Goal: Information Seeking & Learning: Learn about a topic

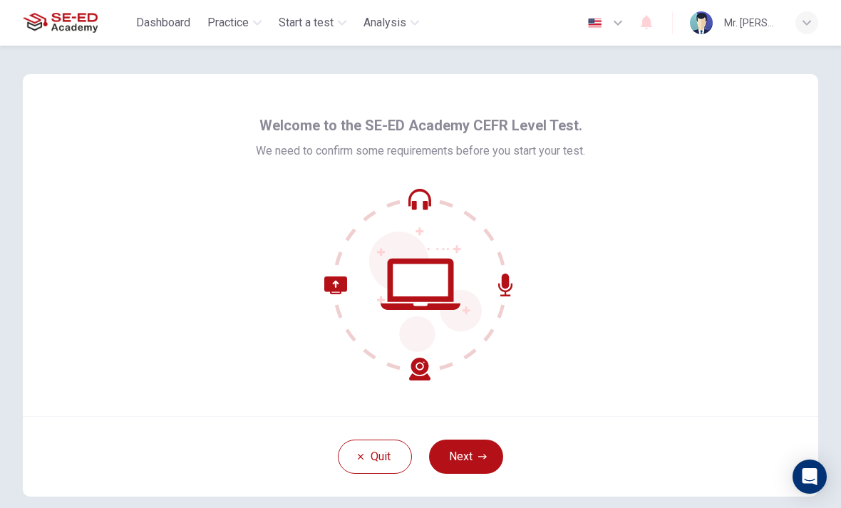
click at [483, 454] on icon "button" at bounding box center [482, 457] width 9 height 9
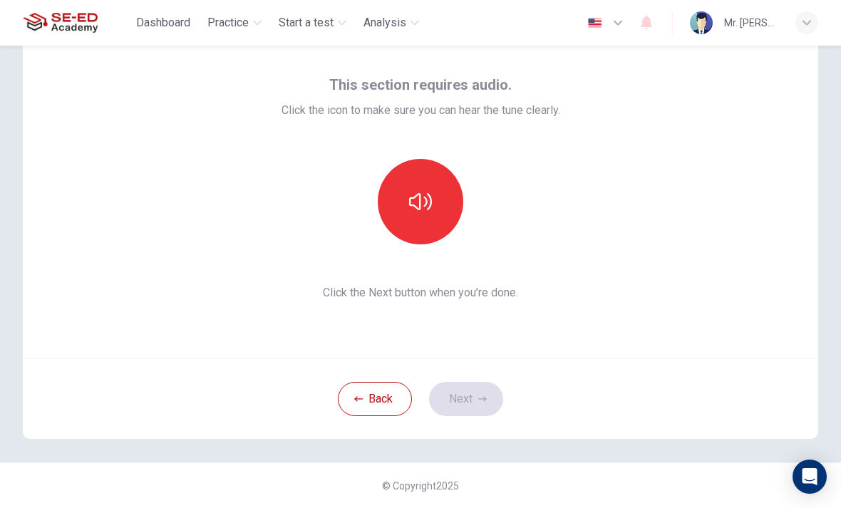
scroll to position [58, 0]
click at [424, 215] on button "button" at bounding box center [421, 202] width 86 height 86
click at [482, 397] on icon "button" at bounding box center [482, 399] width 9 height 9
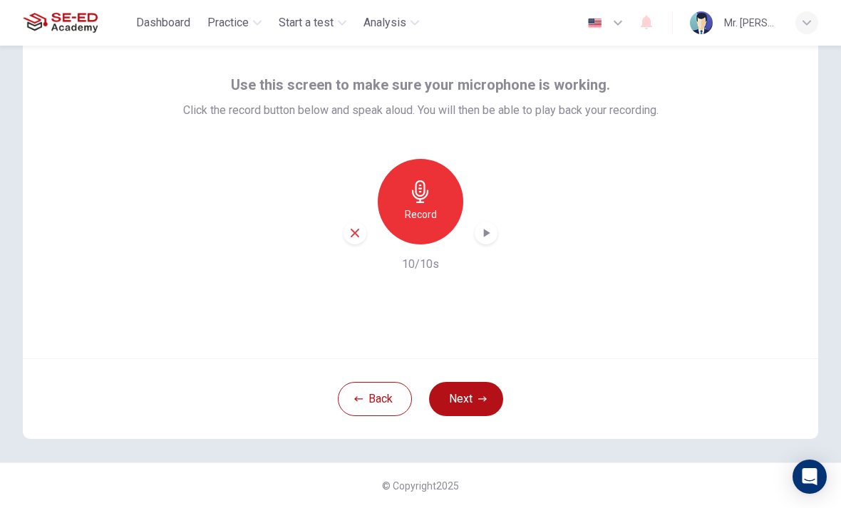
click at [482, 403] on icon "button" at bounding box center [482, 399] width 9 height 9
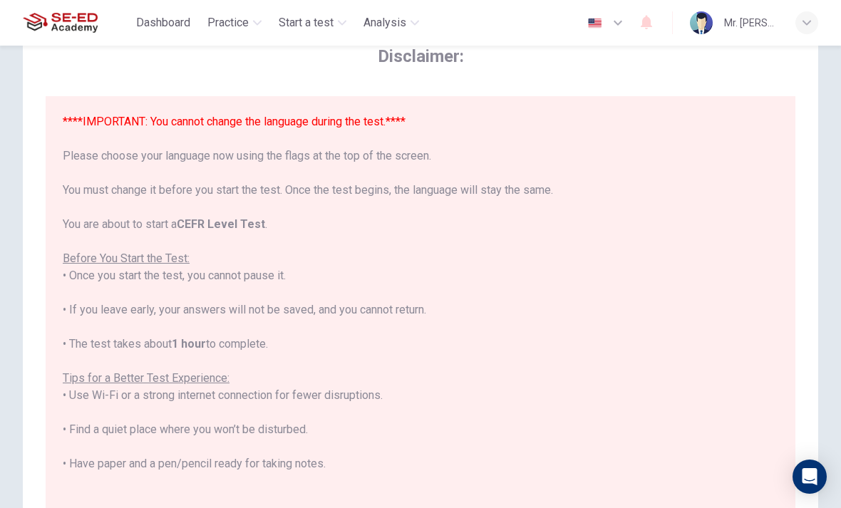
scroll to position [0, 0]
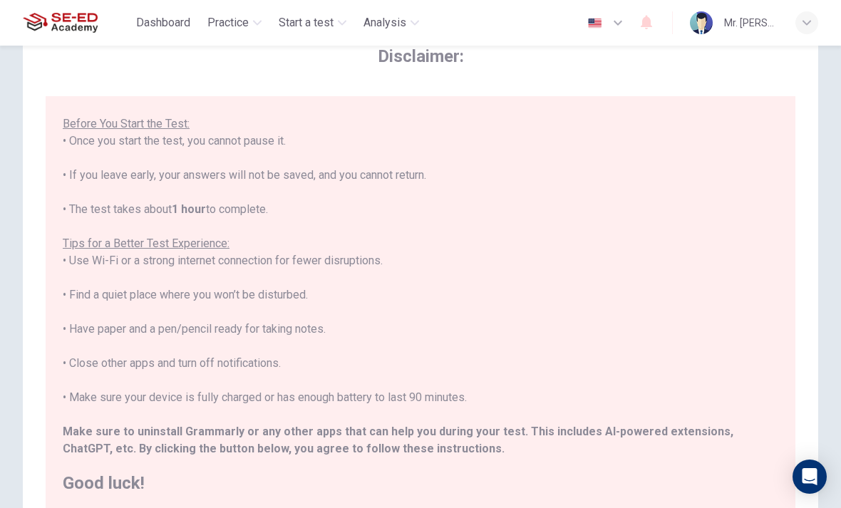
click at [686, 368] on div "****IMPORTANT: You cannot change the language during the test.**** Please choos…" at bounding box center [421, 235] width 716 height 513
click at [707, 352] on div "****IMPORTANT: You cannot change the language during the test.**** Please choos…" at bounding box center [421, 235] width 716 height 513
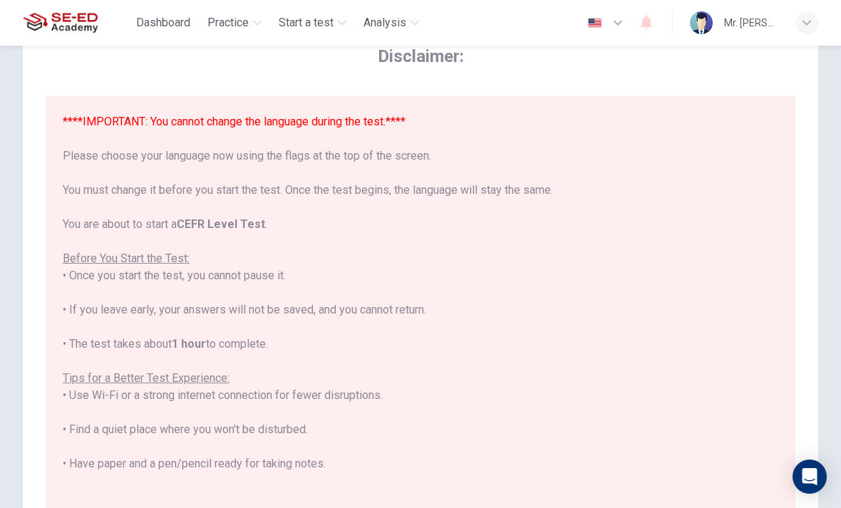
click at [337, 116] on font "****IMPORTANT: You cannot change the language during the test.****" at bounding box center [234, 122] width 343 height 14
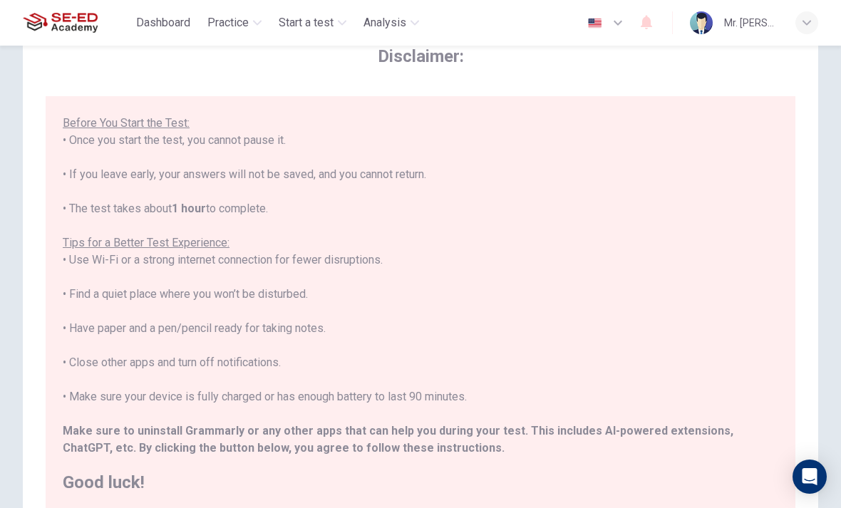
scroll to position [135, 0]
click at [672, 419] on div "****IMPORTANT: You cannot change the language during the test.**** Please choos…" at bounding box center [421, 235] width 716 height 513
click at [695, 451] on div "****IMPORTANT: You cannot change the language during the test.**** Please choos…" at bounding box center [421, 235] width 716 height 513
click at [106, 487] on h2 "Good luck!" at bounding box center [421, 483] width 716 height 17
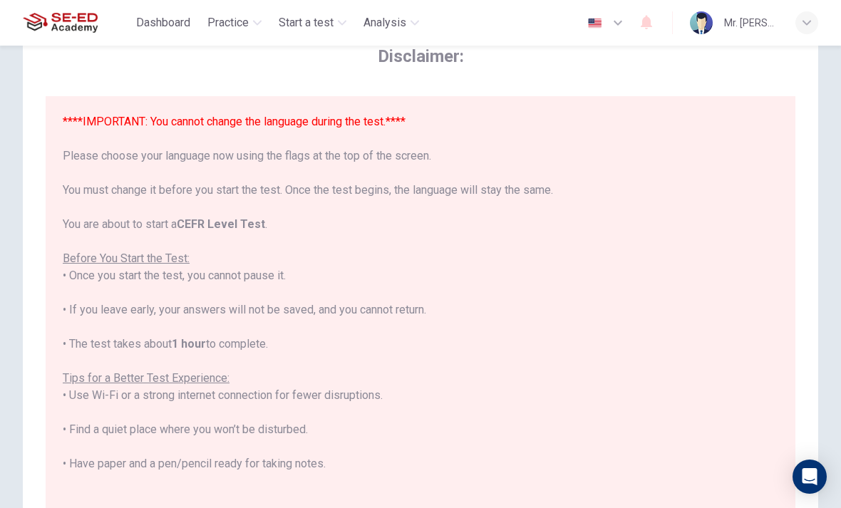
scroll to position [0, 0]
click at [750, 306] on div "****IMPORTANT: You cannot change the language during the test.**** Please choos…" at bounding box center [421, 369] width 716 height 513
click at [806, 26] on icon "button" at bounding box center [807, 23] width 9 height 9
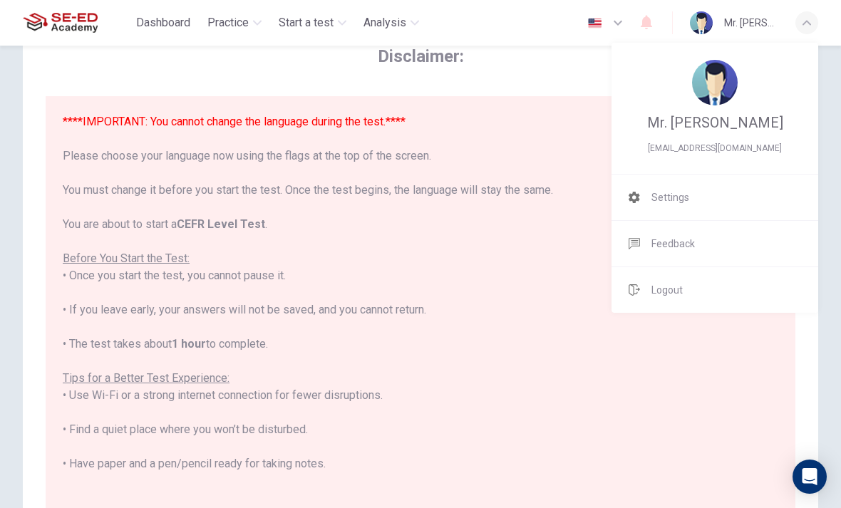
click at [666, 412] on div at bounding box center [420, 254] width 841 height 508
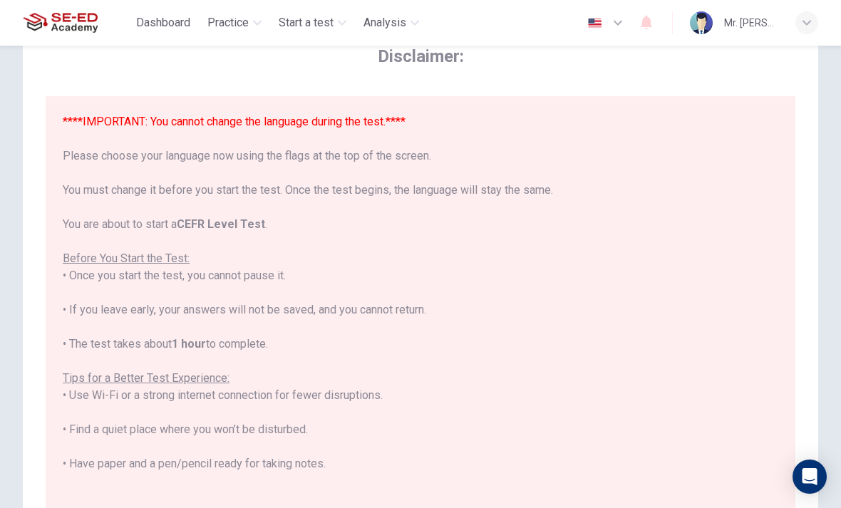
click at [742, 29] on div "Mr. [PERSON_NAME]" at bounding box center [751, 22] width 54 height 17
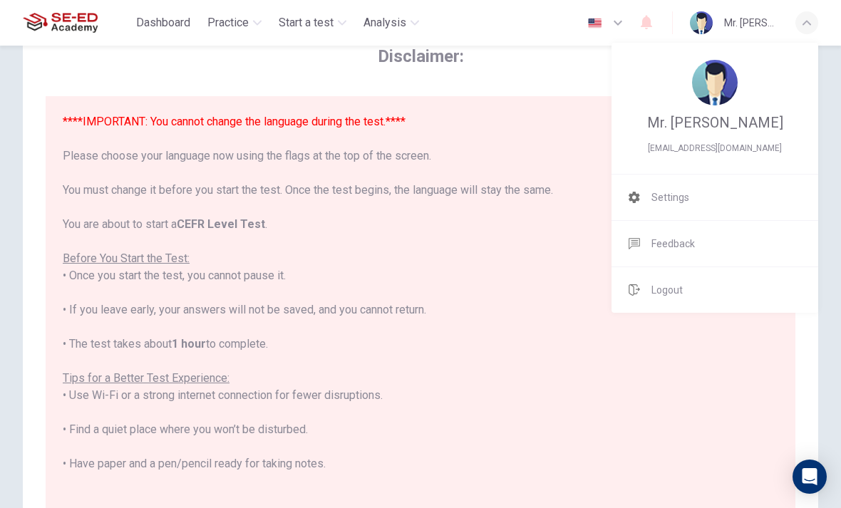
click at [113, 281] on div at bounding box center [420, 254] width 841 height 508
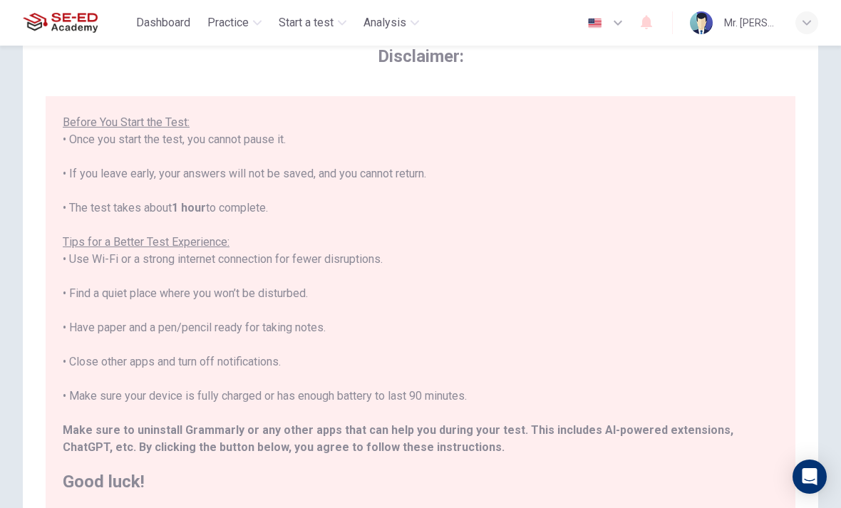
scroll to position [135, 0]
click at [740, 455] on div "****IMPORTANT: You cannot change the language during the test.**** Please choos…" at bounding box center [421, 235] width 716 height 513
click at [740, 454] on div "****IMPORTANT: You cannot change the language during the test.**** Please choos…" at bounding box center [421, 235] width 716 height 513
click at [732, 451] on div "****IMPORTANT: You cannot change the language during the test.**** Please choos…" at bounding box center [421, 235] width 716 height 513
click at [139, 452] on b "By clicking the button below, you agree to follow these instructions." at bounding box center [322, 449] width 366 height 14
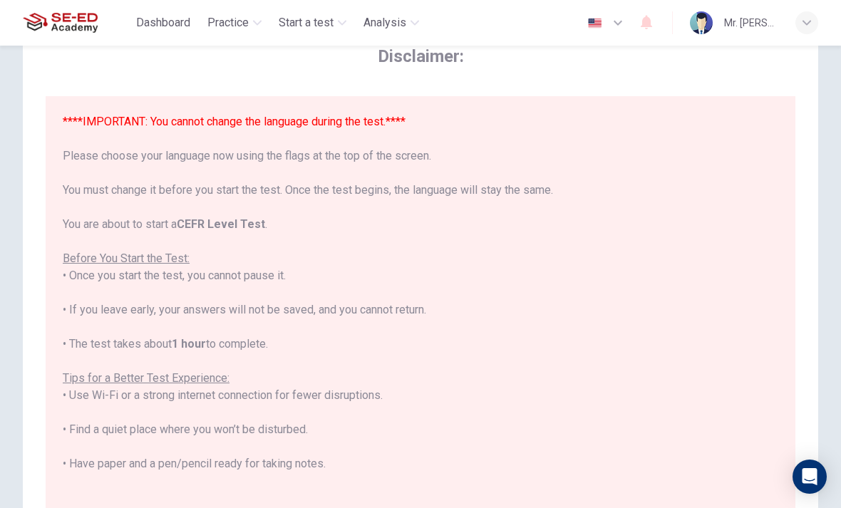
scroll to position [0, 0]
click at [98, 114] on div "****IMPORTANT: You cannot change the language during the test.**** Please choos…" at bounding box center [421, 369] width 716 height 513
click at [98, 113] on div "****IMPORTANT: You cannot change the language during the test.**** Please choos…" at bounding box center [421, 369] width 716 height 513
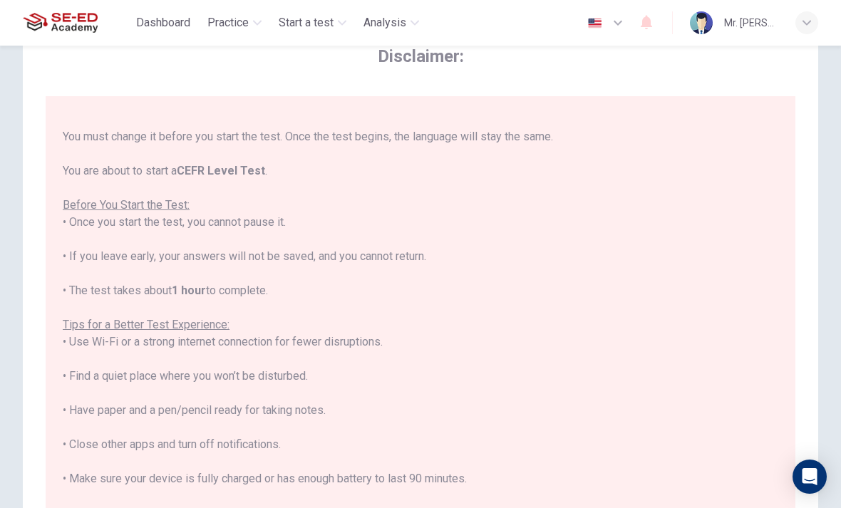
scroll to position [55, 0]
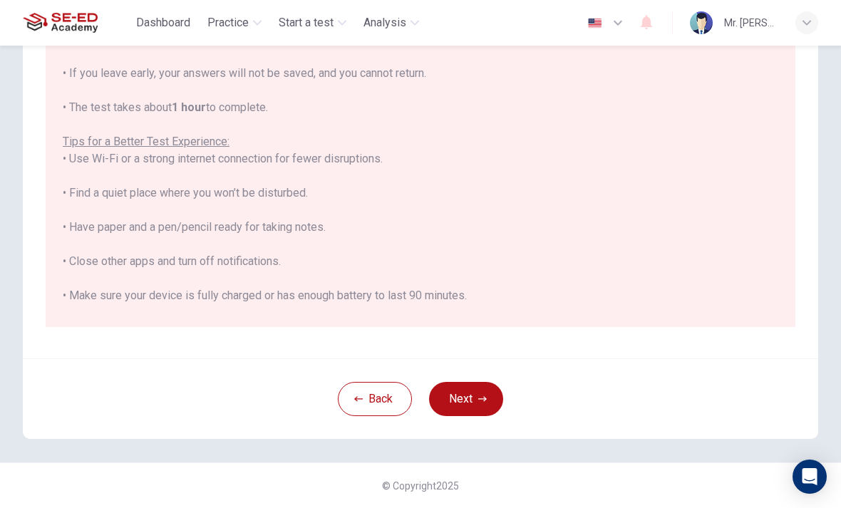
click at [484, 398] on icon "button" at bounding box center [482, 398] width 9 height 5
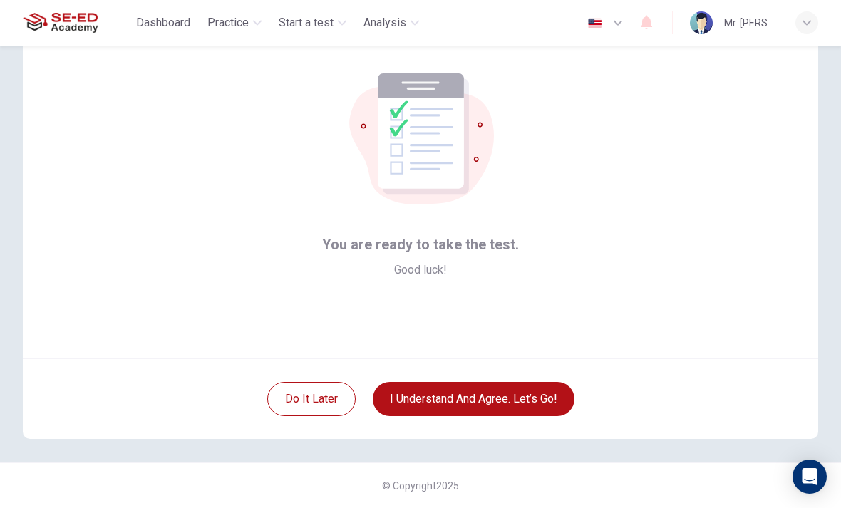
scroll to position [58, 0]
click at [523, 406] on button "I understand and agree. Let’s go!" at bounding box center [474, 399] width 202 height 34
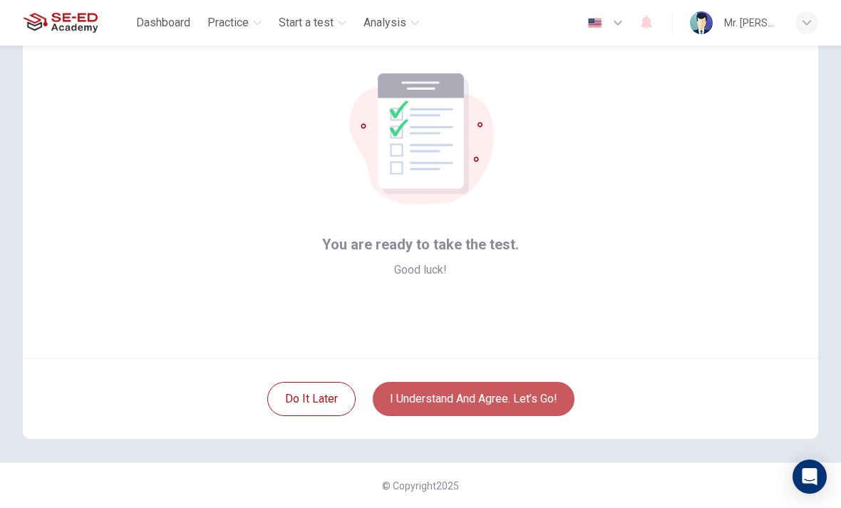
click at [531, 402] on button "I understand and agree. Let’s go!" at bounding box center [474, 399] width 202 height 34
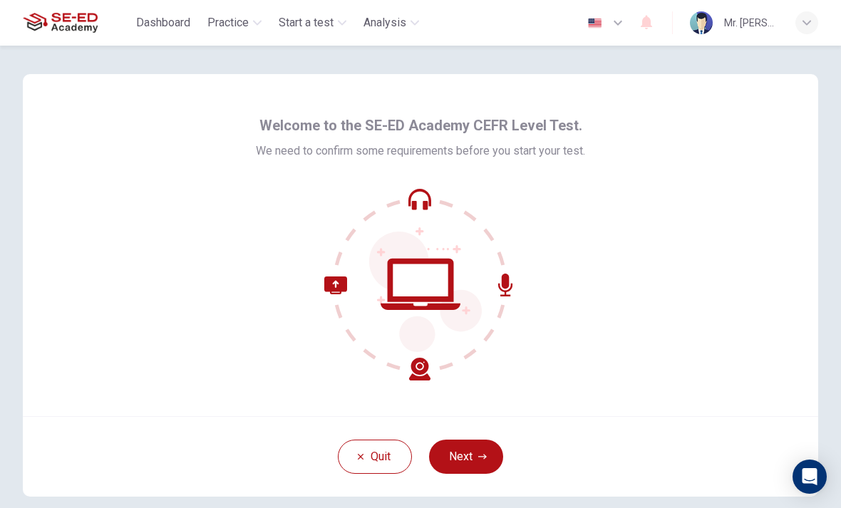
click at [489, 461] on button "Next" at bounding box center [466, 457] width 74 height 34
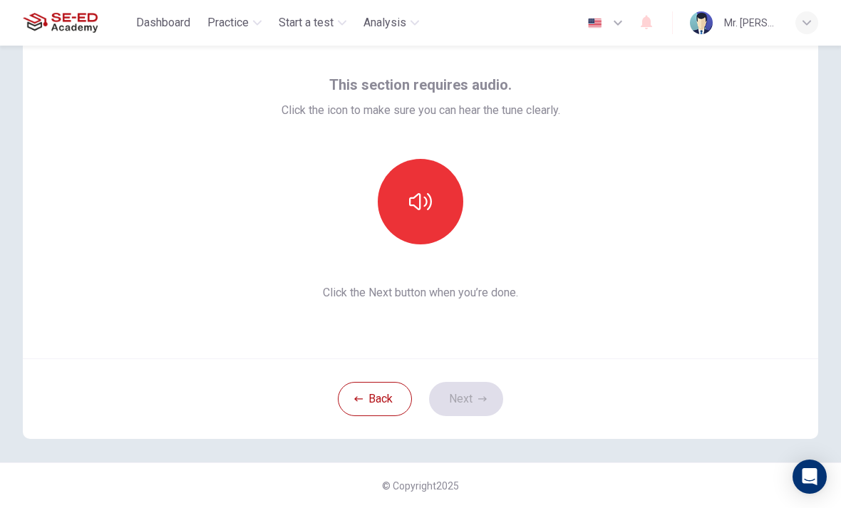
scroll to position [58, 0]
click at [415, 209] on icon "button" at bounding box center [420, 201] width 23 height 23
click at [472, 400] on button "Next" at bounding box center [466, 399] width 74 height 34
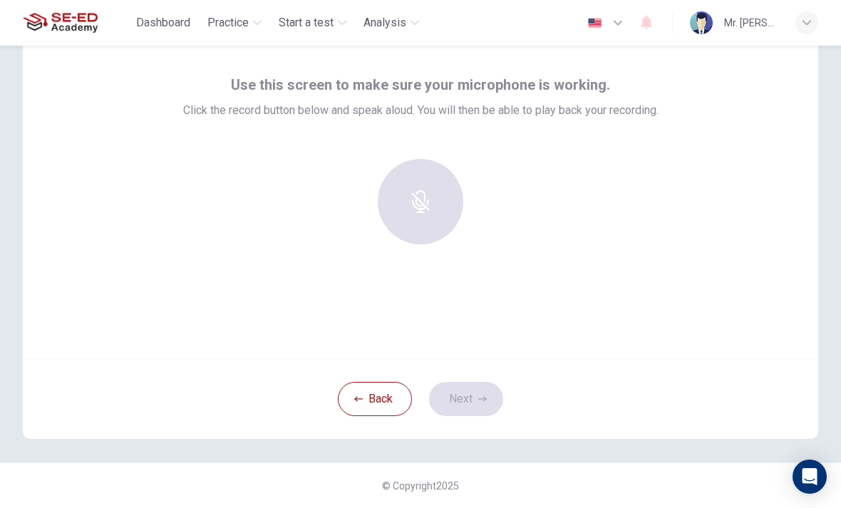
click at [480, 408] on div "Back Next" at bounding box center [421, 399] width 796 height 81
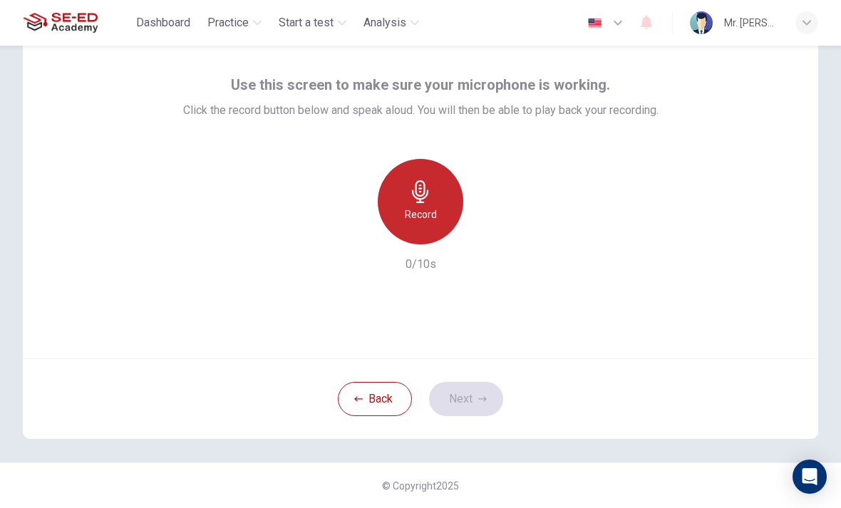
click at [423, 212] on h6 "Record" at bounding box center [421, 214] width 32 height 17
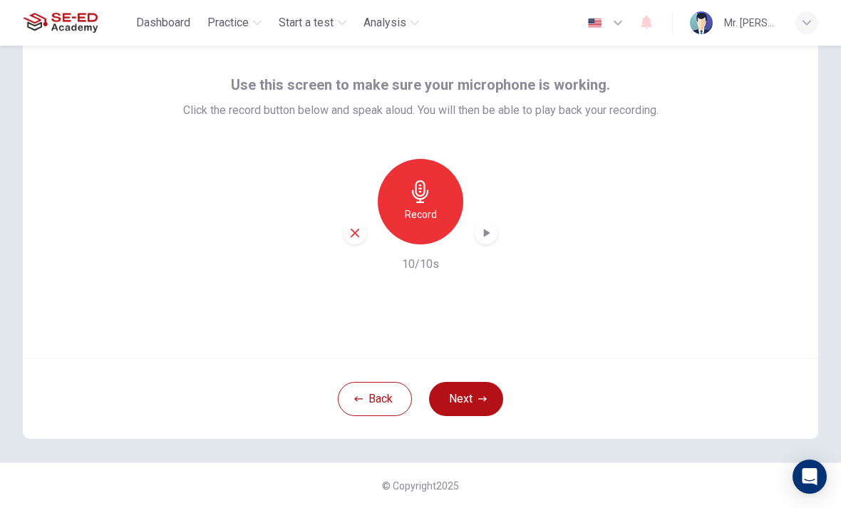
click at [478, 410] on button "Next" at bounding box center [466, 399] width 74 height 34
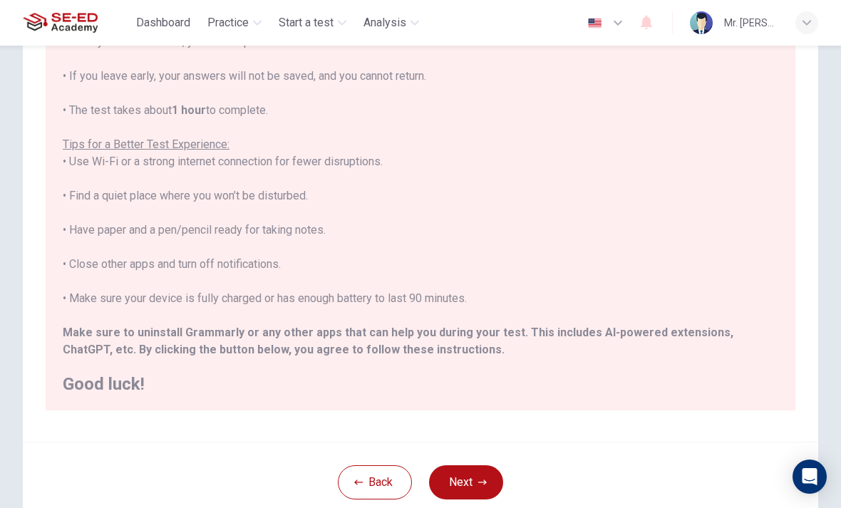
scroll to position [135, 0]
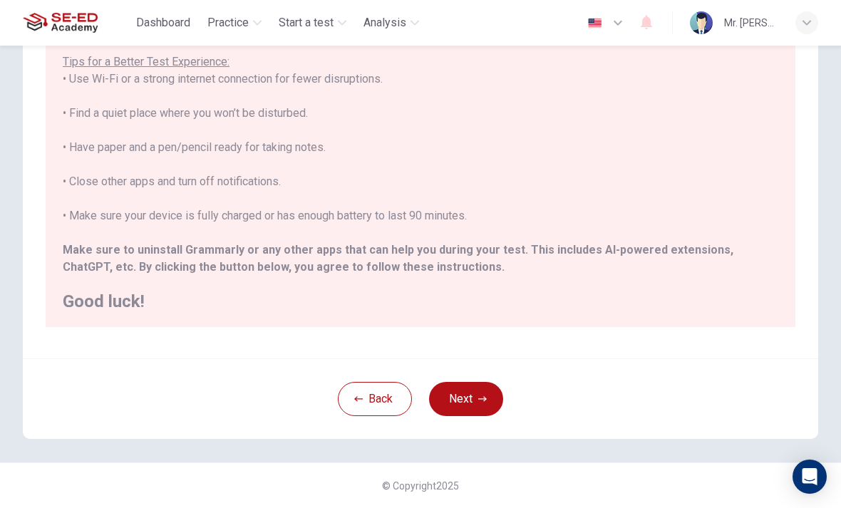
click at [480, 403] on icon "button" at bounding box center [482, 399] width 9 height 9
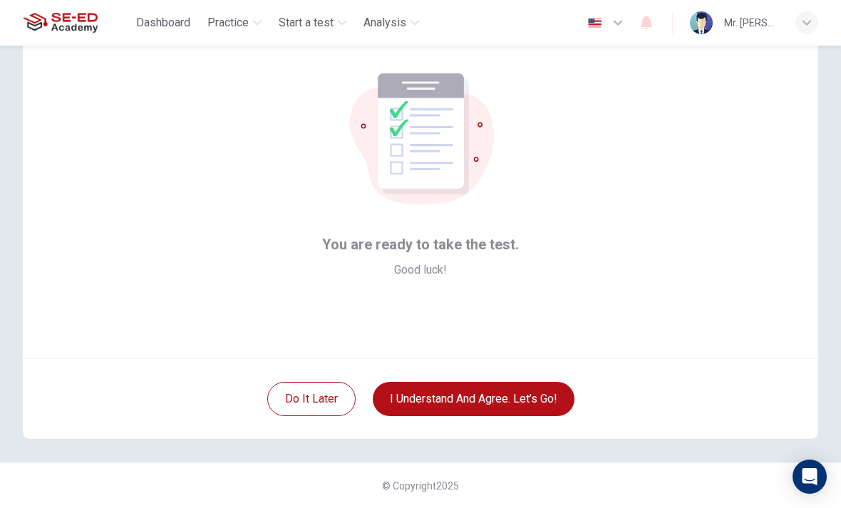
click at [529, 399] on button "I understand and agree. Let’s go!" at bounding box center [474, 399] width 202 height 34
click at [538, 401] on button "I understand and agree. Let’s go!" at bounding box center [474, 399] width 202 height 34
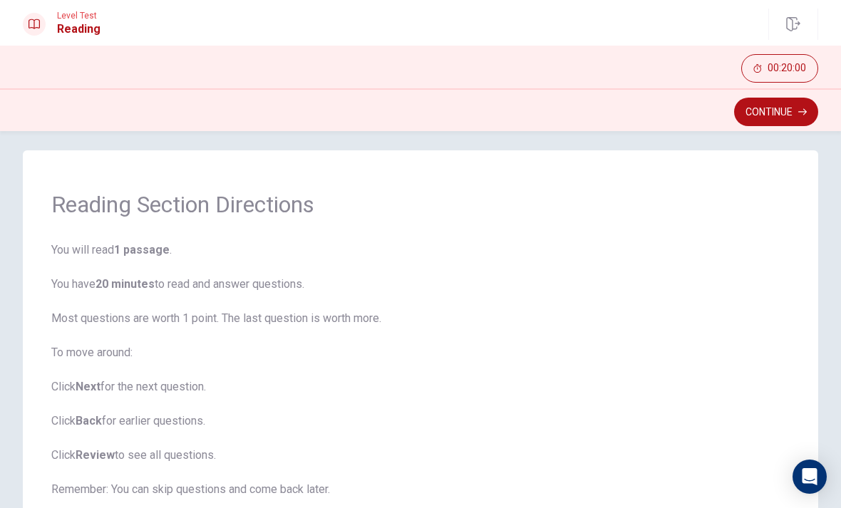
click at [786, 124] on button "Continue" at bounding box center [776, 112] width 84 height 29
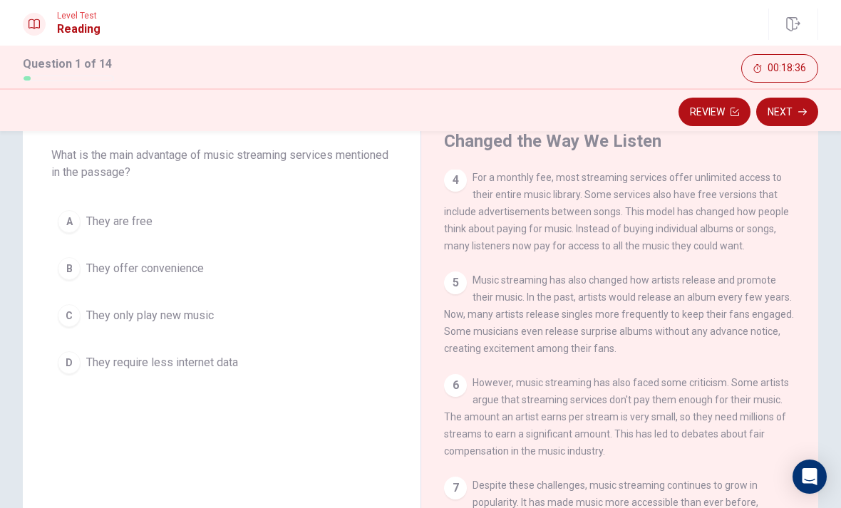
scroll to position [86, 0]
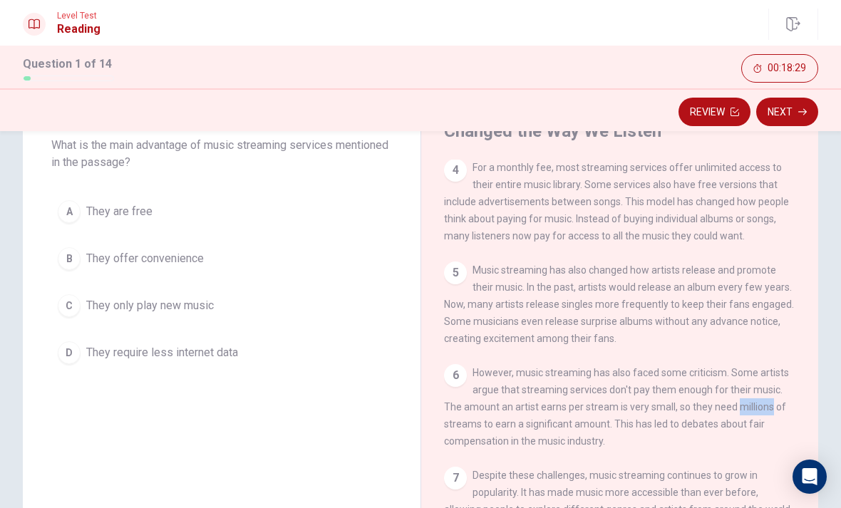
click at [793, 324] on div "5 Music streaming has also changed how artists release and promote their music.…" at bounding box center [620, 305] width 352 height 86
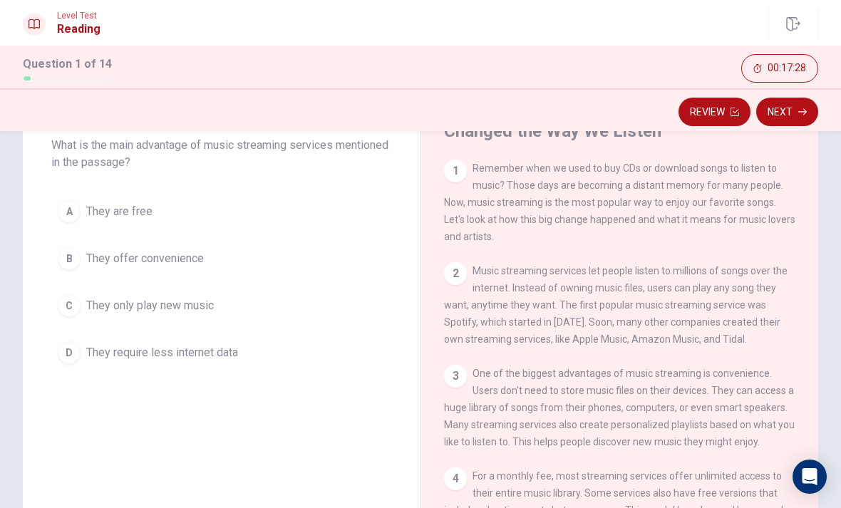
scroll to position [0, 0]
click at [78, 267] on button "B They offer convenience" at bounding box center [221, 259] width 341 height 36
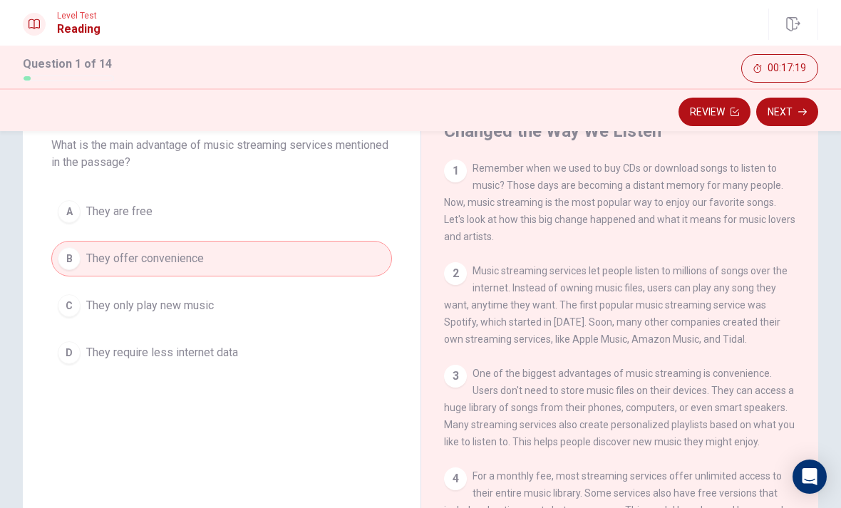
click at [791, 122] on button "Next" at bounding box center [788, 112] width 62 height 29
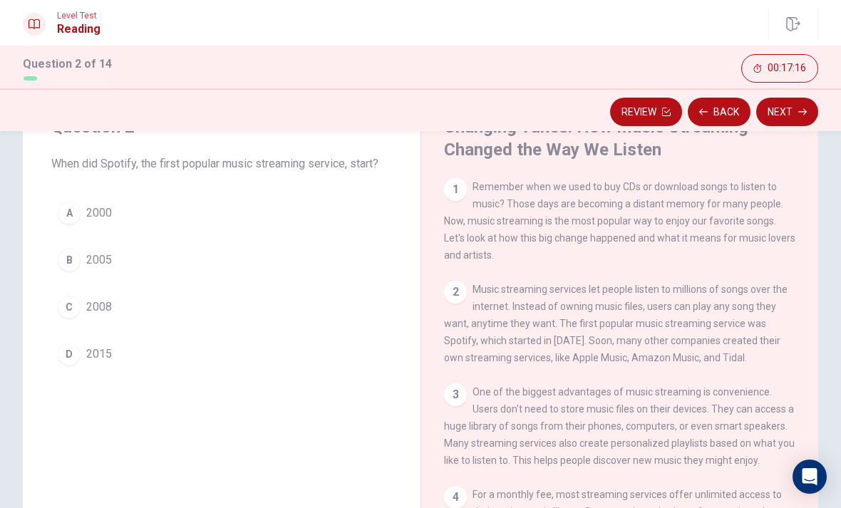
scroll to position [68, 0]
click at [80, 309] on div "C" at bounding box center [69, 306] width 23 height 23
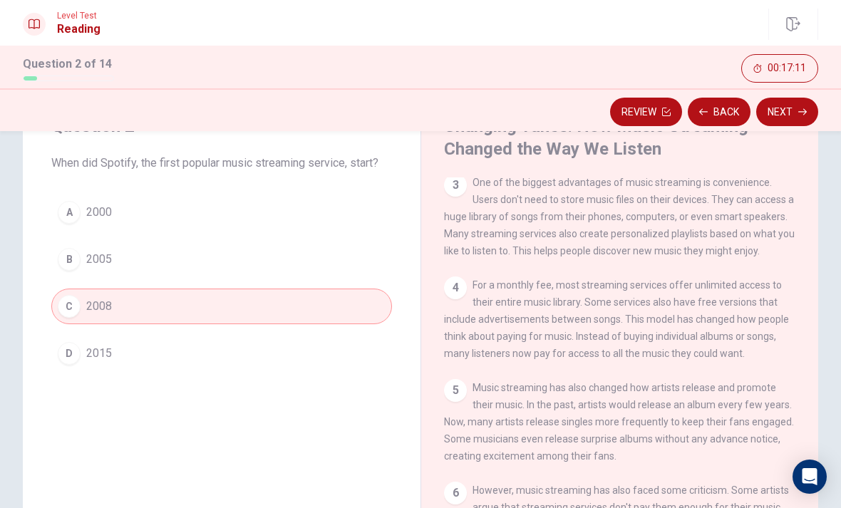
scroll to position [212, 0]
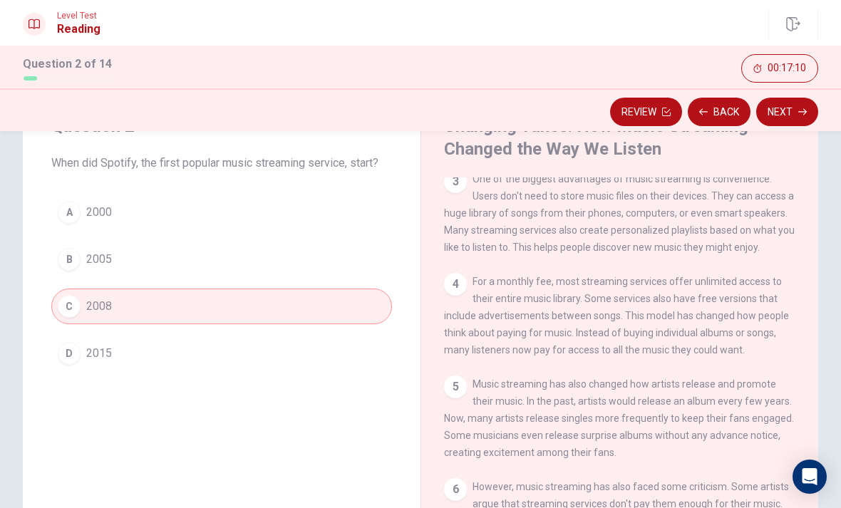
click at [805, 107] on button "Next" at bounding box center [788, 112] width 62 height 29
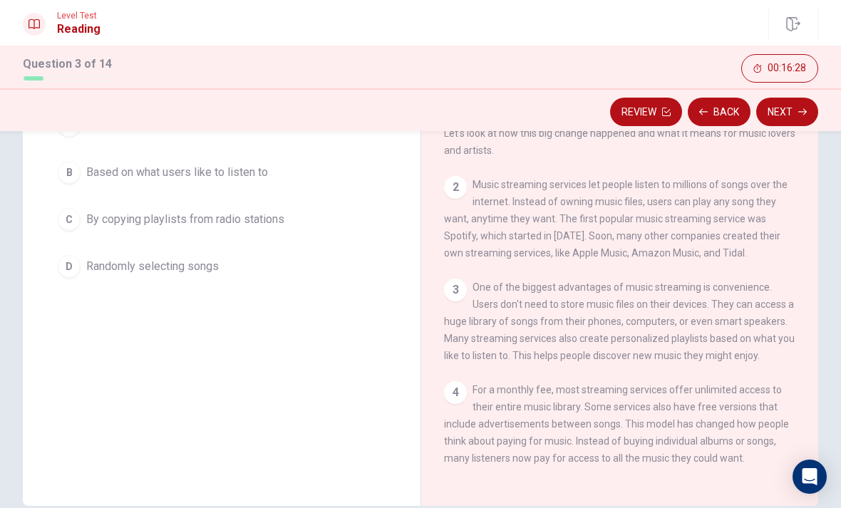
scroll to position [0, 0]
click at [721, 117] on button "Back" at bounding box center [719, 112] width 63 height 29
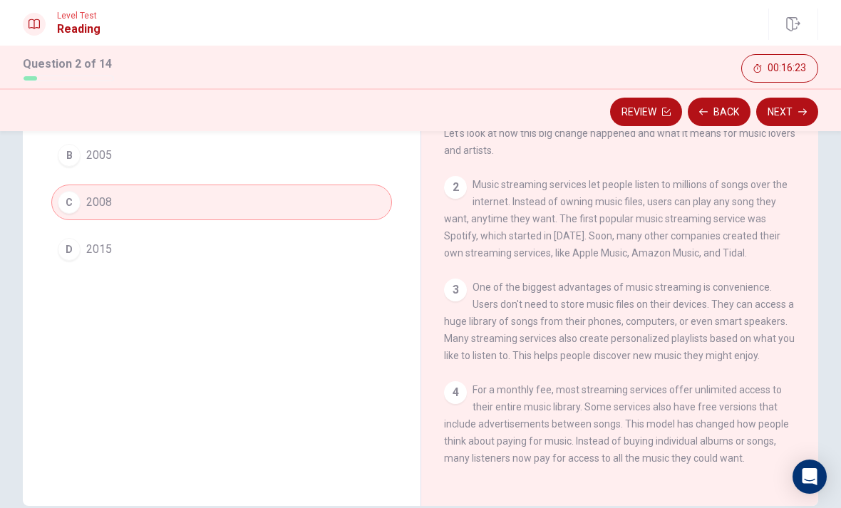
click at [725, 117] on button "Back" at bounding box center [719, 112] width 63 height 29
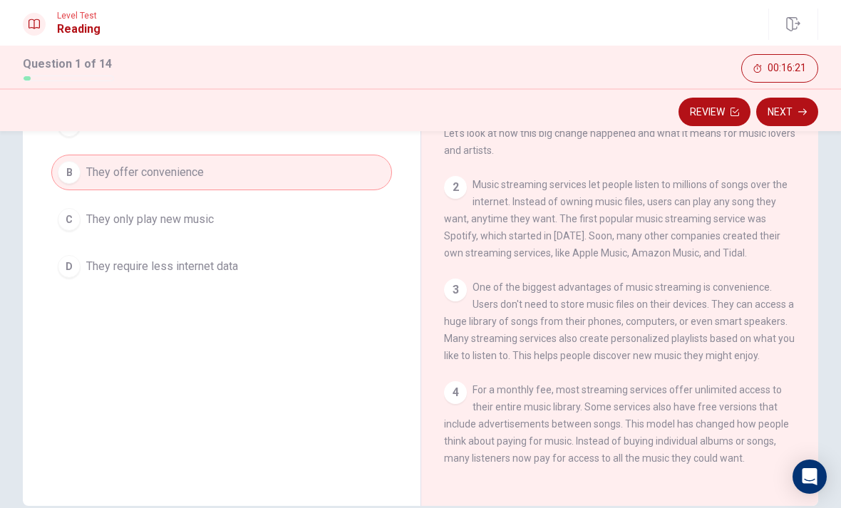
click at [802, 112] on icon "button" at bounding box center [803, 112] width 9 height 6
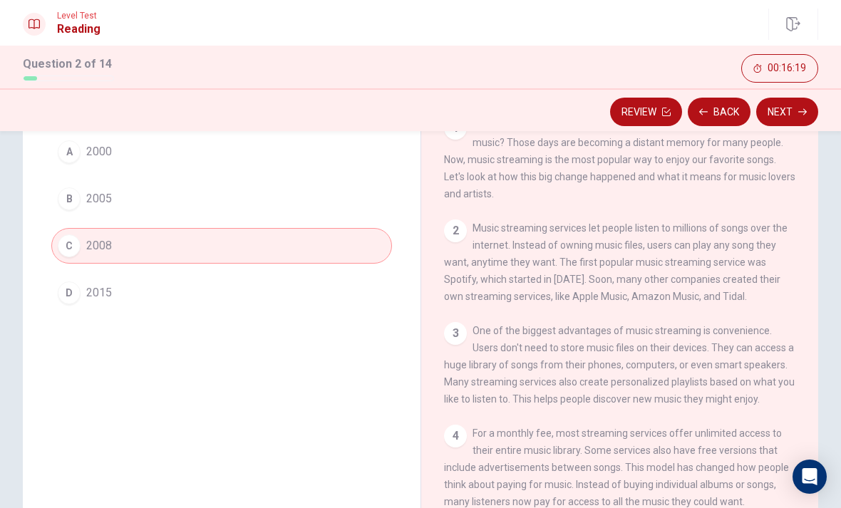
scroll to position [121, 0]
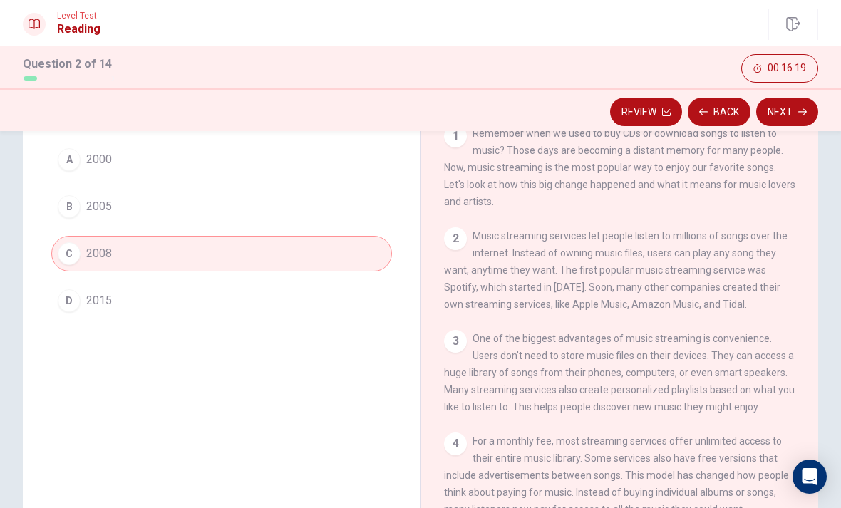
click at [794, 119] on button "Next" at bounding box center [788, 112] width 62 height 29
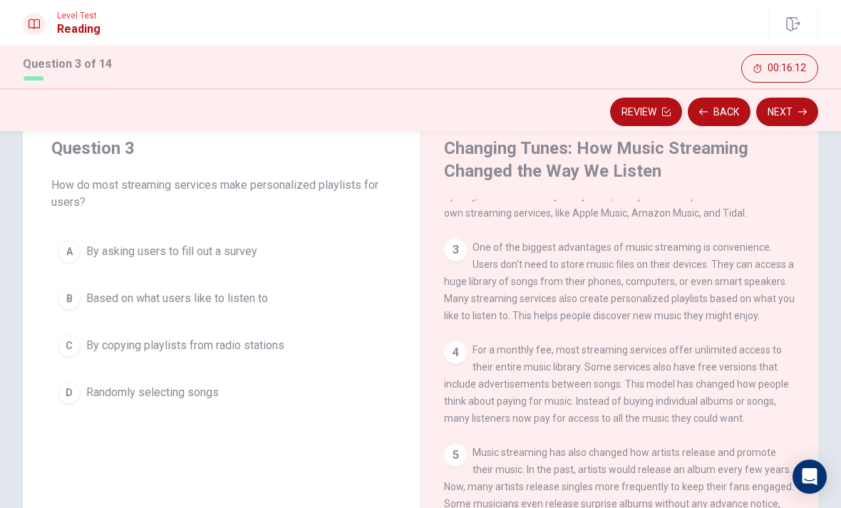
scroll to position [167, 0]
click at [93, 307] on span "Based on what users like to listen to" at bounding box center [177, 298] width 182 height 17
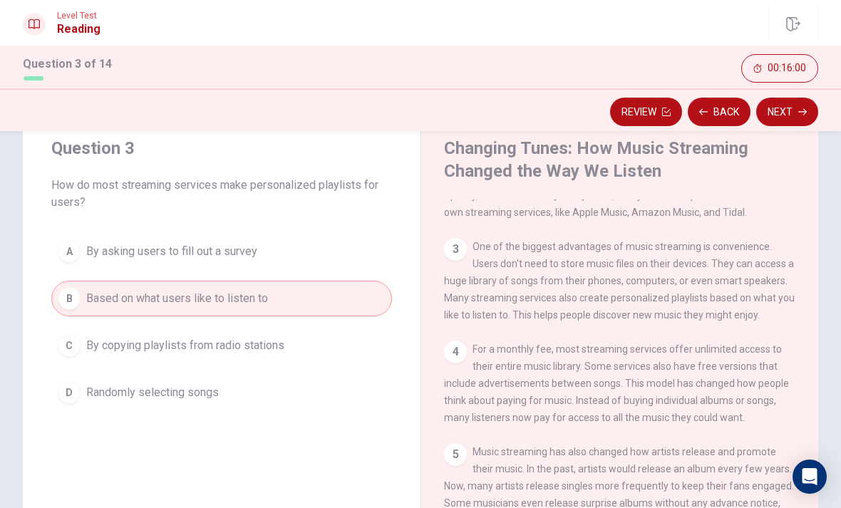
click at [790, 123] on button "Next" at bounding box center [788, 112] width 62 height 29
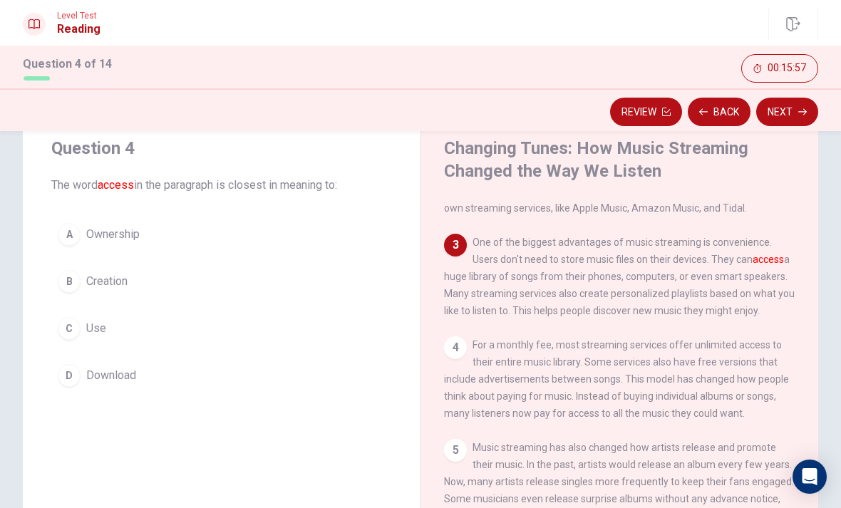
scroll to position [171, 0]
click at [712, 359] on span "For a monthly fee, most streaming services offer unlimited access to their enti…" at bounding box center [616, 379] width 345 height 80
click at [71, 372] on div "D" at bounding box center [69, 375] width 23 height 23
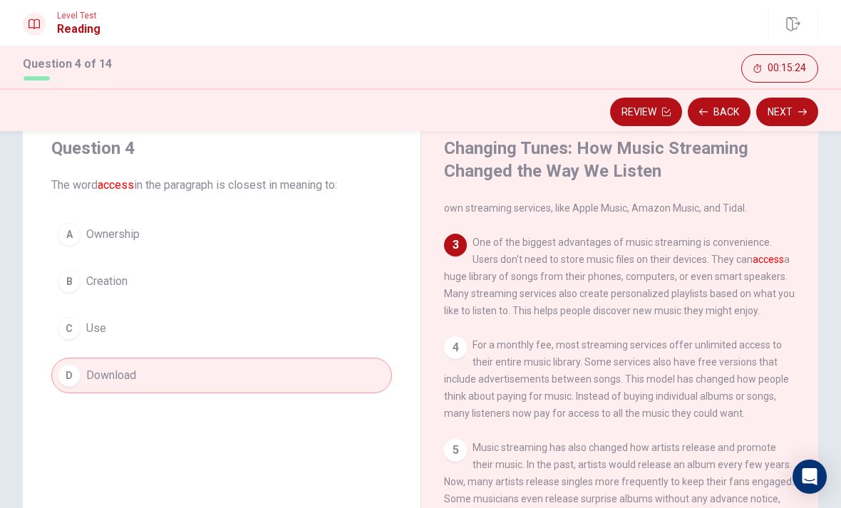
click at [791, 119] on button "Next" at bounding box center [788, 112] width 62 height 29
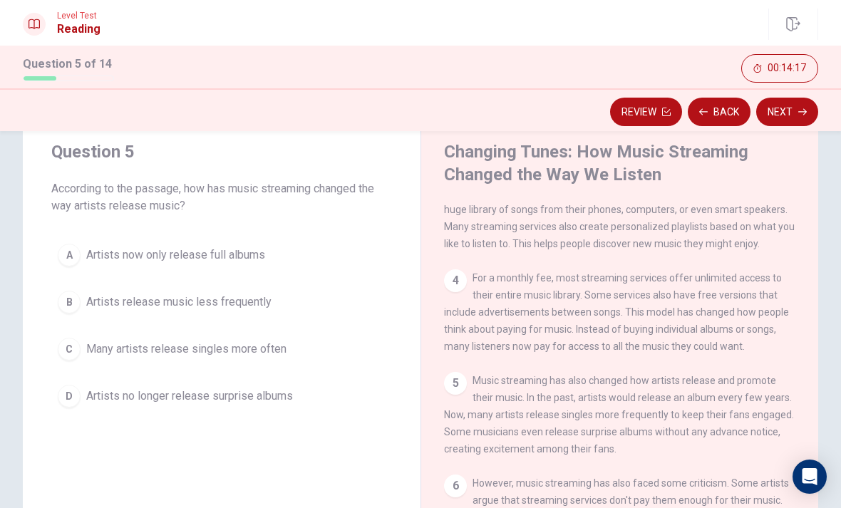
scroll to position [242, 0]
click at [76, 304] on div "B" at bounding box center [69, 302] width 23 height 23
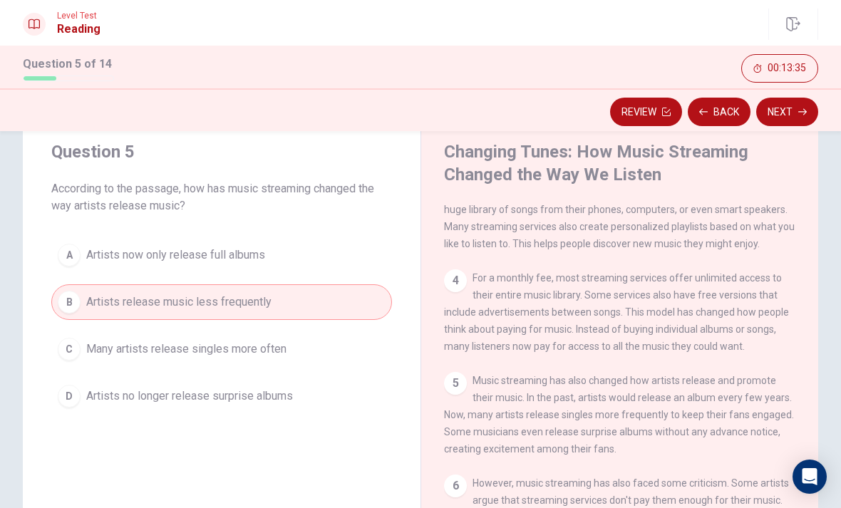
click at [111, 362] on button "C Many artists release singles more often" at bounding box center [221, 350] width 341 height 36
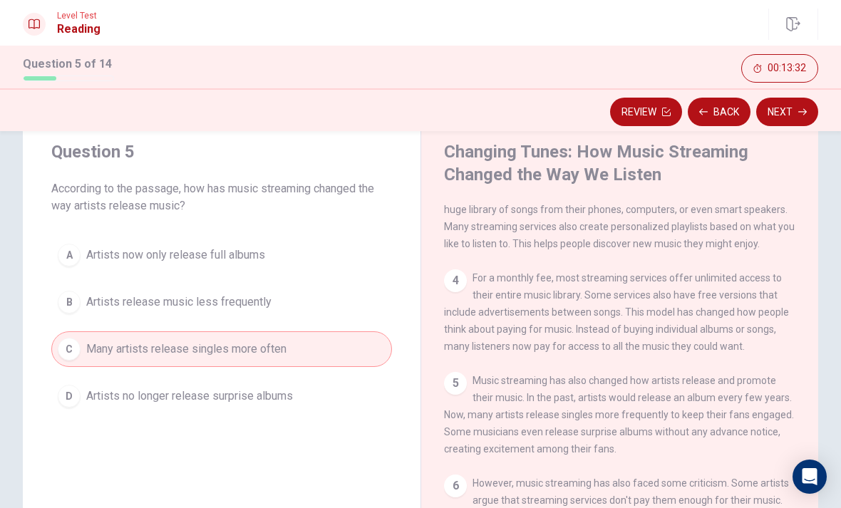
click at [792, 116] on button "Next" at bounding box center [788, 112] width 62 height 29
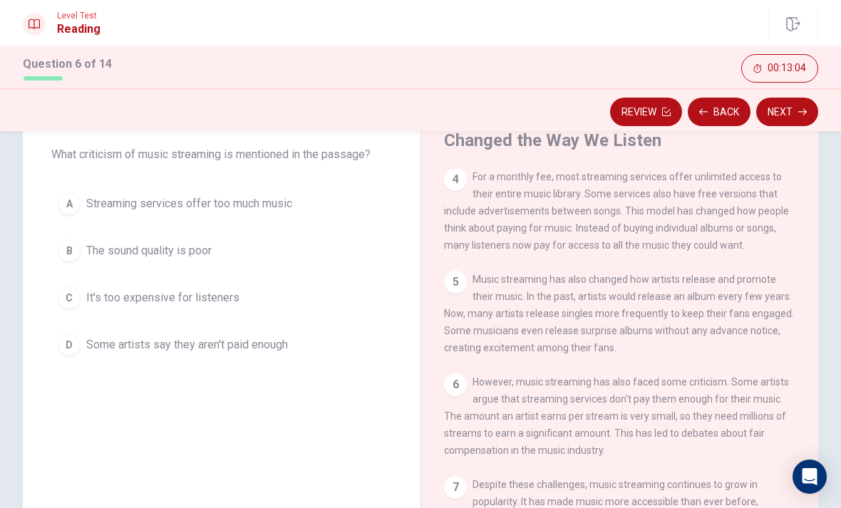
scroll to position [81, 0]
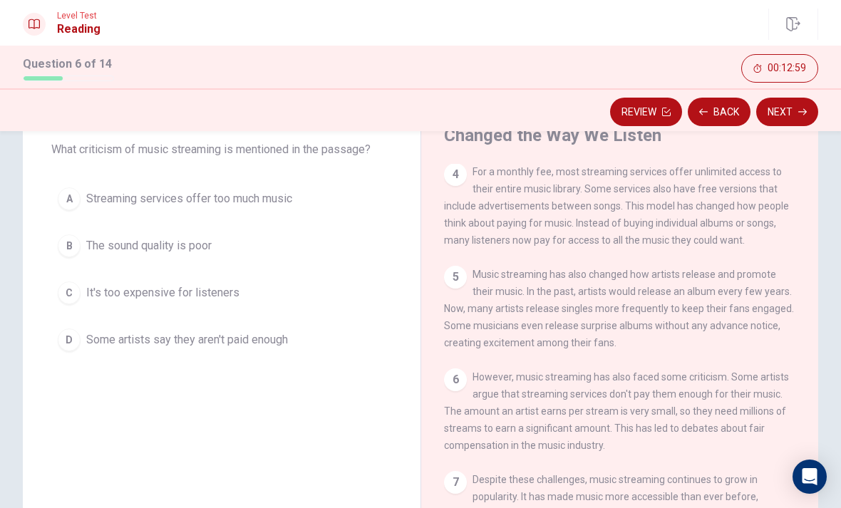
click at [103, 349] on button "D Some artists say they aren't paid enough" at bounding box center [221, 340] width 341 height 36
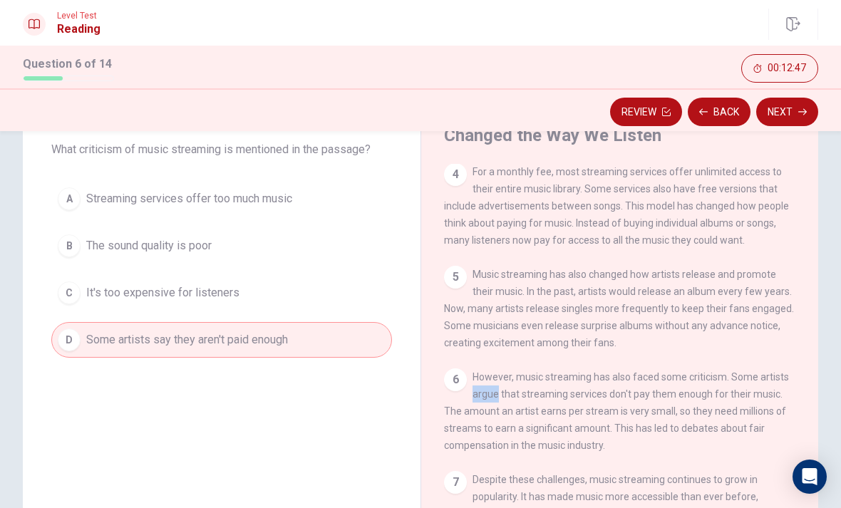
click at [155, 453] on div "Question 6 What criticism of music streaming is mentioned in the passage? A Str…" at bounding box center [222, 337] width 398 height 518
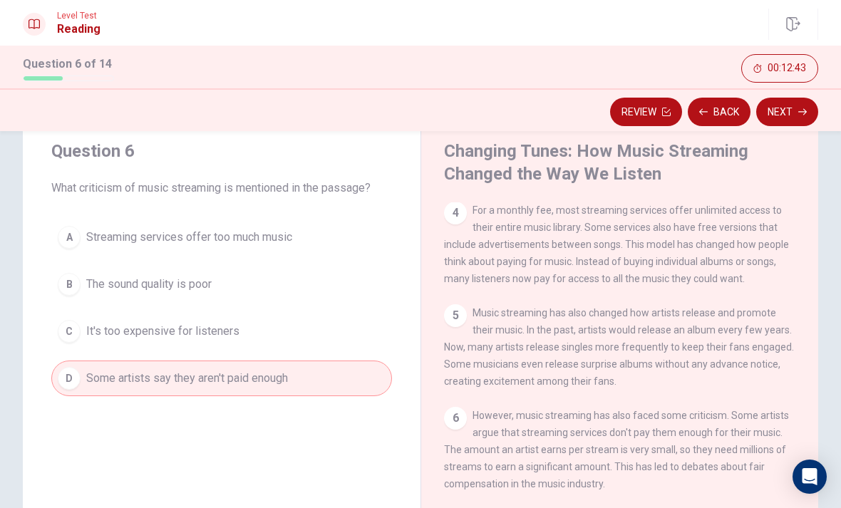
scroll to position [41, 0]
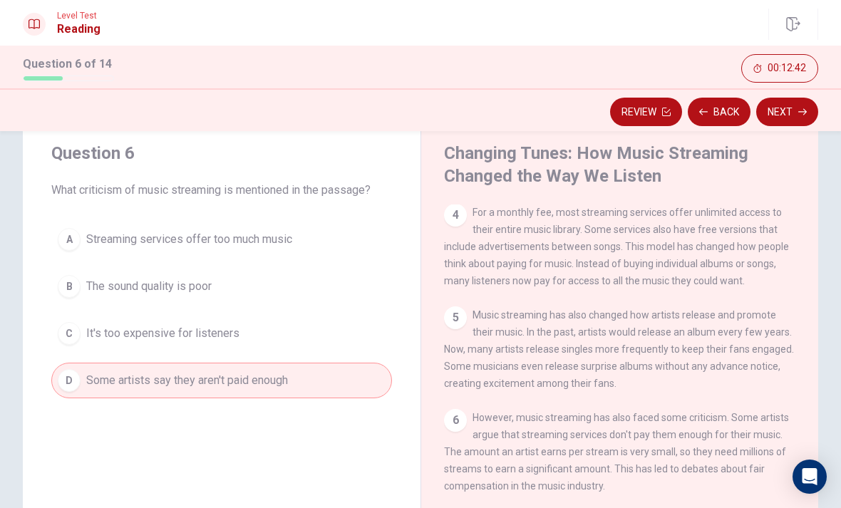
click at [794, 111] on button "Next" at bounding box center [788, 112] width 62 height 29
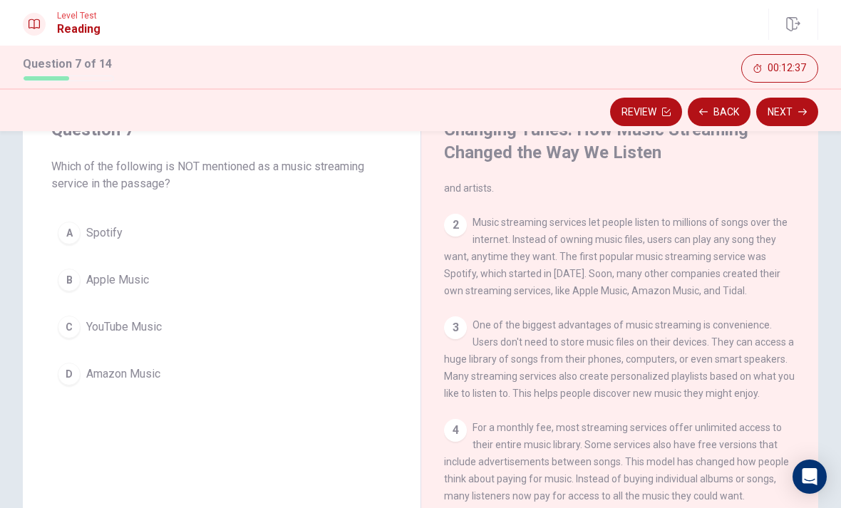
scroll to position [70, 0]
click at [86, 232] on button "A Spotify" at bounding box center [221, 233] width 341 height 36
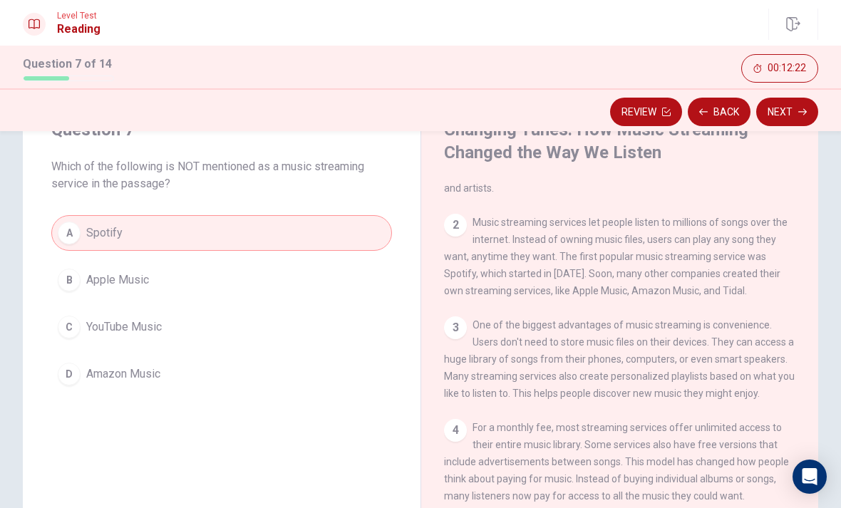
click at [794, 114] on button "Next" at bounding box center [788, 112] width 62 height 29
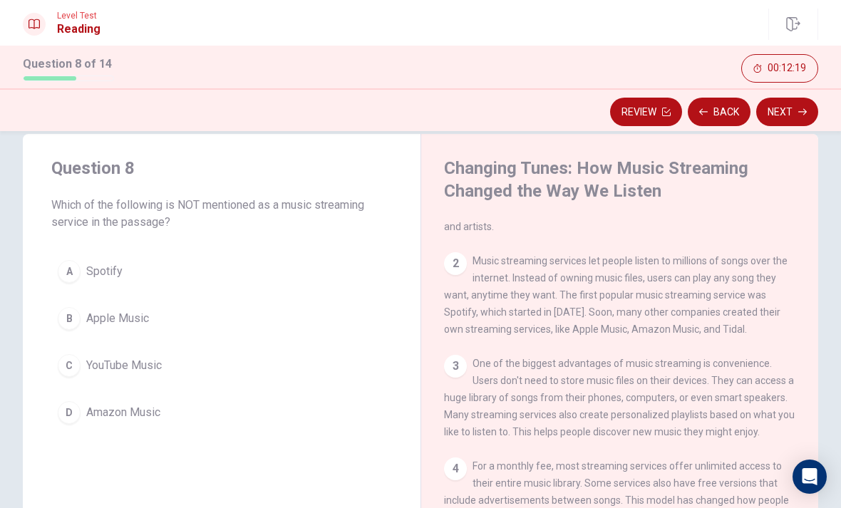
scroll to position [26, 0]
click at [88, 275] on span "Spotify" at bounding box center [104, 270] width 36 height 17
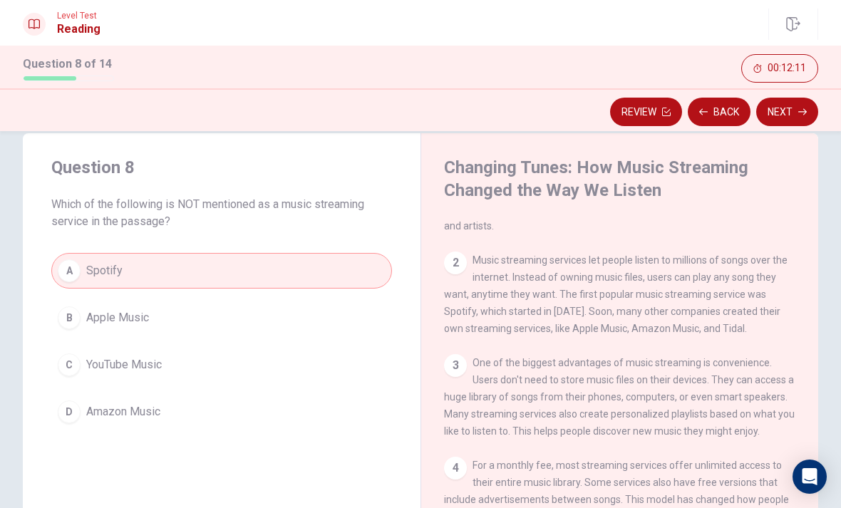
click at [719, 114] on button "Back" at bounding box center [719, 112] width 63 height 29
click at [800, 117] on button "Next" at bounding box center [788, 112] width 62 height 29
click at [88, 270] on span "Spotify" at bounding box center [104, 270] width 36 height 17
click at [799, 111] on icon "button" at bounding box center [803, 112] width 9 height 9
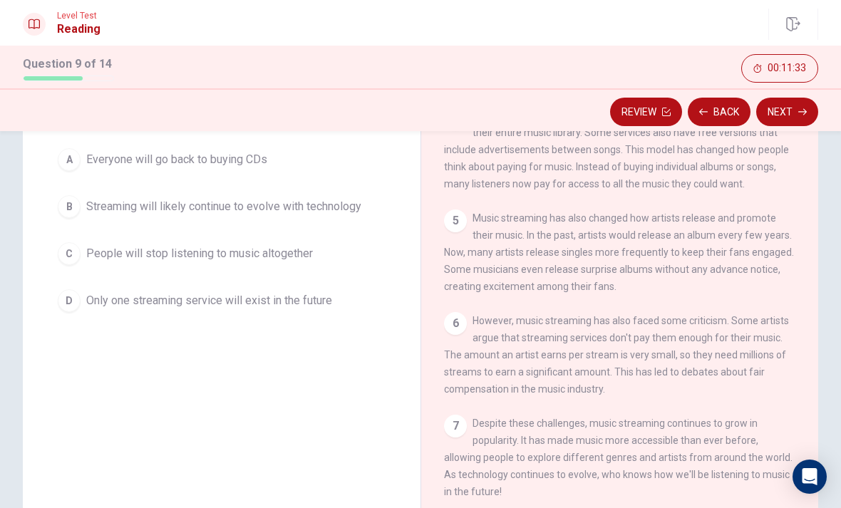
scroll to position [138, 0]
click at [58, 208] on div "B" at bounding box center [69, 206] width 23 height 23
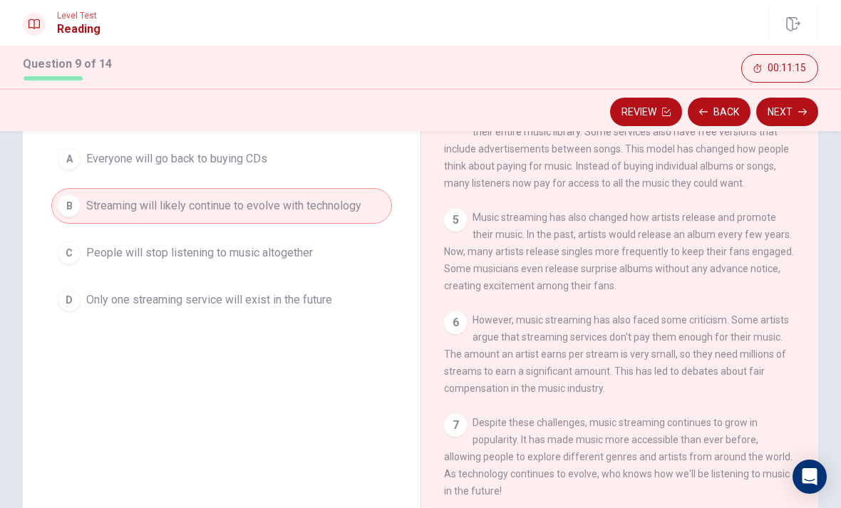
click at [784, 112] on button "Next" at bounding box center [788, 112] width 62 height 29
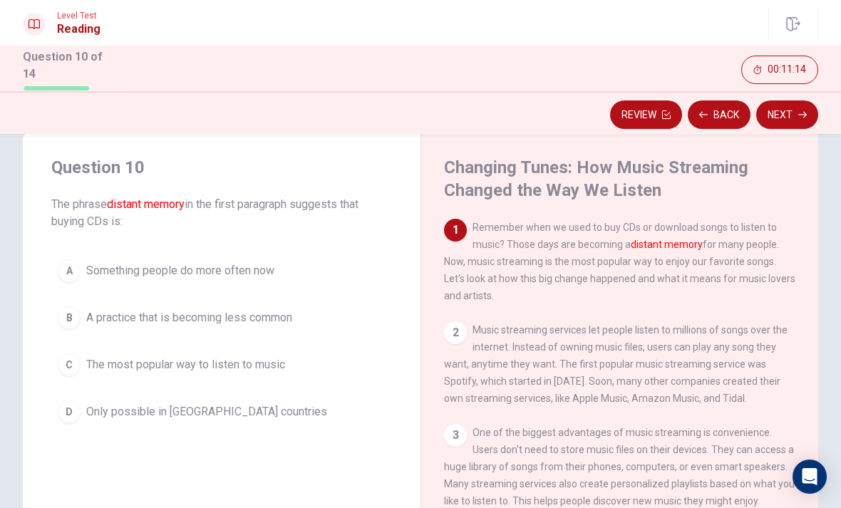
scroll to position [29, 0]
click at [105, 376] on button "C The most popular way to listen to music" at bounding box center [221, 366] width 341 height 36
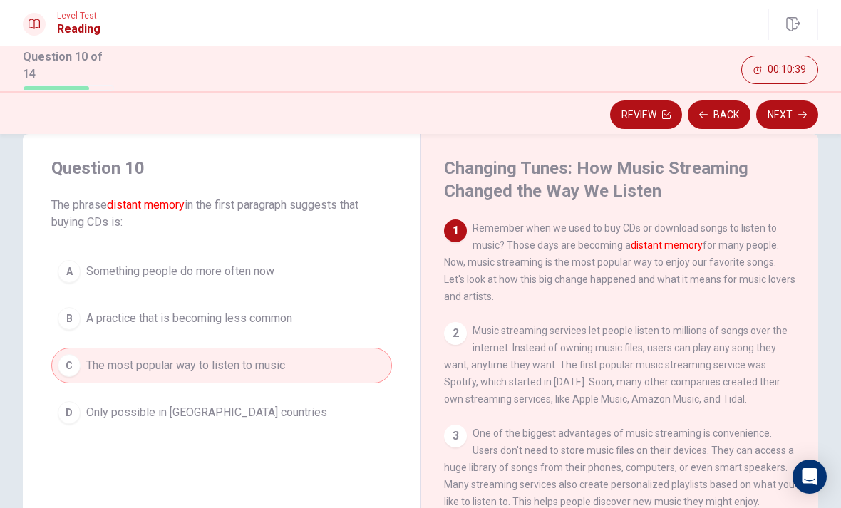
click at [376, 473] on div "Question 10 The phrase distant memory in the first paragraph suggests that buyi…" at bounding box center [222, 393] width 398 height 518
click at [138, 412] on span "Only possible in [GEOGRAPHIC_DATA] countries" at bounding box center [206, 412] width 241 height 17
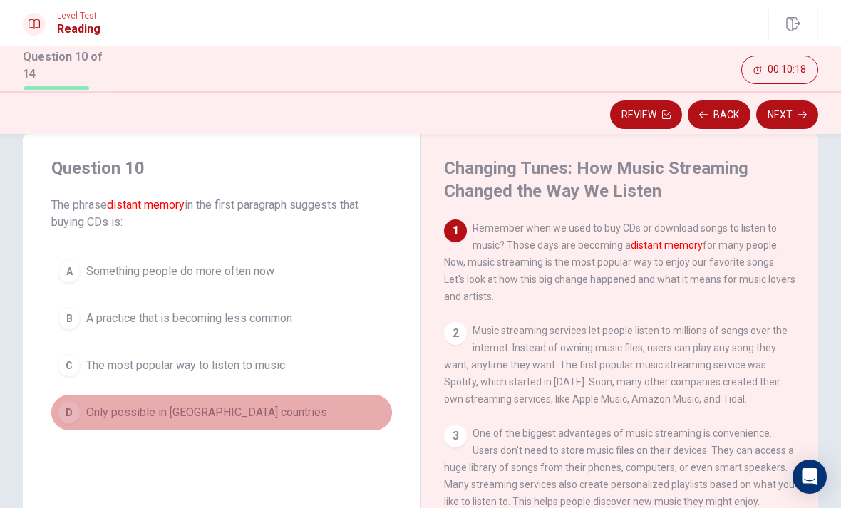
click at [184, 414] on span "Only possible in [GEOGRAPHIC_DATA] countries" at bounding box center [206, 412] width 241 height 17
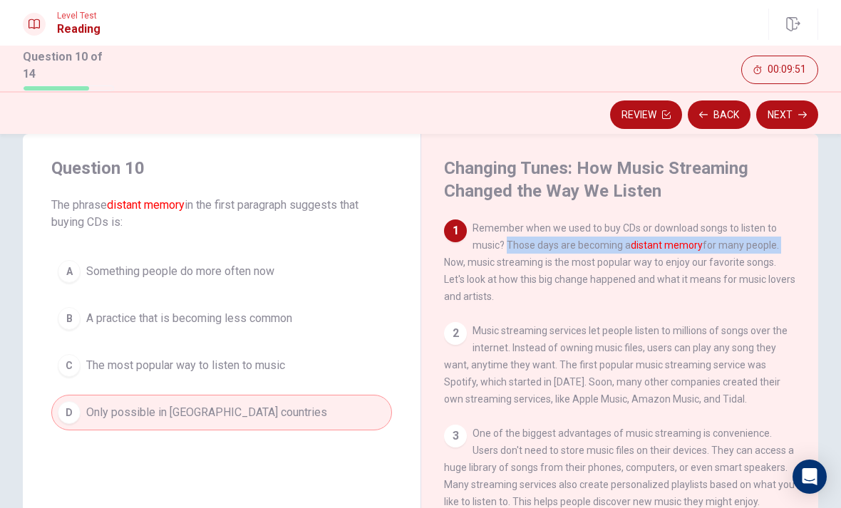
click at [88, 278] on button "A Something people do more often now" at bounding box center [221, 272] width 341 height 36
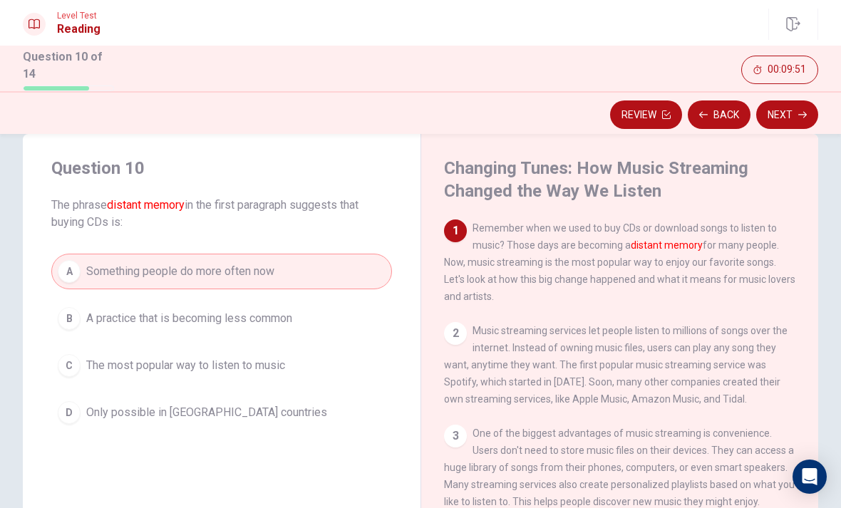
click at [86, 327] on button "B A practice that is becoming less common" at bounding box center [221, 319] width 341 height 36
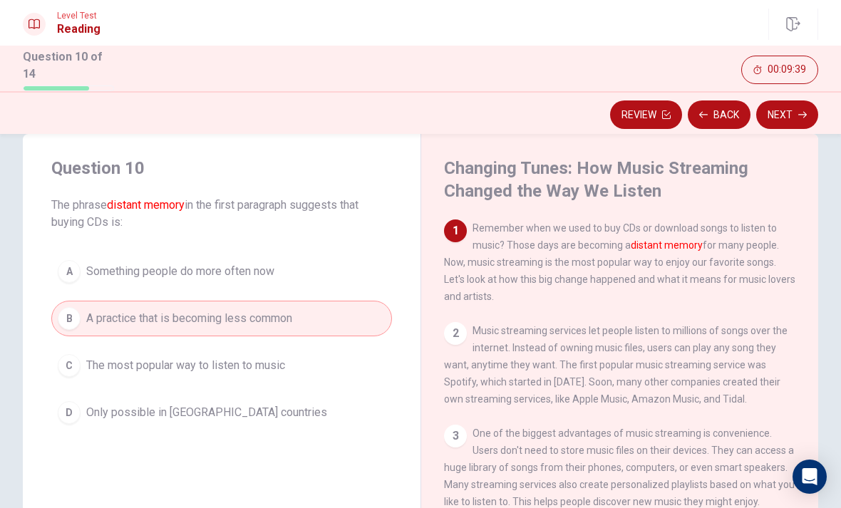
click at [793, 114] on button "Next" at bounding box center [788, 115] width 62 height 29
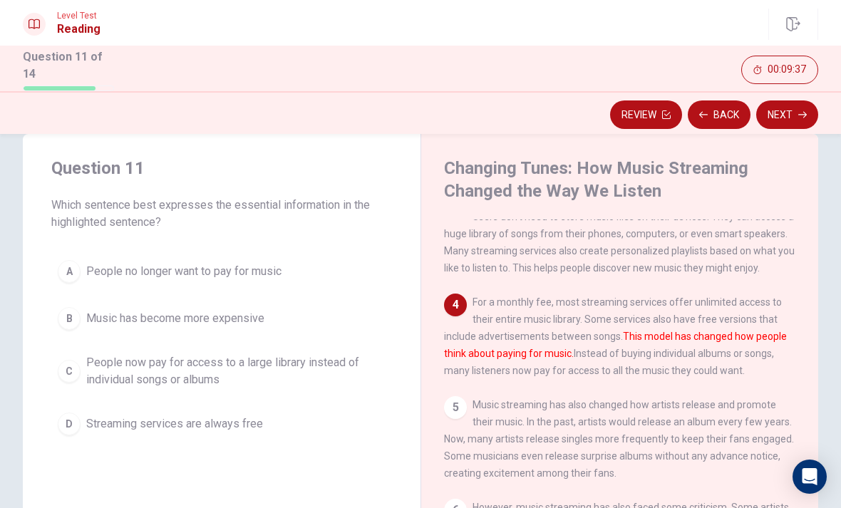
scroll to position [234, 0]
click at [87, 370] on span "People now pay for access to a large library instead of individual songs or alb…" at bounding box center [235, 371] width 299 height 34
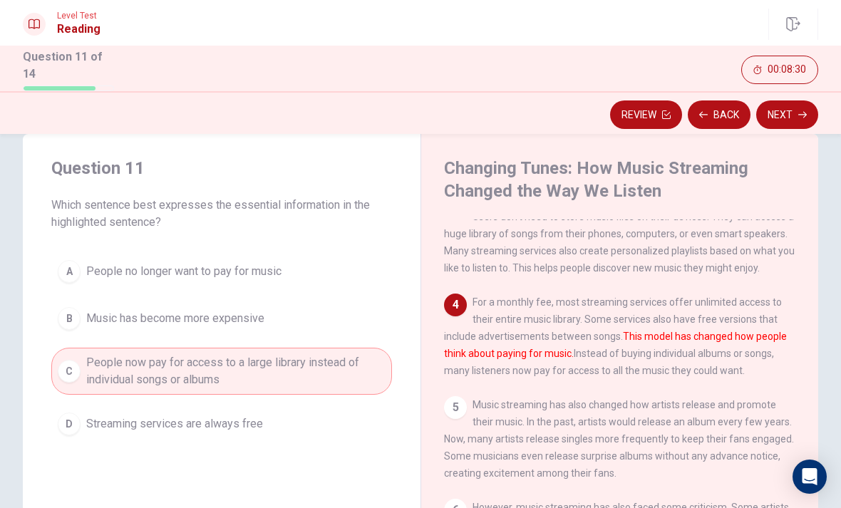
click at [788, 112] on button "Next" at bounding box center [788, 115] width 62 height 29
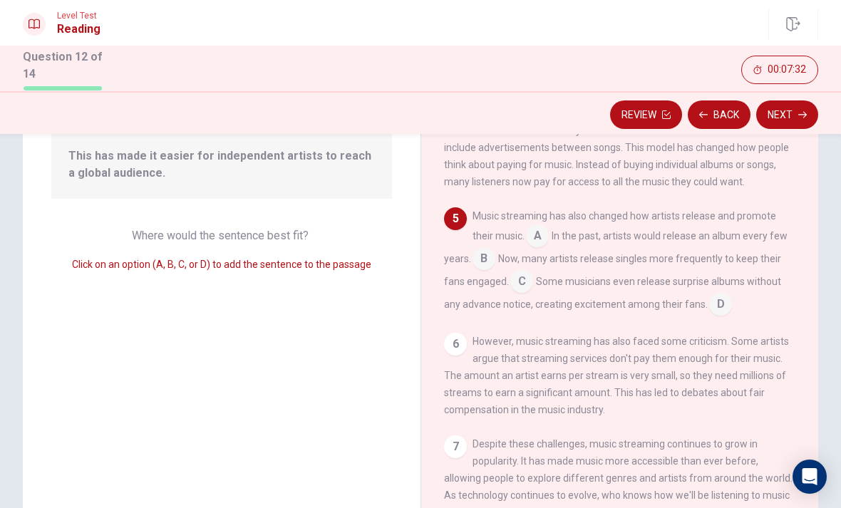
scroll to position [302, 0]
click at [709, 314] on input at bounding box center [720, 305] width 23 height 23
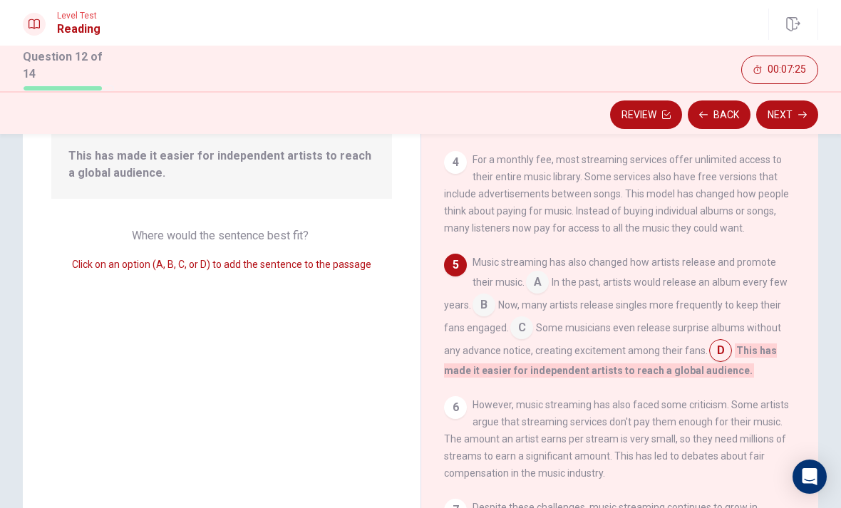
scroll to position [264, 0]
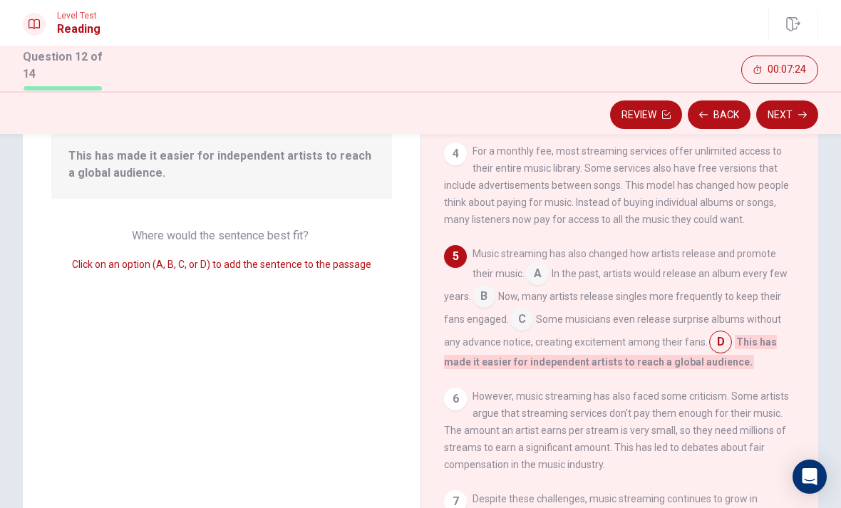
click at [511, 332] on input at bounding box center [522, 320] width 23 height 23
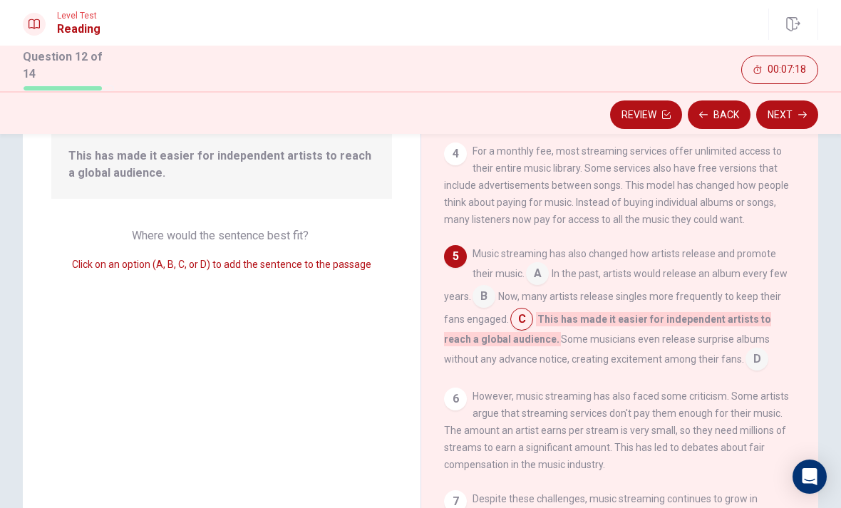
click at [746, 372] on input at bounding box center [757, 360] width 23 height 23
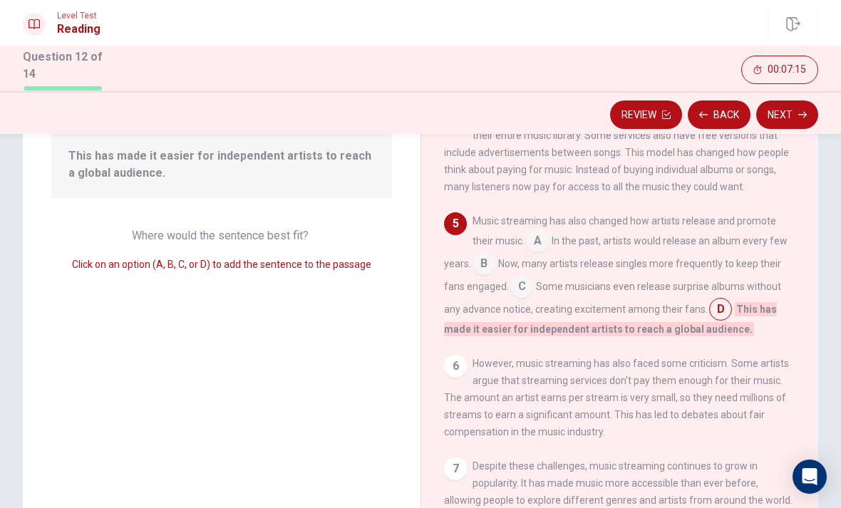
scroll to position [297, 0]
click at [664, 381] on div "6 However, music streaming has also faced some criticism. Some artists argue th…" at bounding box center [620, 397] width 352 height 86
click at [709, 318] on input at bounding box center [720, 310] width 23 height 23
click at [528, 249] on input at bounding box center [537, 241] width 23 height 23
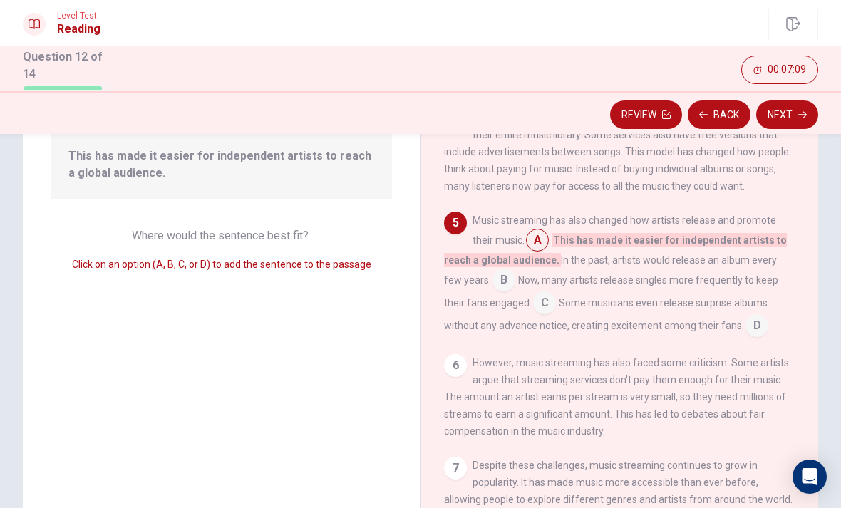
click at [746, 339] on input at bounding box center [757, 327] width 23 height 23
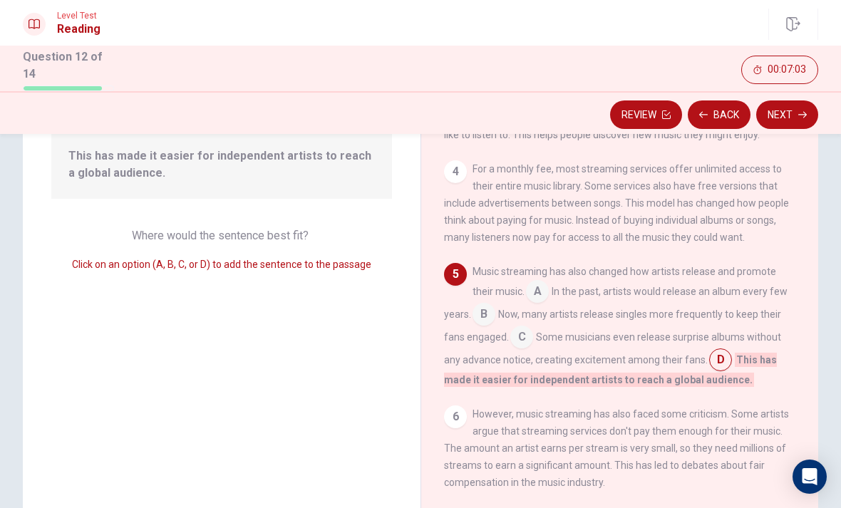
scroll to position [237, 0]
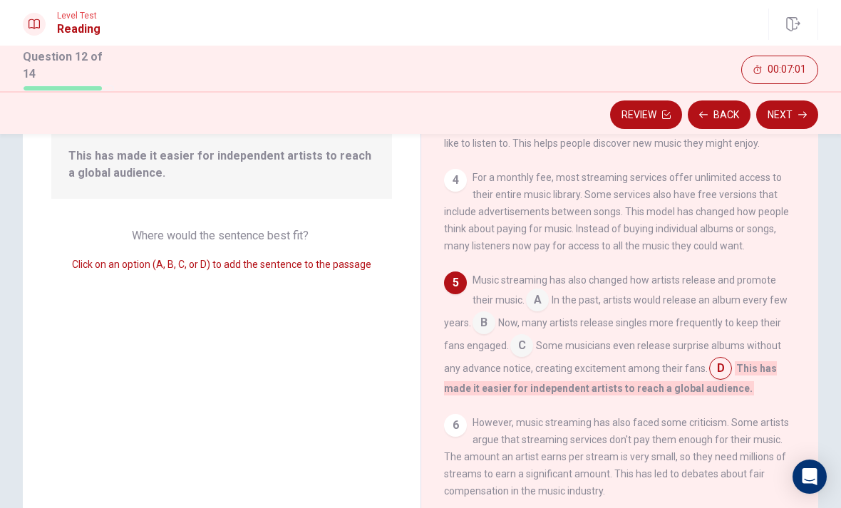
click at [448, 192] on div "4" at bounding box center [455, 180] width 23 height 23
click at [460, 192] on div "4" at bounding box center [455, 180] width 23 height 23
click at [456, 190] on div "4" at bounding box center [455, 180] width 23 height 23
click at [455, 192] on div "4" at bounding box center [455, 180] width 23 height 23
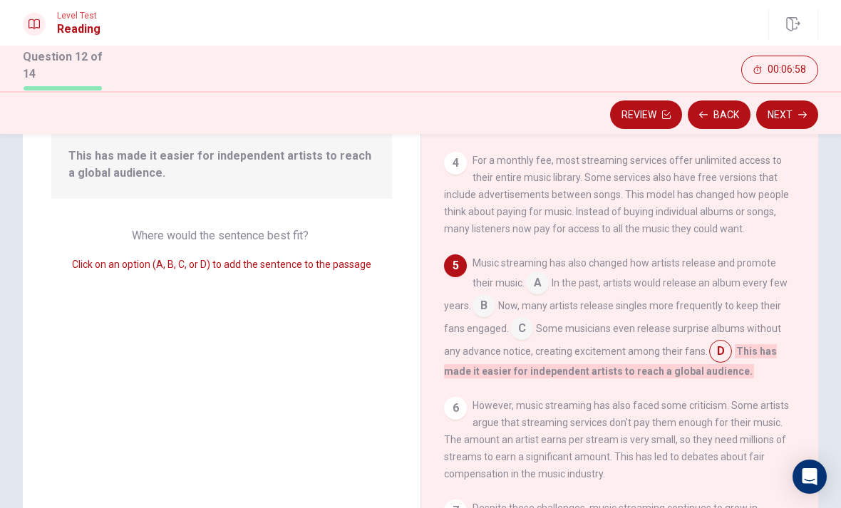
scroll to position [258, 0]
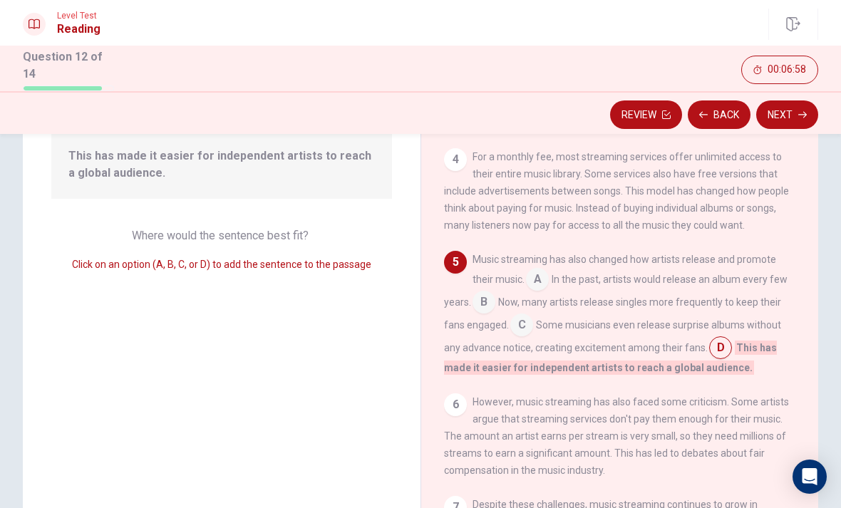
click at [526, 292] on input at bounding box center [537, 281] width 23 height 23
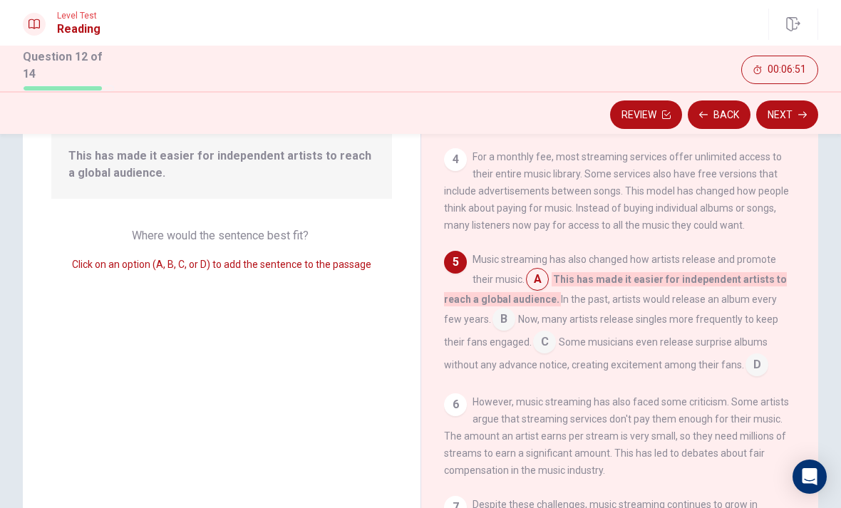
click at [680, 294] on span "This has made it easier for independent artists to reach a global audience." at bounding box center [615, 289] width 343 height 34
click at [363, 447] on div "Question 12 Look at the four that indicate where the following sentence could b…" at bounding box center [222, 272] width 398 height 518
click at [556, 473] on div "6 However, music streaming has also faced some criticism. Some artists argue th…" at bounding box center [620, 437] width 352 height 86
click at [533, 355] on input at bounding box center [544, 343] width 23 height 23
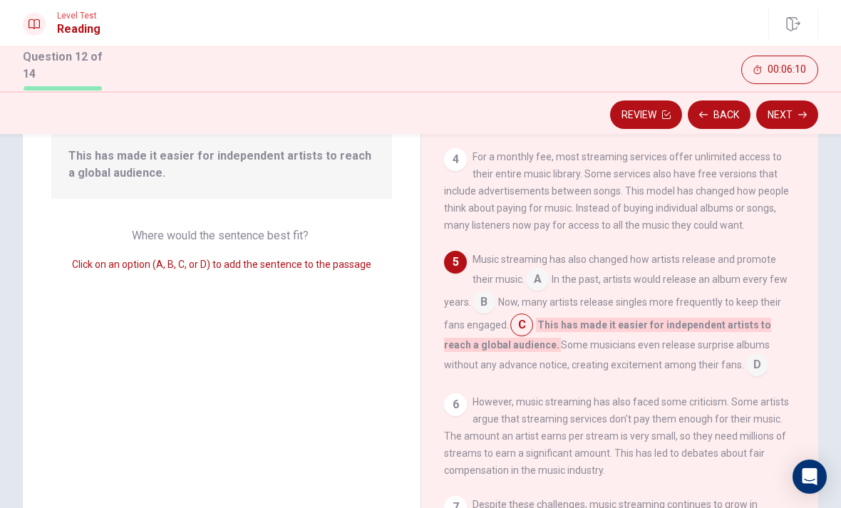
click at [791, 118] on button "Next" at bounding box center [788, 115] width 62 height 29
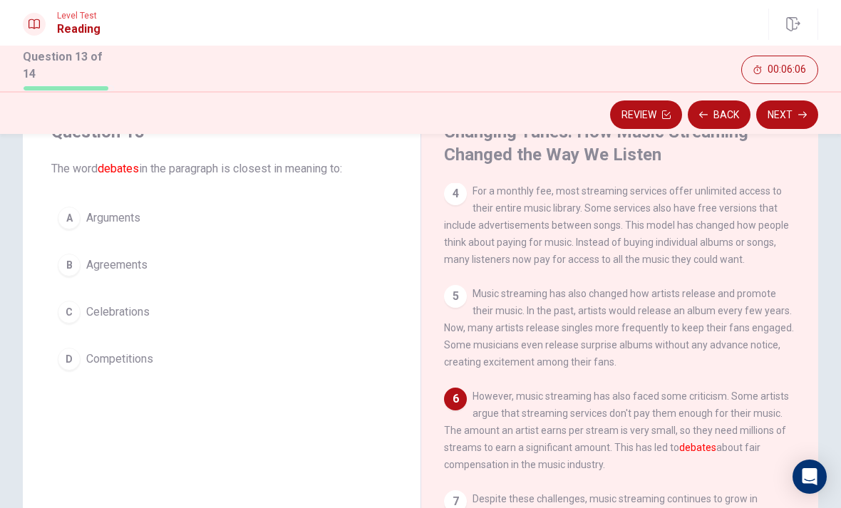
scroll to position [334, 0]
click at [316, 448] on div "Question 13 The word debates in the paragraph is closest in meaning to: A Argum…" at bounding box center [222, 357] width 398 height 518
click at [79, 224] on button "A Arguments" at bounding box center [221, 218] width 341 height 36
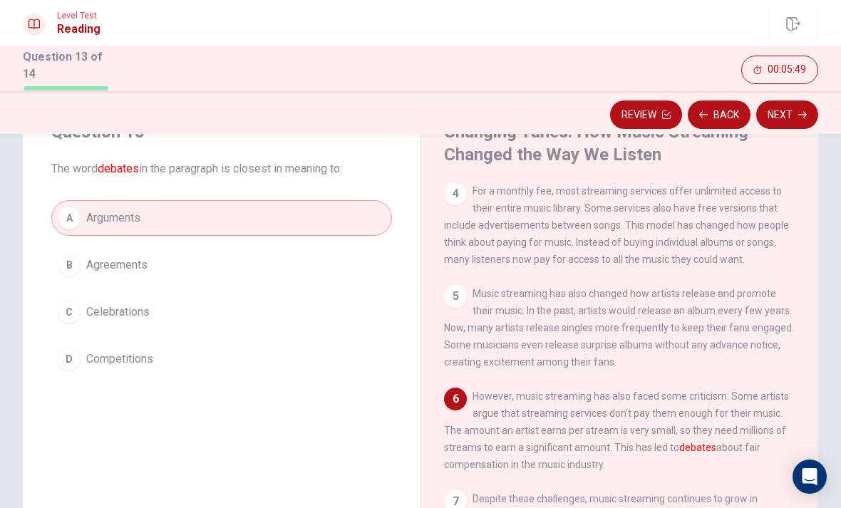
click at [777, 114] on button "Next" at bounding box center [788, 115] width 62 height 29
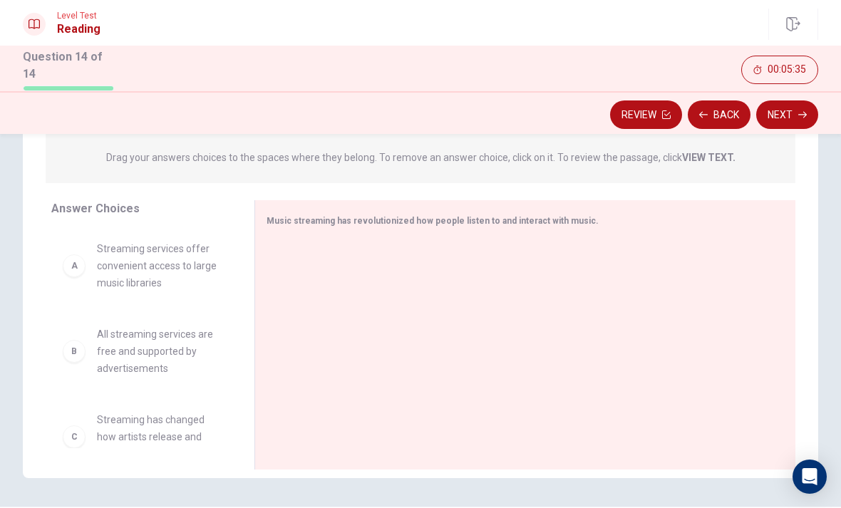
scroll to position [180, 0]
click at [178, 260] on span "Streaming services offer convenient access to large music libraries" at bounding box center [158, 265] width 123 height 51
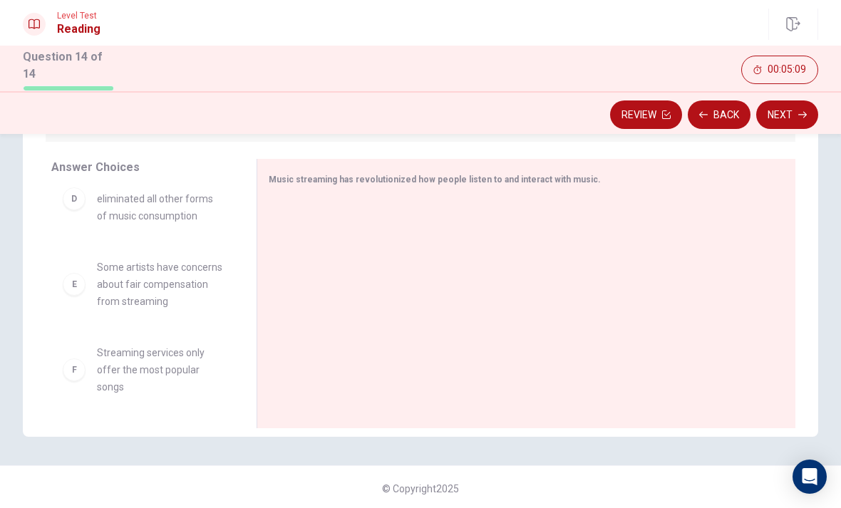
scroll to position [282, 0]
click at [660, 288] on div at bounding box center [521, 295] width 504 height 191
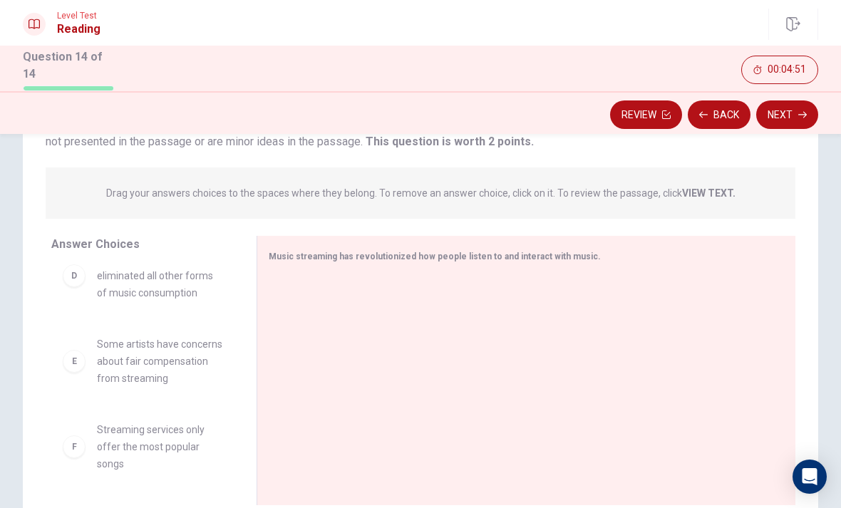
scroll to position [145, 0]
click at [178, 361] on span "Some artists have concerns about fair compensation from streaming" at bounding box center [159, 360] width 125 height 51
click at [93, 363] on div "E Some artists have concerns about fair compensation from streaming" at bounding box center [143, 360] width 160 height 51
click at [71, 367] on div "E" at bounding box center [74, 360] width 23 height 23
click at [73, 362] on div "E" at bounding box center [74, 360] width 23 height 23
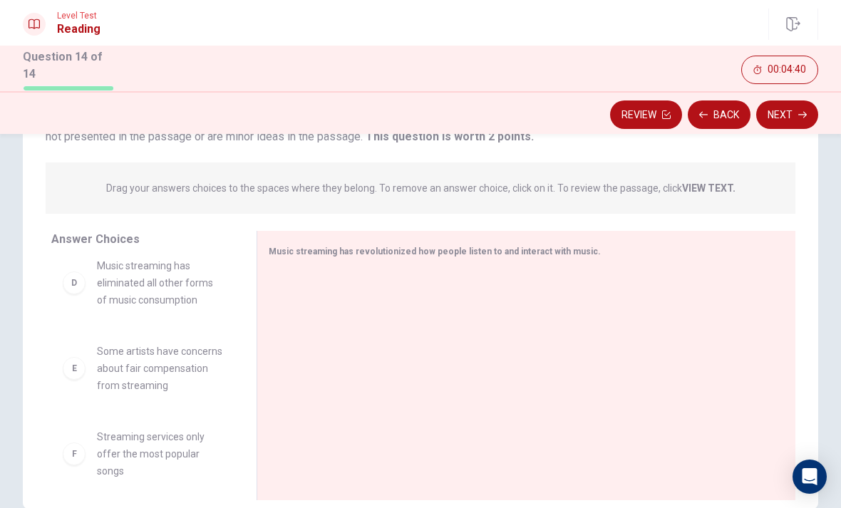
scroll to position [138, 0]
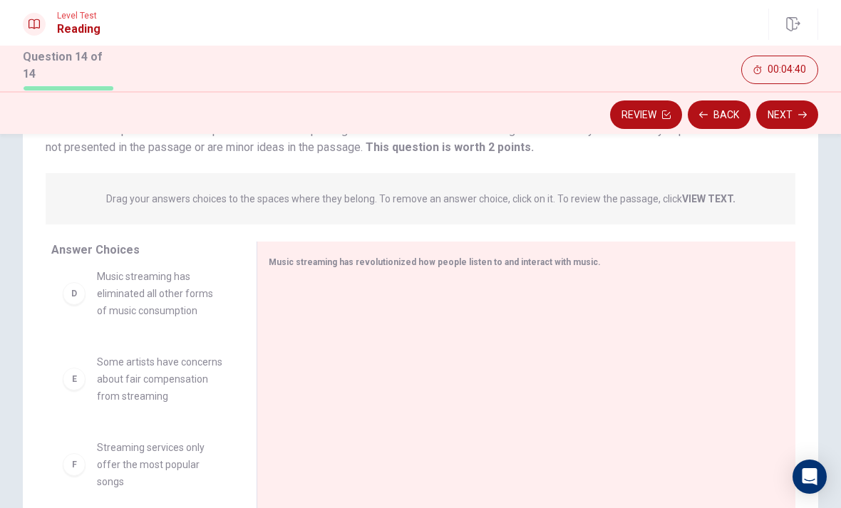
click at [78, 298] on div "D" at bounding box center [74, 293] width 23 height 23
click at [73, 299] on div "D" at bounding box center [74, 293] width 23 height 23
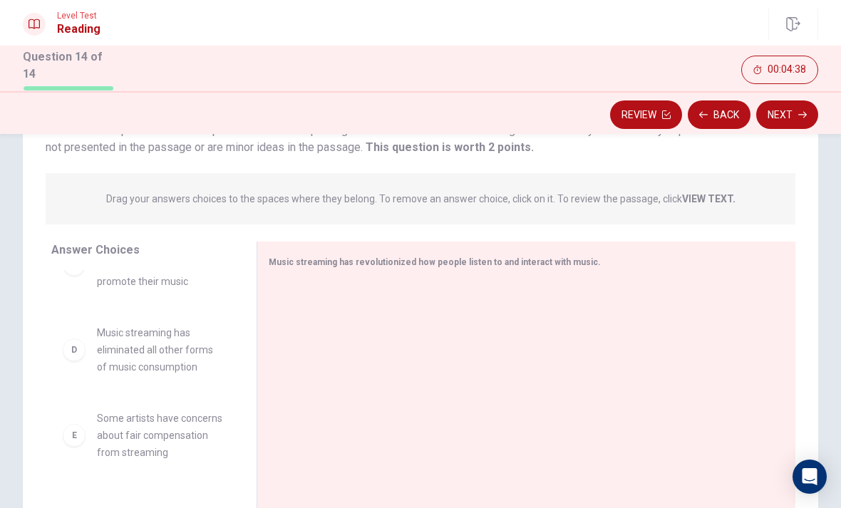
scroll to position [209, 0]
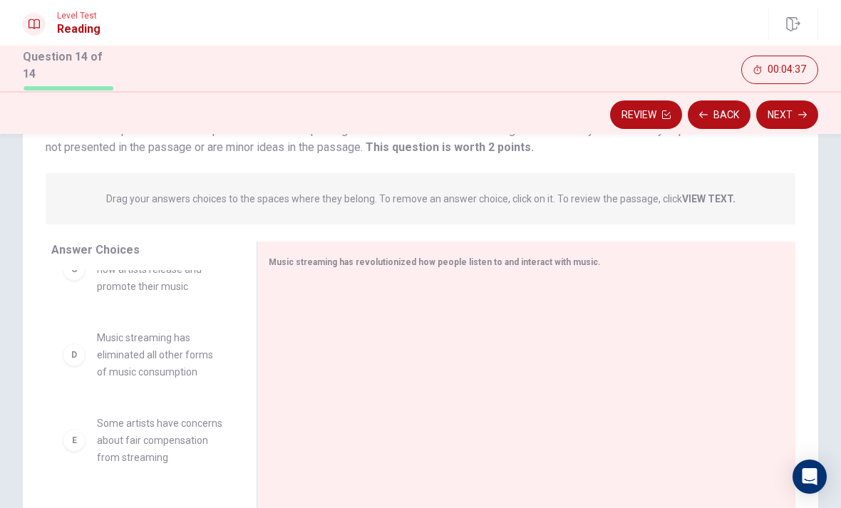
click at [193, 354] on span "Music streaming has eliminated all other forms of music consumption" at bounding box center [159, 354] width 125 height 51
click at [352, 305] on div at bounding box center [521, 377] width 504 height 191
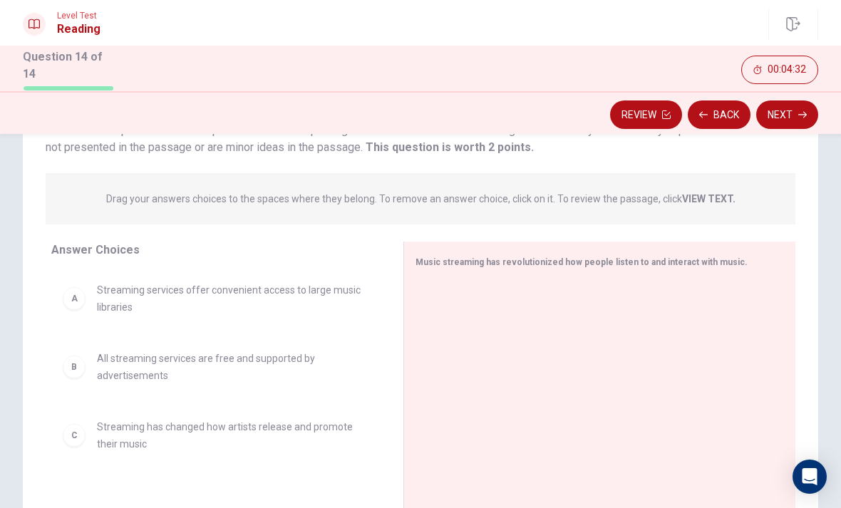
scroll to position [0, 0]
click at [164, 365] on span "All streaming services are free and supported by advertisements" at bounding box center [233, 367] width 272 height 34
click at [77, 370] on div "B" at bounding box center [74, 367] width 23 height 23
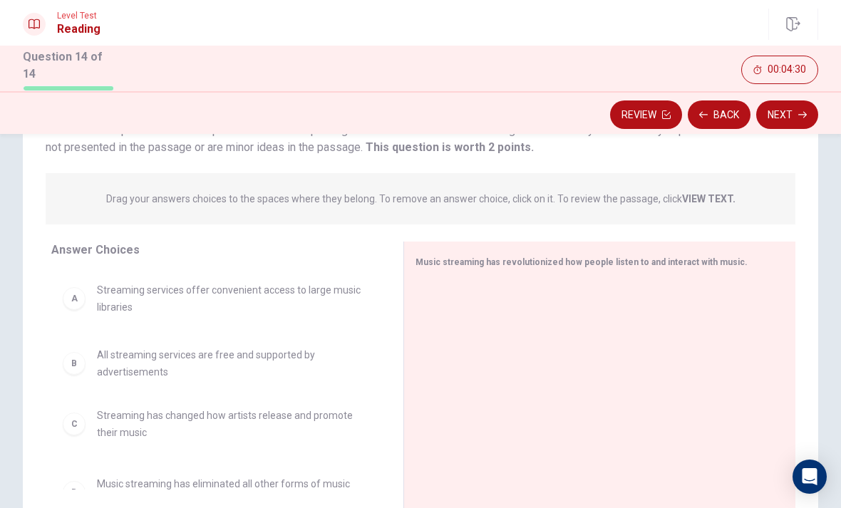
click at [83, 364] on div "A Streaming services offer convenient access to large music libraries C Streami…" at bounding box center [215, 380] width 329 height 220
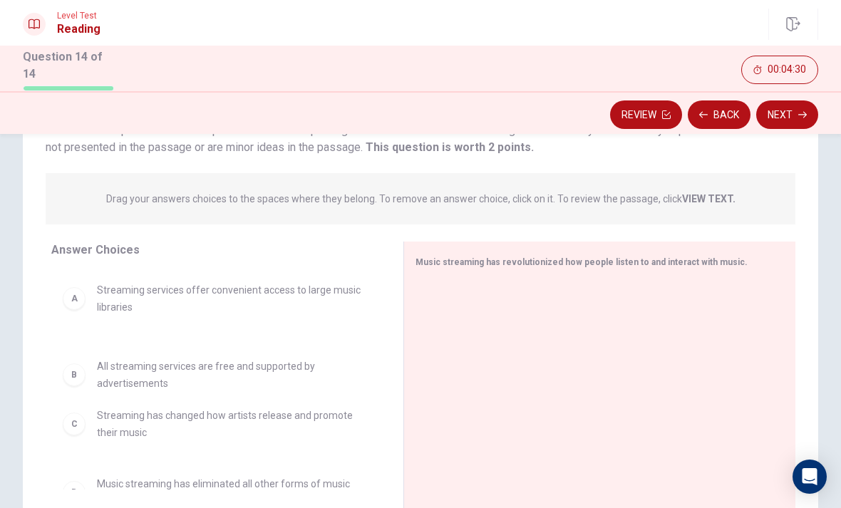
click at [154, 417] on span "Streaming has changed how artists release and promote their music" at bounding box center [233, 424] width 272 height 34
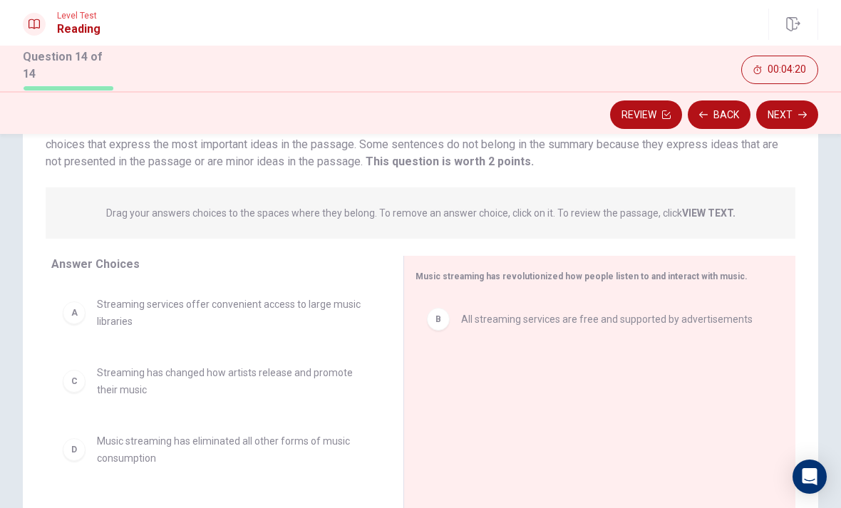
scroll to position [128, 0]
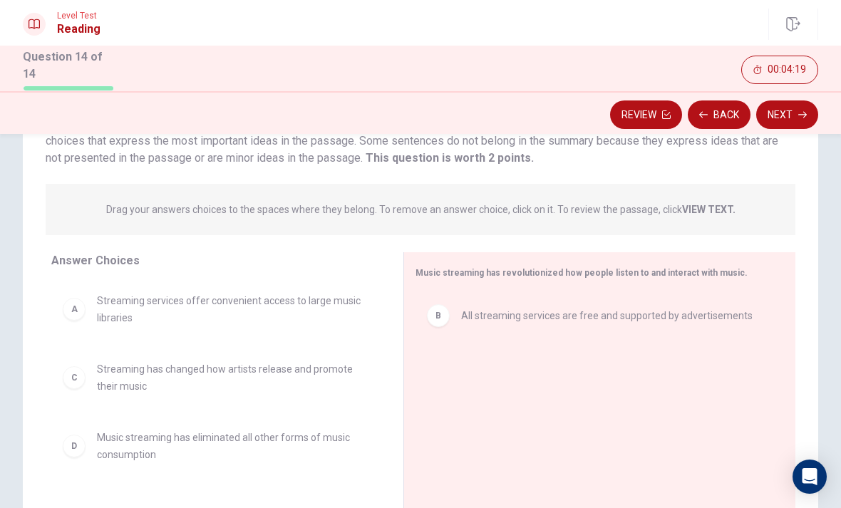
click at [453, 324] on div "B All streaming services are free and supported by advertisements" at bounding box center [594, 316] width 357 height 46
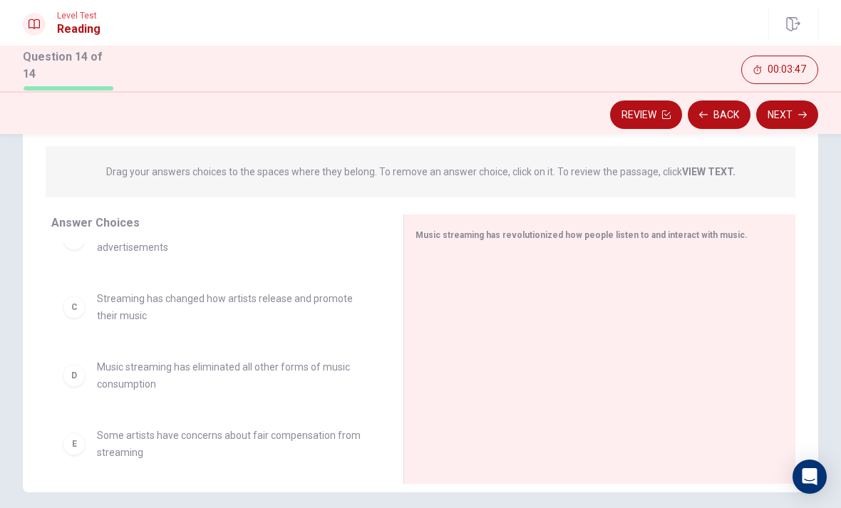
scroll to position [101, 0]
click at [96, 374] on div "D Music streaming has eliminated all other forms of music consumption" at bounding box center [216, 376] width 307 height 34
click at [92, 376] on div "D Music streaming has eliminated all other forms of music consumption" at bounding box center [216, 376] width 307 height 34
click at [91, 376] on div "D Music streaming has eliminated all other forms of music consumption" at bounding box center [216, 376] width 307 height 34
click at [76, 377] on div "D" at bounding box center [74, 376] width 23 height 23
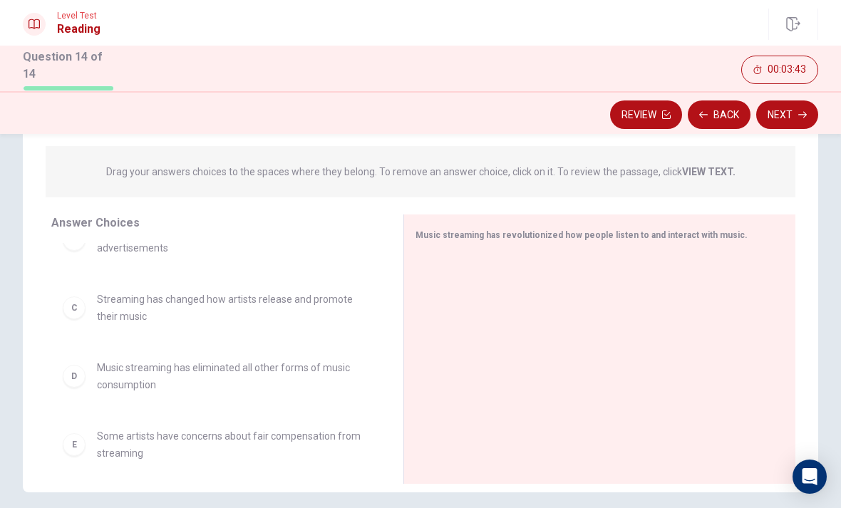
click at [76, 376] on div "D" at bounding box center [74, 376] width 23 height 23
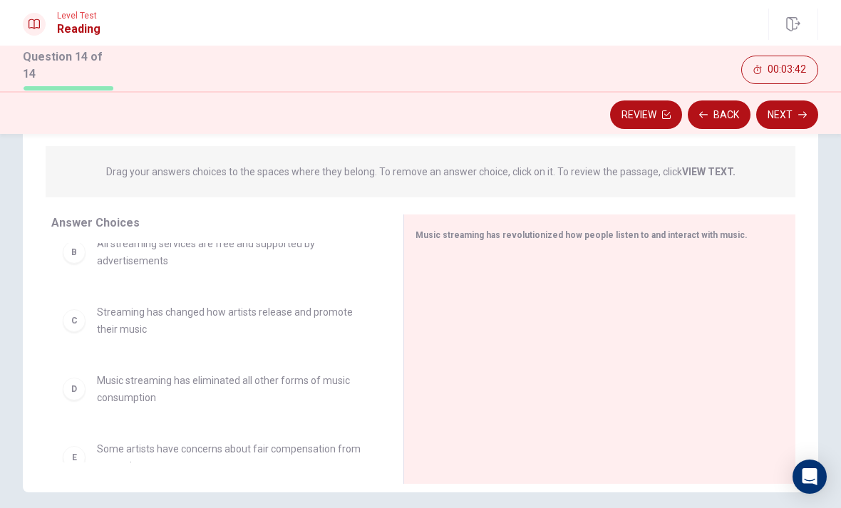
scroll to position [86, 0]
click at [173, 388] on span "Music streaming has eliminated all other forms of music consumption" at bounding box center [233, 391] width 272 height 34
click at [173, 387] on span "Music streaming has eliminated all other forms of music consumption" at bounding box center [233, 391] width 272 height 34
click at [190, 391] on span "Music streaming has eliminated all other forms of music consumption" at bounding box center [233, 391] width 272 height 34
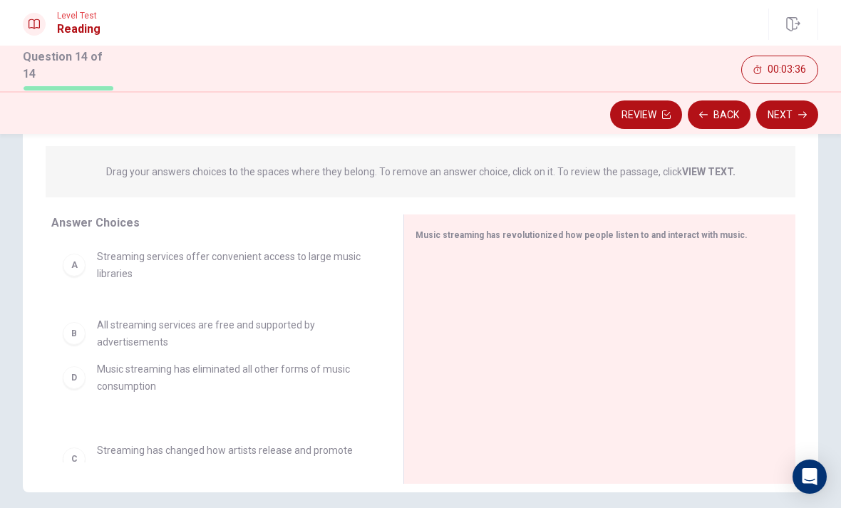
scroll to position [7, 0]
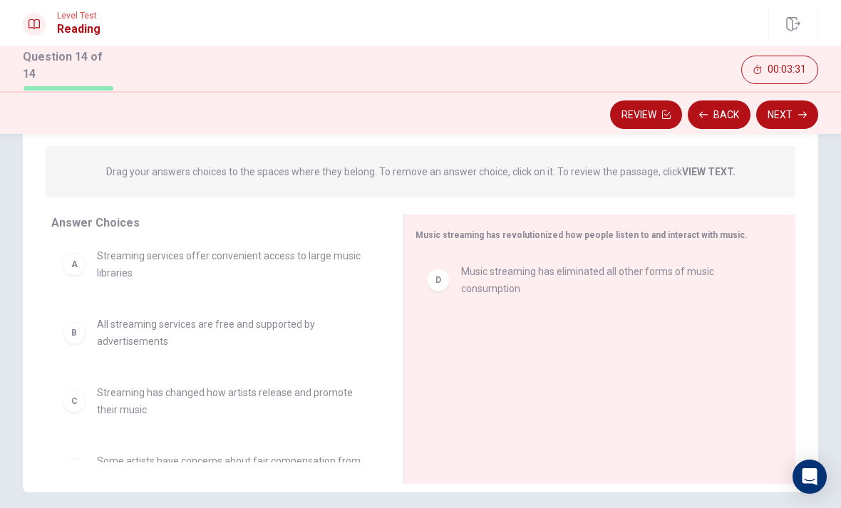
click at [474, 262] on div at bounding box center [594, 350] width 357 height 191
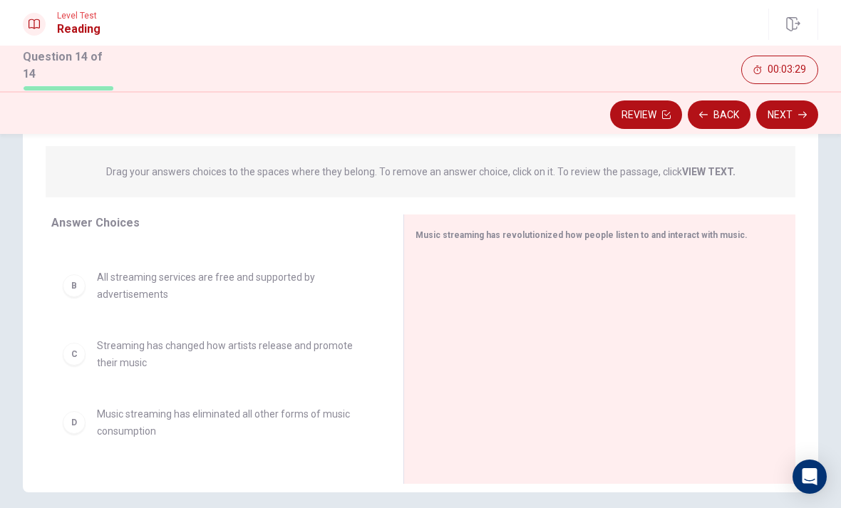
scroll to position [57, 0]
click at [92, 417] on div "D Music streaming has eliminated all other forms of music consumption" at bounding box center [216, 420] width 307 height 34
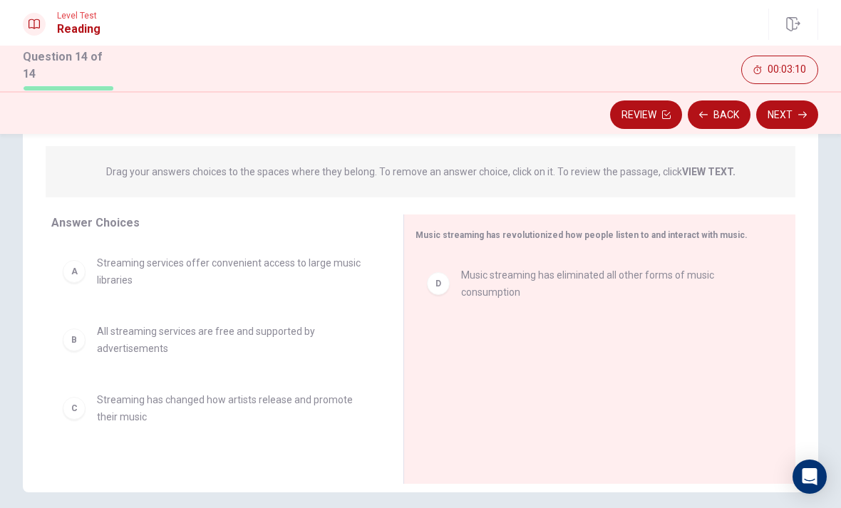
scroll to position [0, 0]
click at [163, 351] on span "All streaming services are free and supported by advertisements" at bounding box center [233, 340] width 272 height 34
click at [162, 350] on span "All streaming services are free and supported by advertisements" at bounding box center [233, 340] width 272 height 34
click at [76, 336] on div "B" at bounding box center [74, 340] width 23 height 23
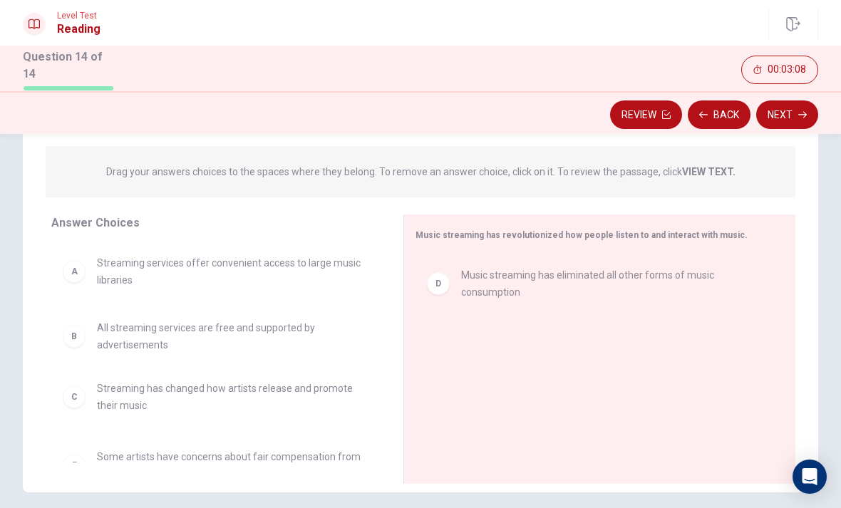
click at [83, 339] on div "A Streaming services offer convenient access to large music libraries C Streami…" at bounding box center [215, 353] width 329 height 220
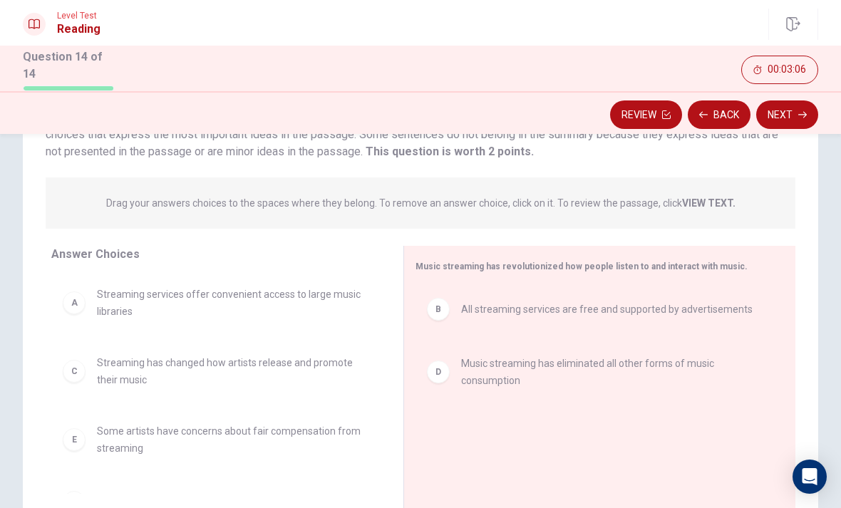
scroll to position [119, 0]
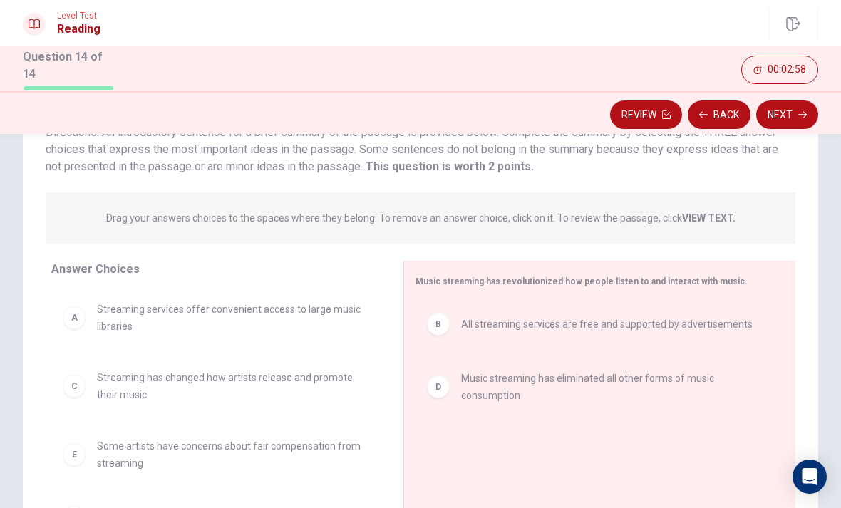
click at [88, 310] on div "A Streaming services offer convenient access to large music libraries" at bounding box center [216, 318] width 307 height 34
click at [88, 309] on div "A Streaming services offer convenient access to large music libraries" at bounding box center [216, 318] width 307 height 34
click at [85, 322] on div "A Streaming services offer convenient access to large music libraries" at bounding box center [216, 318] width 307 height 34
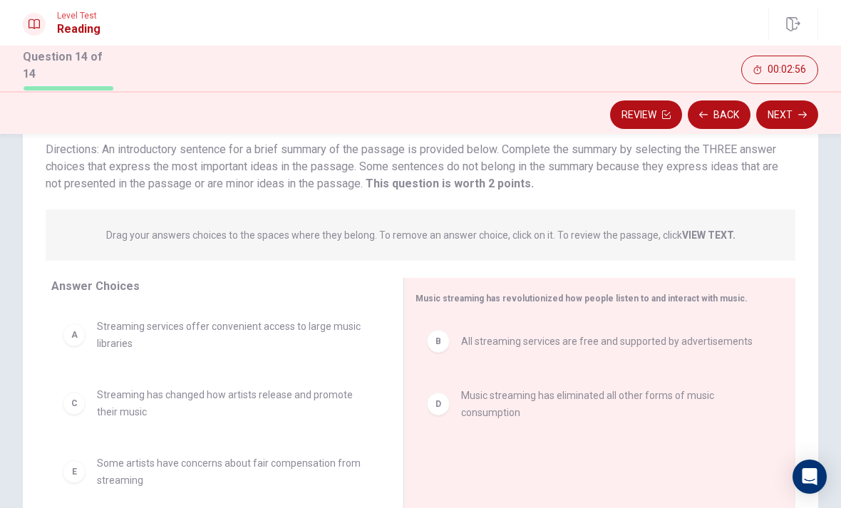
scroll to position [102, 0]
click at [96, 318] on div "A Streaming services offer convenient access to large music libraries" at bounding box center [216, 335] width 307 height 34
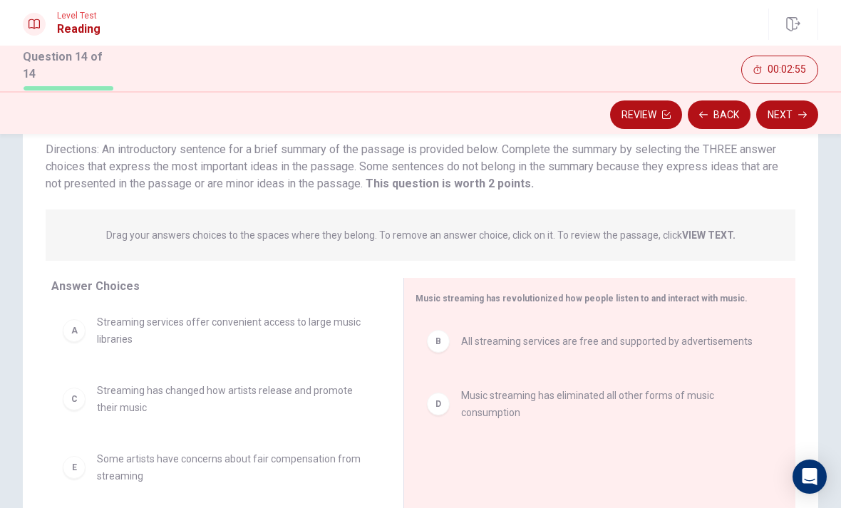
scroll to position [4, 0]
click at [114, 332] on span "Streaming services offer convenient access to large music libraries" at bounding box center [233, 331] width 272 height 34
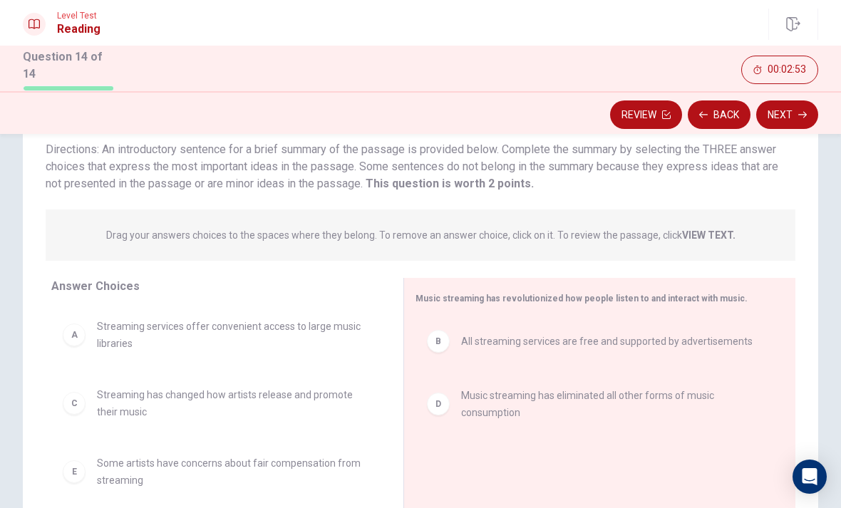
scroll to position [0, 0]
click at [85, 338] on div "A Streaming services offer convenient access to large music libraries" at bounding box center [216, 335] width 307 height 34
click at [267, 332] on span "Streaming services offer convenient access to large music libraries" at bounding box center [233, 335] width 272 height 34
click at [286, 328] on span "Streaming services offer convenient access to large music libraries" at bounding box center [233, 335] width 272 height 34
click at [217, 339] on span "Streaming services offer convenient access to large music libraries" at bounding box center [233, 335] width 272 height 34
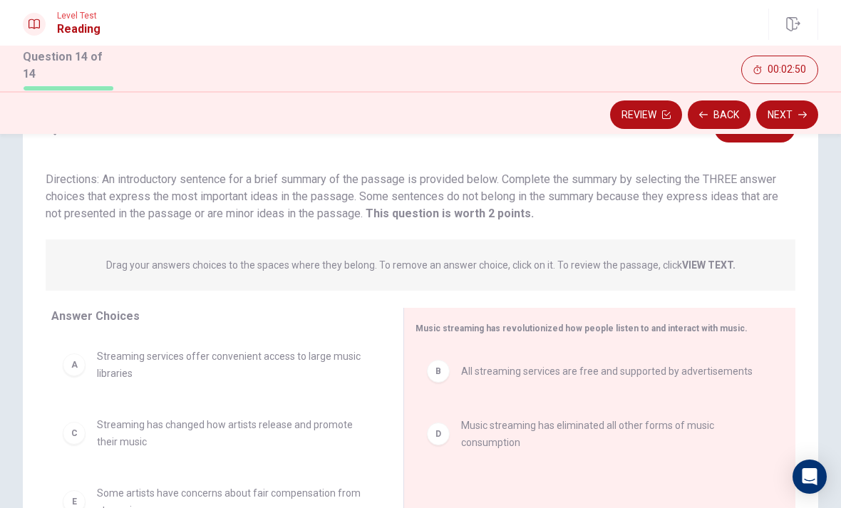
scroll to position [73, 0]
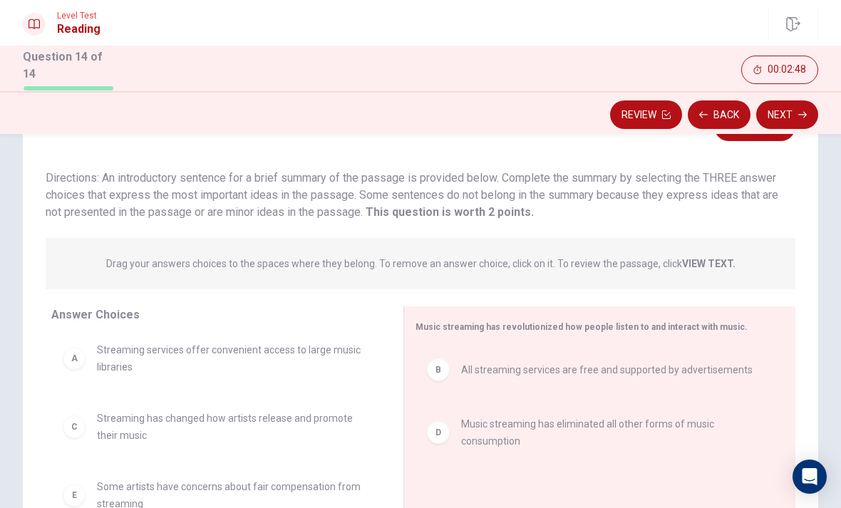
click at [116, 361] on span "Streaming services offer convenient access to large music libraries" at bounding box center [233, 359] width 272 height 34
click at [115, 360] on span "Streaming services offer convenient access to large music libraries" at bounding box center [233, 359] width 272 height 34
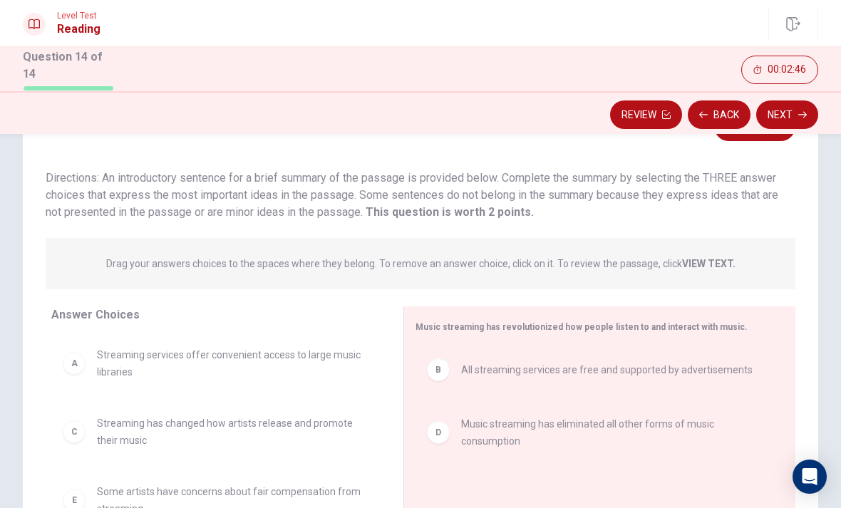
scroll to position [1, 0]
click at [128, 360] on span "Streaming services offer convenient access to large music libraries" at bounding box center [233, 363] width 272 height 34
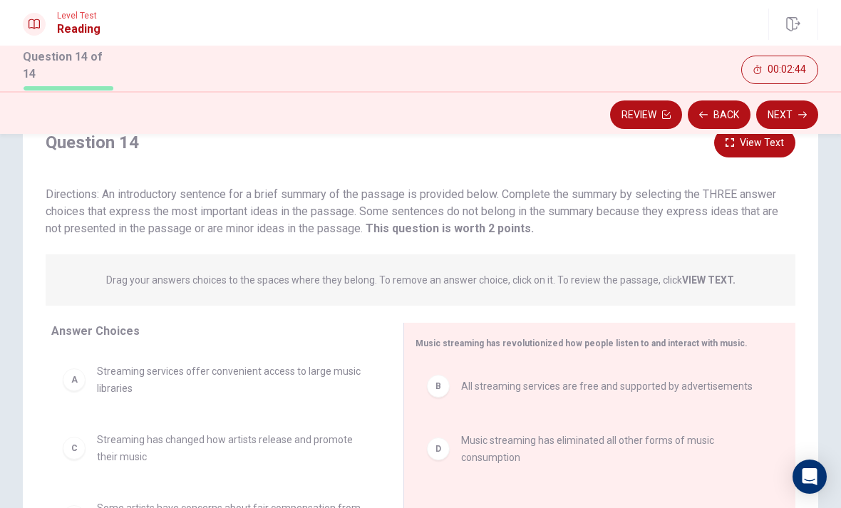
scroll to position [51, 0]
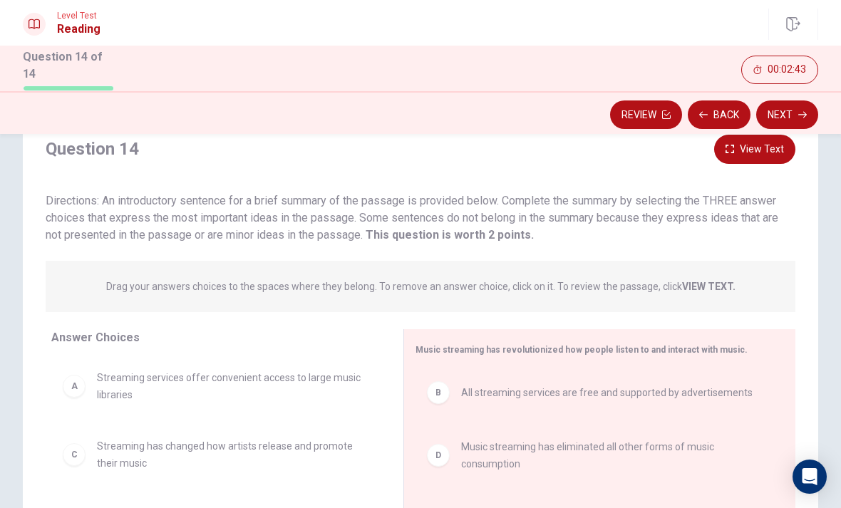
click at [84, 379] on div "A" at bounding box center [74, 386] width 23 height 23
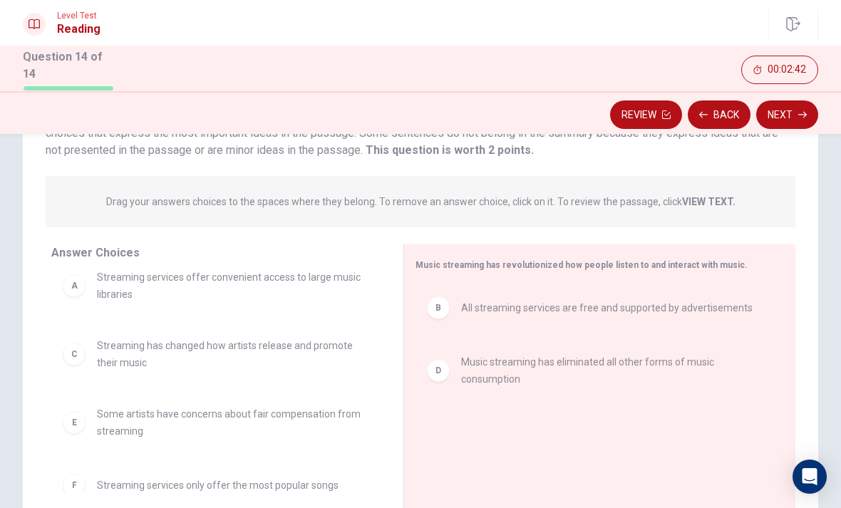
scroll to position [13, 0]
click at [103, 290] on span "Streaming services offer convenient access to large music libraries" at bounding box center [233, 289] width 272 height 34
click at [158, 289] on span "Streaming services offer convenient access to large music libraries" at bounding box center [233, 289] width 272 height 34
click at [128, 292] on span "Streaming services offer convenient access to large music libraries" at bounding box center [233, 289] width 272 height 34
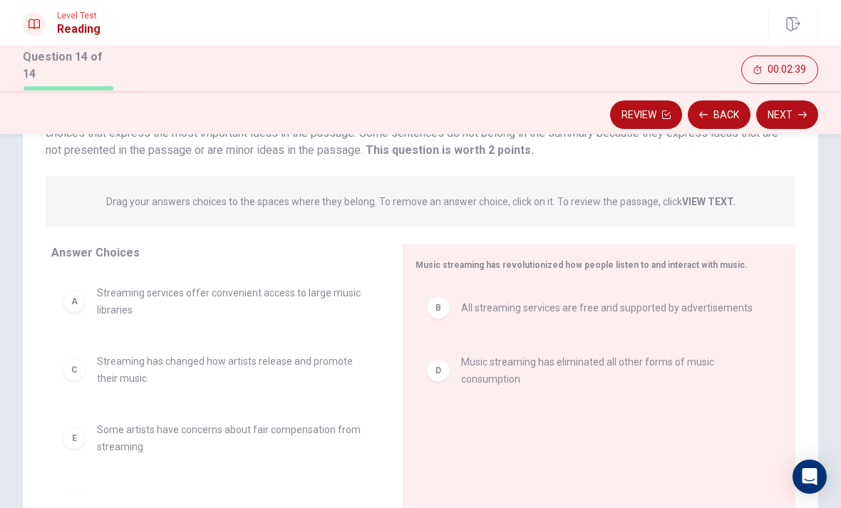
scroll to position [0, 0]
click at [118, 299] on span "Streaming services offer convenient access to large music libraries" at bounding box center [233, 302] width 272 height 34
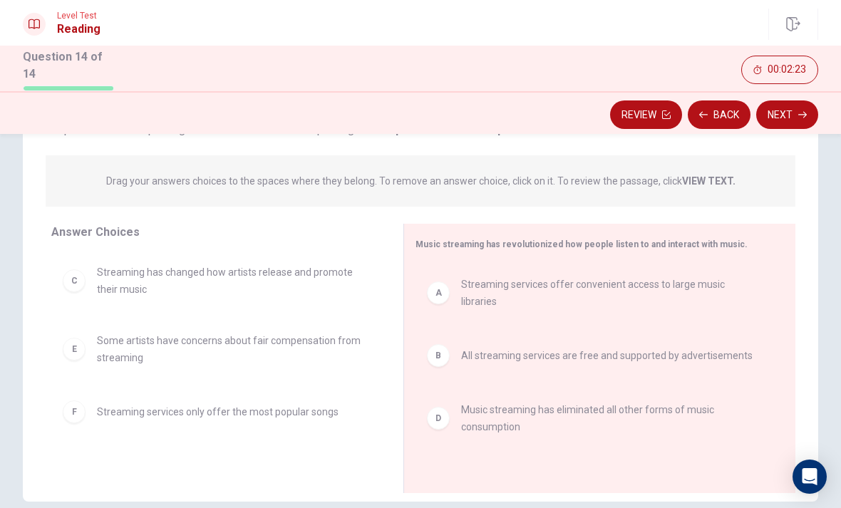
scroll to position [154, 0]
click at [794, 114] on button "Next" at bounding box center [788, 115] width 62 height 29
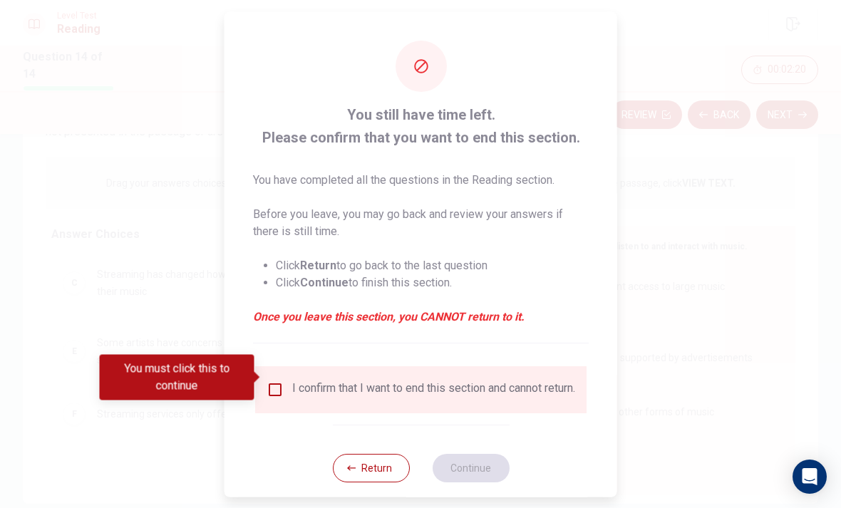
click at [275, 381] on input "You must click this to continue" at bounding box center [275, 389] width 17 height 17
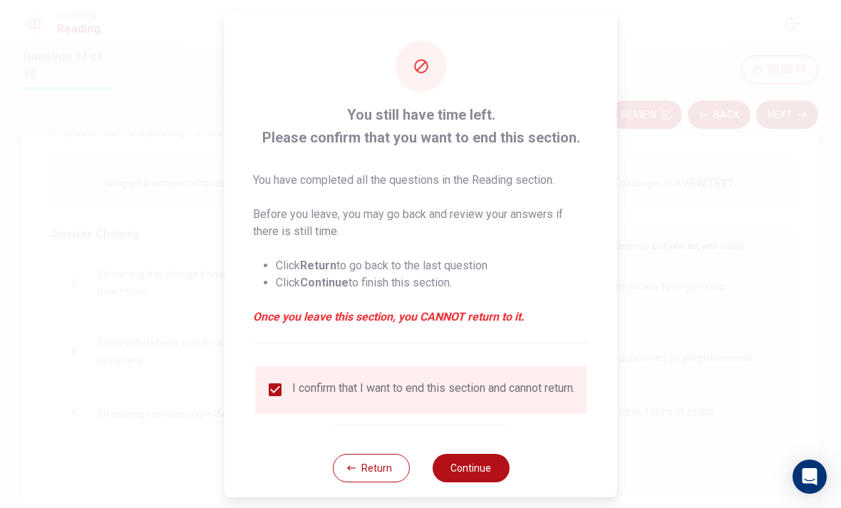
click at [482, 465] on button "Continue" at bounding box center [470, 467] width 77 height 29
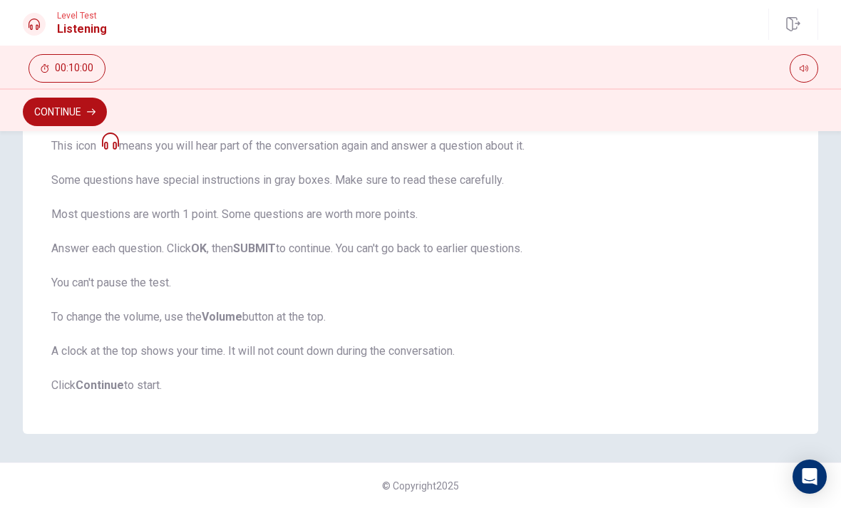
scroll to position [255, 0]
click at [791, 72] on button "button" at bounding box center [804, 68] width 29 height 29
click at [81, 116] on button "Continue" at bounding box center [65, 112] width 84 height 29
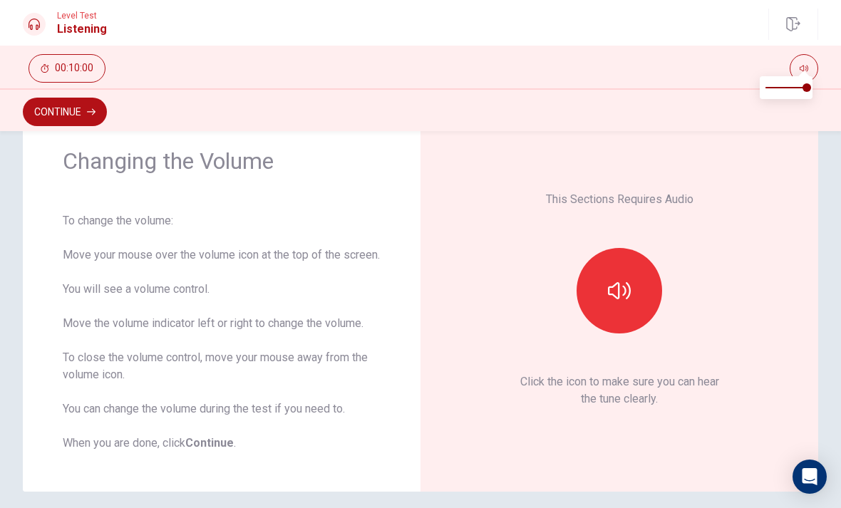
scroll to position [58, 0]
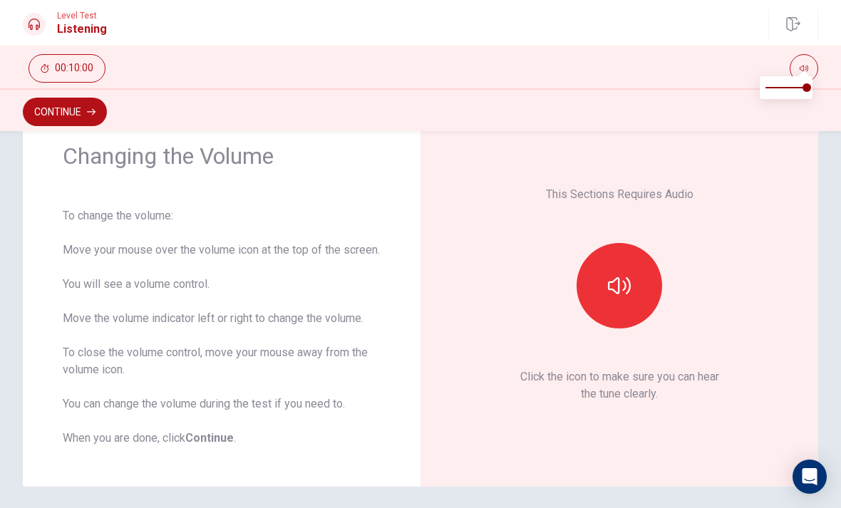
click at [620, 294] on icon "button" at bounding box center [619, 285] width 23 height 17
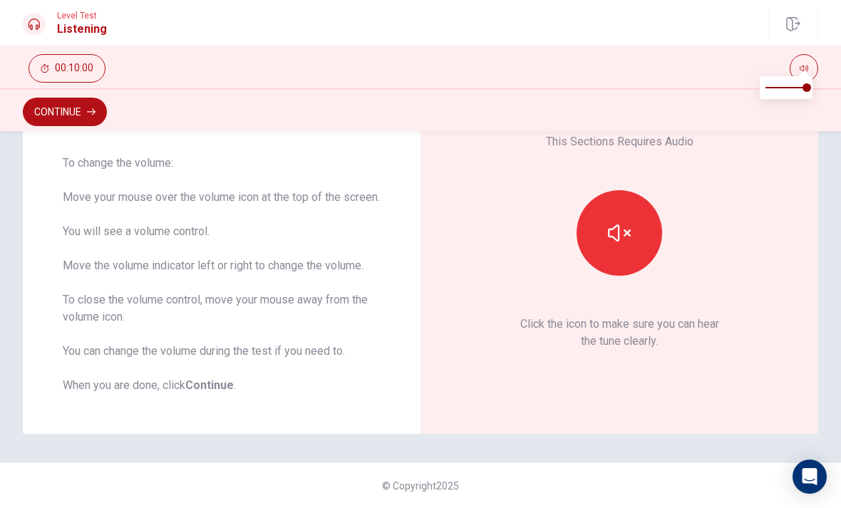
scroll to position [128, 0]
click at [213, 387] on b "Continue" at bounding box center [209, 386] width 48 height 14
click at [60, 111] on button "Continue" at bounding box center [65, 112] width 84 height 29
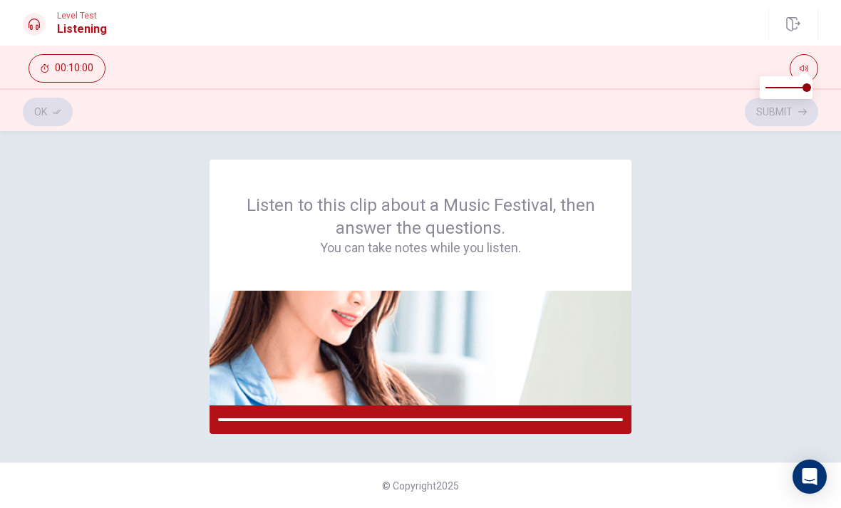
scroll to position [0, 0]
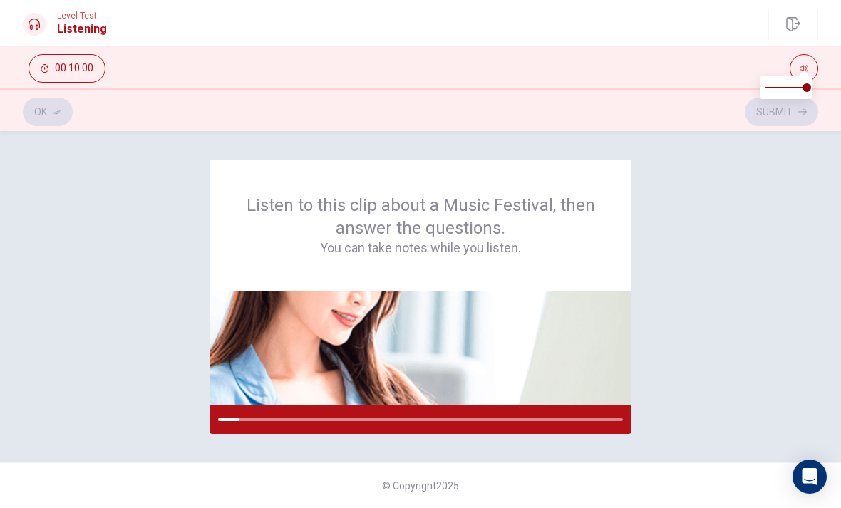
click at [749, 205] on div "Listen to this clip about a Music Festival, then answer the questions. You can …" at bounding box center [421, 297] width 796 height 275
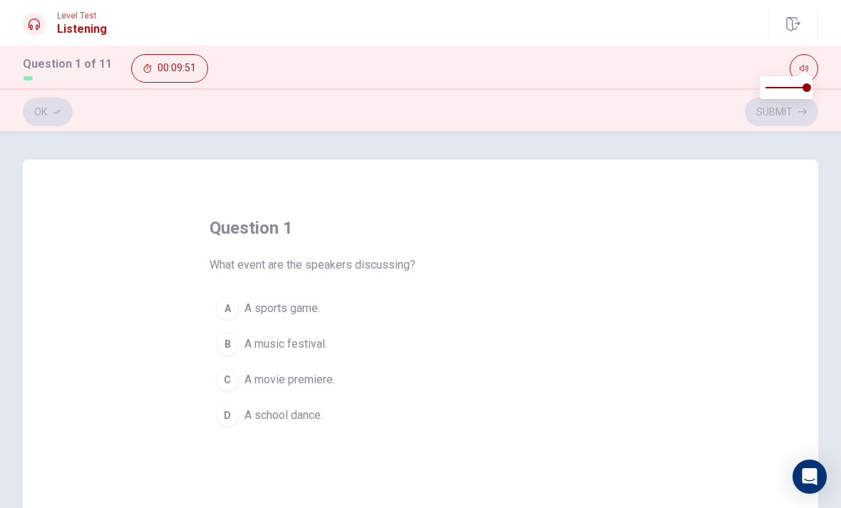
click at [237, 351] on div "B" at bounding box center [227, 344] width 23 height 23
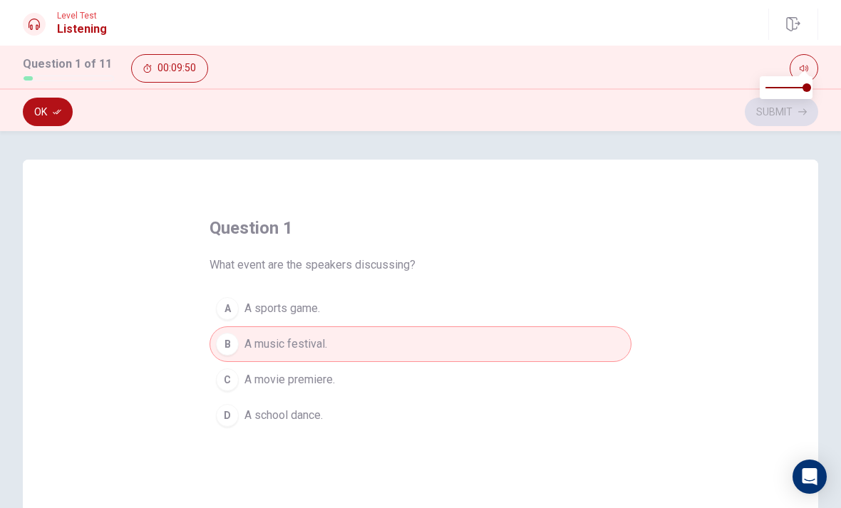
scroll to position [37, 0]
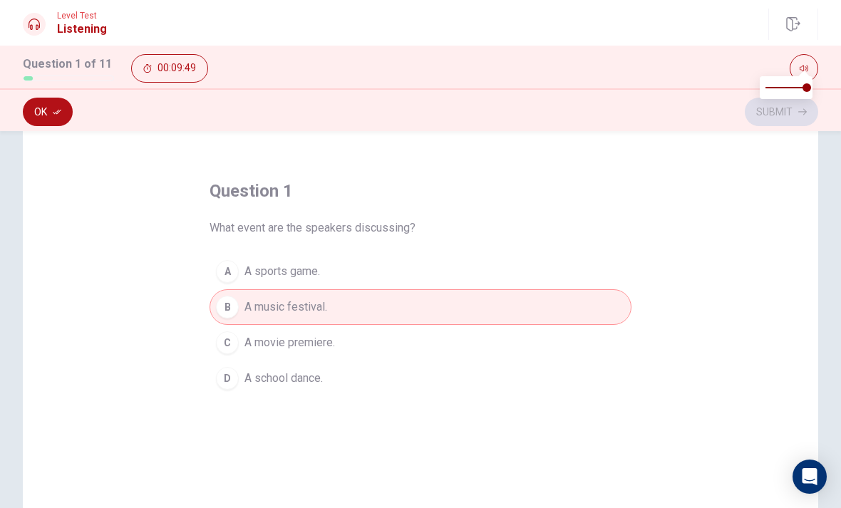
click at [51, 123] on button "Ok" at bounding box center [48, 112] width 50 height 29
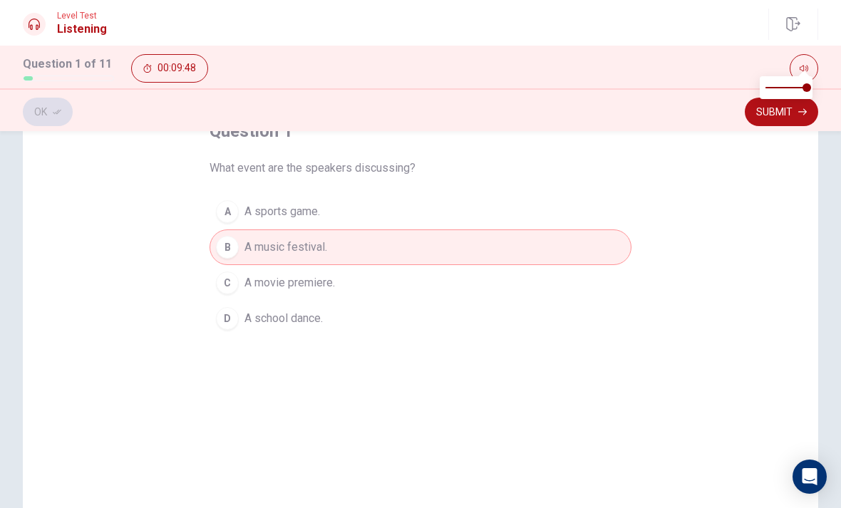
scroll to position [93, 0]
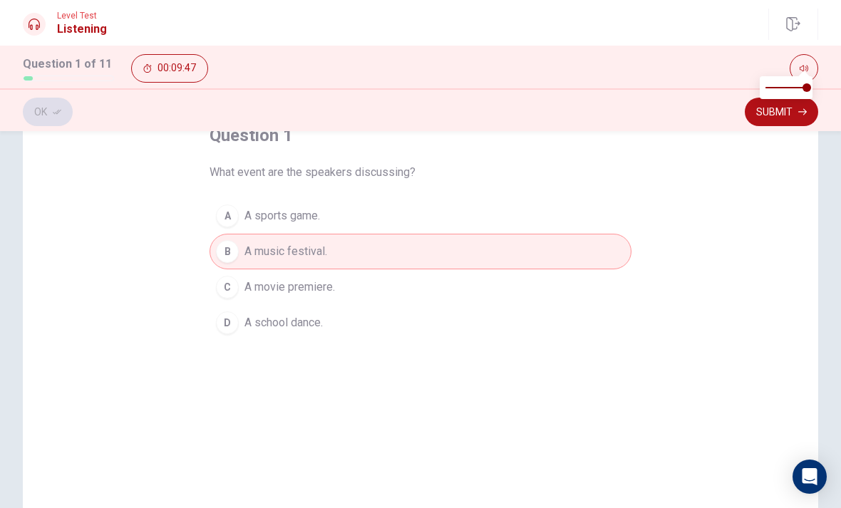
click at [794, 121] on button "Submit" at bounding box center [781, 112] width 73 height 29
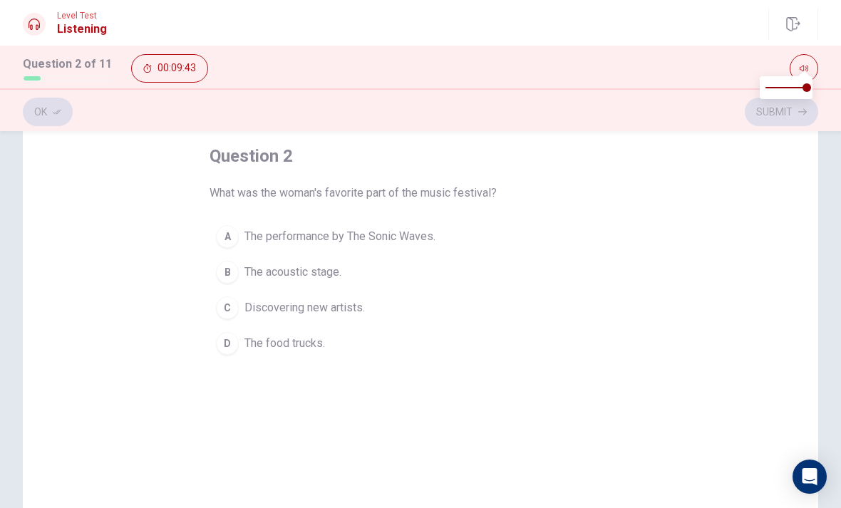
scroll to position [71, 0]
click at [239, 237] on button "A The performance by The Sonic Waves." at bounding box center [421, 238] width 422 height 36
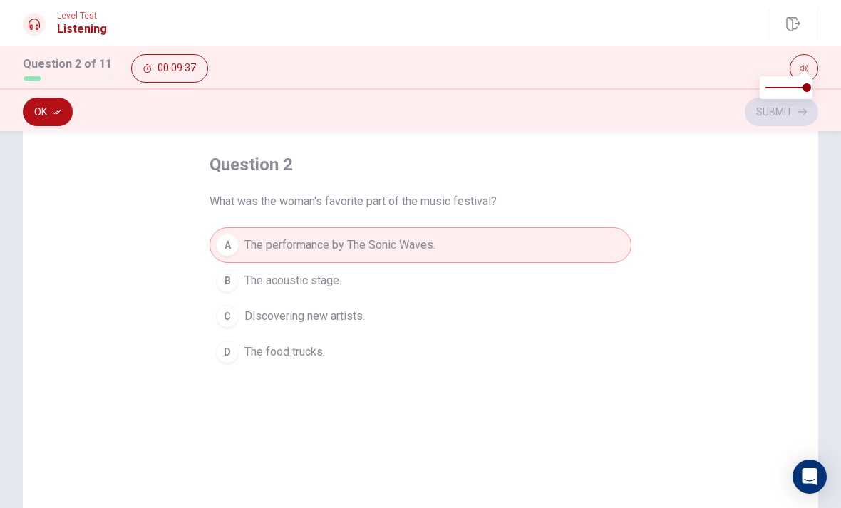
scroll to position [59, 0]
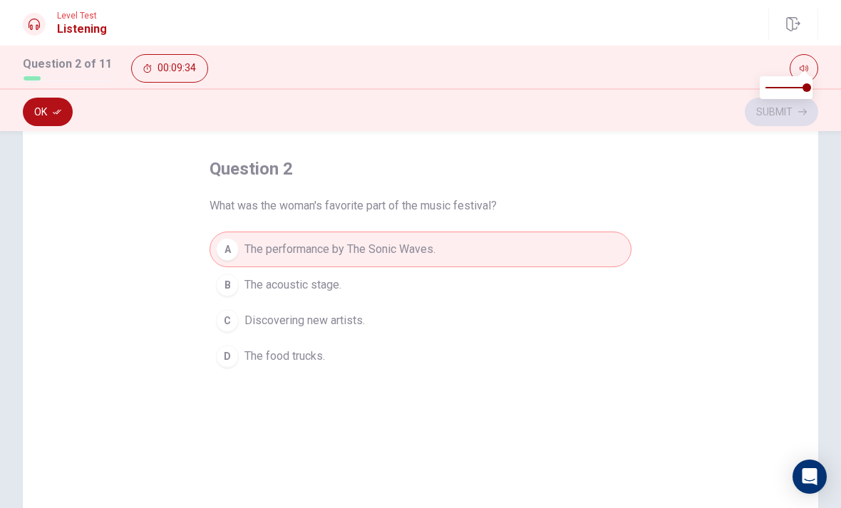
click at [49, 110] on button "Ok" at bounding box center [48, 112] width 50 height 29
click at [771, 123] on button "Submit" at bounding box center [781, 112] width 73 height 29
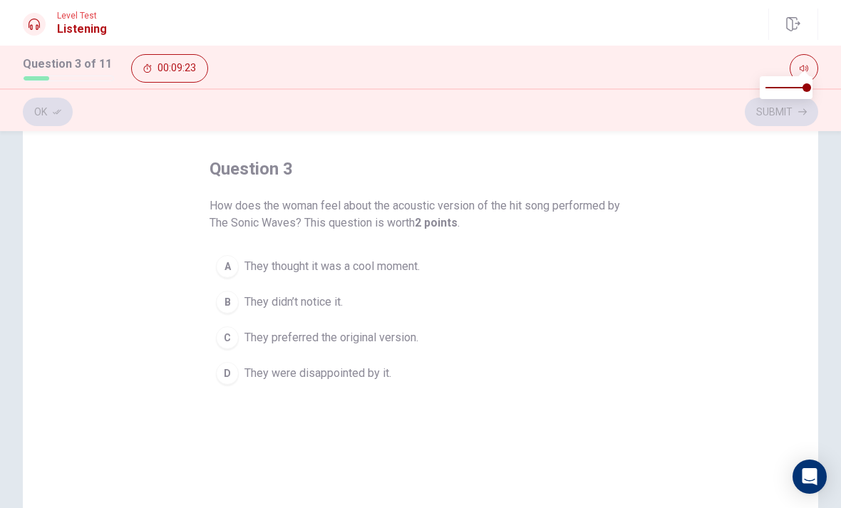
click at [228, 264] on div "A" at bounding box center [227, 266] width 23 height 23
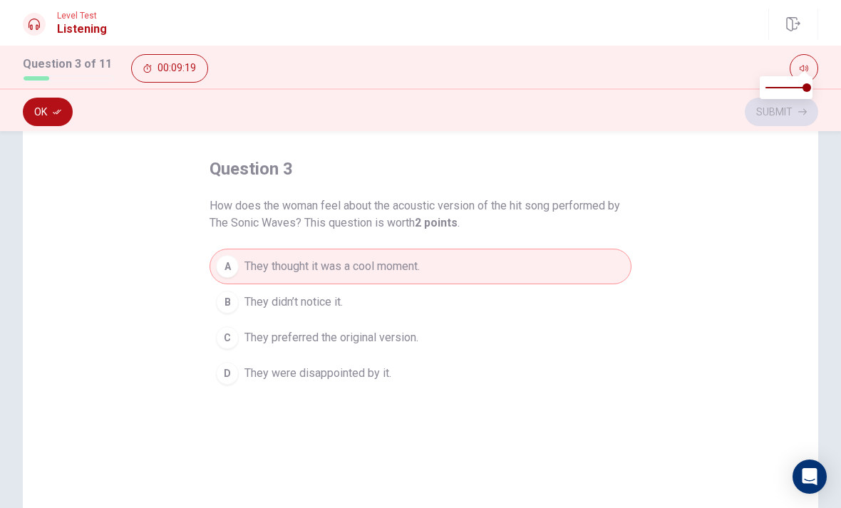
click at [58, 109] on icon "button" at bounding box center [57, 112] width 9 height 9
click at [769, 119] on button "Submit" at bounding box center [781, 112] width 73 height 29
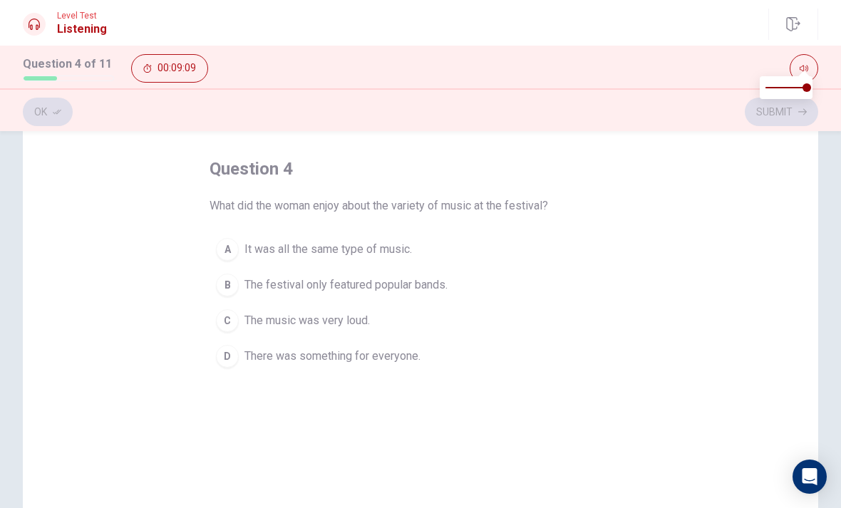
click at [241, 280] on button "B The festival only featured popular bands." at bounding box center [421, 285] width 422 height 36
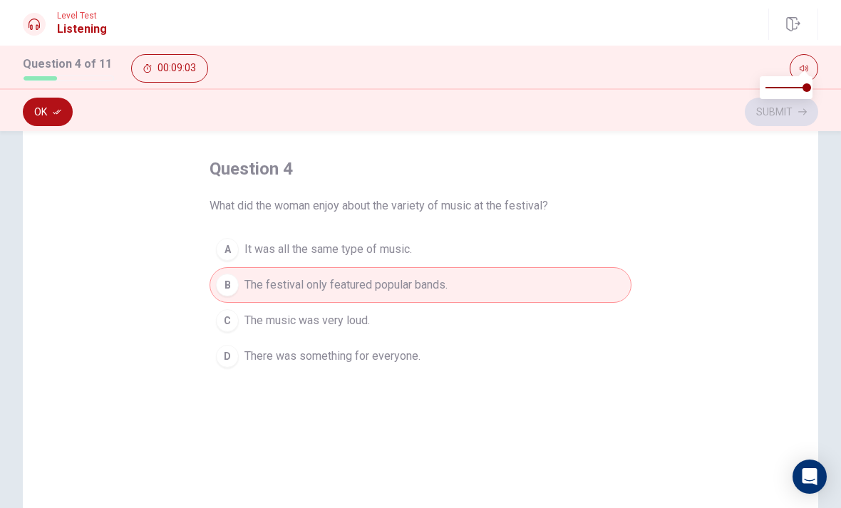
click at [50, 112] on button "Ok" at bounding box center [48, 112] width 50 height 29
click at [786, 118] on button "Submit" at bounding box center [781, 112] width 73 height 29
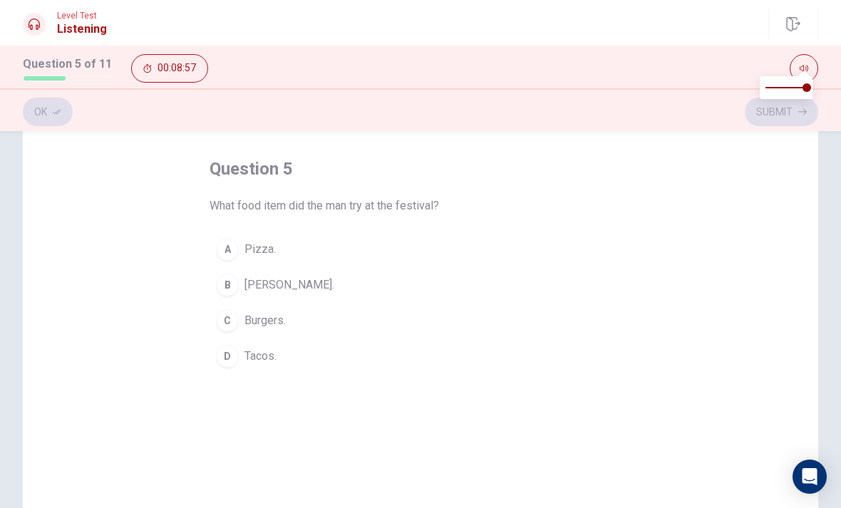
click at [237, 289] on div "B" at bounding box center [227, 285] width 23 height 23
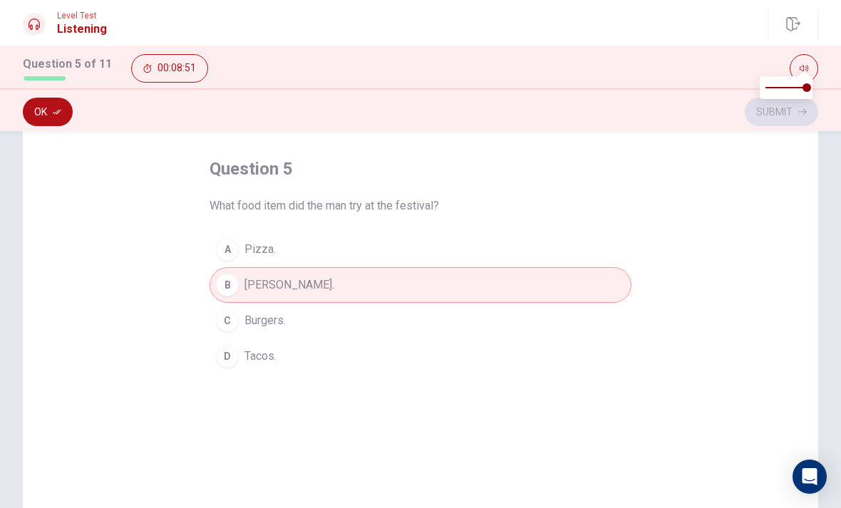
click at [51, 117] on button "Ok" at bounding box center [48, 112] width 50 height 29
click at [782, 120] on button "Submit" at bounding box center [781, 112] width 73 height 29
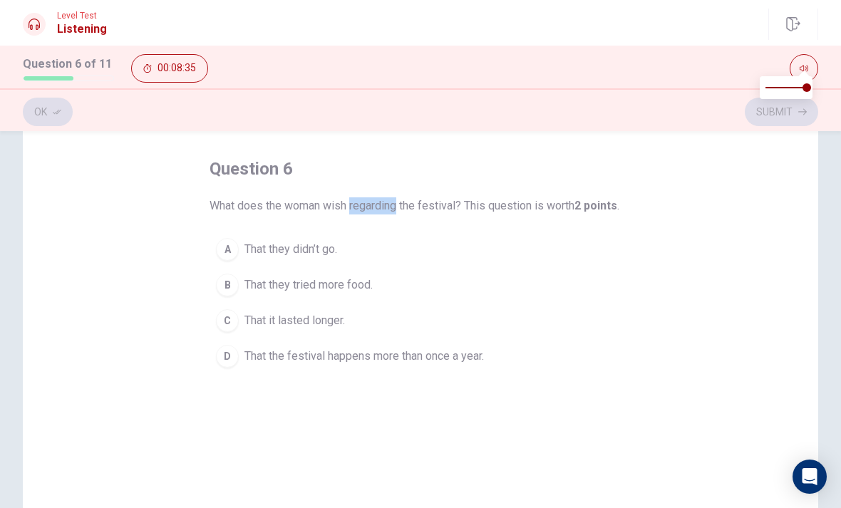
click at [782, 212] on div "question 6 What does the woman wish regarding the festival? This question is wo…" at bounding box center [421, 349] width 796 height 496
click at [228, 372] on button "D That the festival happens more than once a year." at bounding box center [421, 357] width 422 height 36
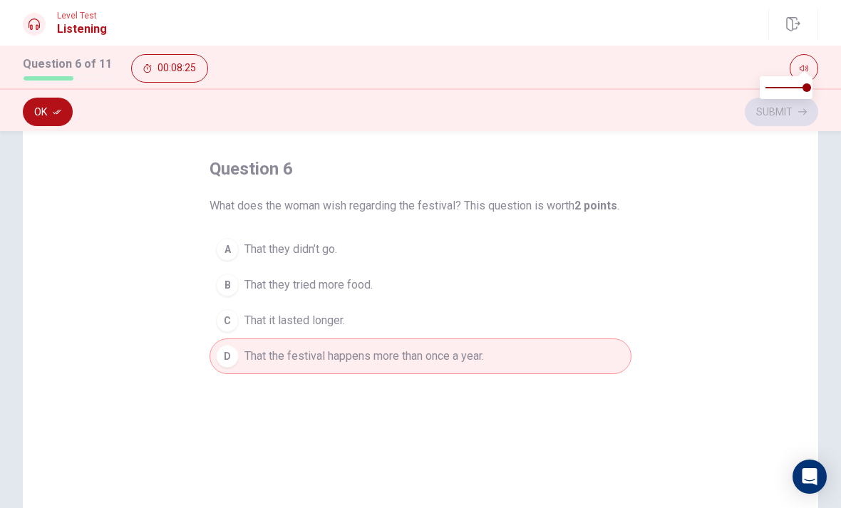
click at [55, 117] on button "Ok" at bounding box center [48, 112] width 50 height 29
click at [791, 125] on button "Submit" at bounding box center [781, 112] width 73 height 29
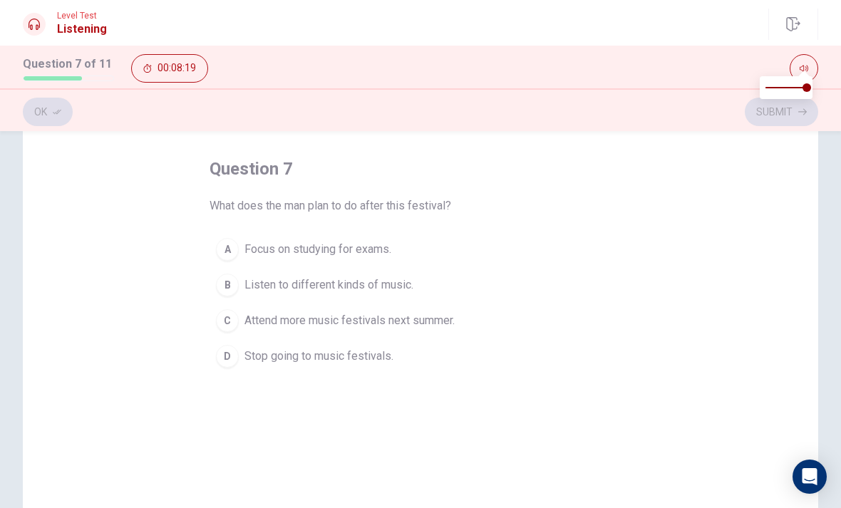
click at [237, 329] on button "C Attend more music festivals next summer." at bounding box center [421, 321] width 422 height 36
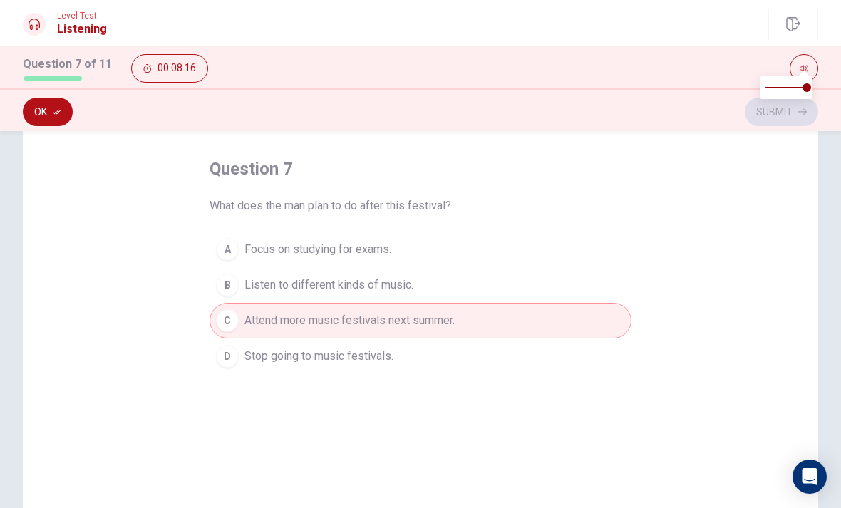
click at [46, 122] on button "Ok" at bounding box center [48, 112] width 50 height 29
click at [774, 117] on button "Submit" at bounding box center [781, 112] width 73 height 29
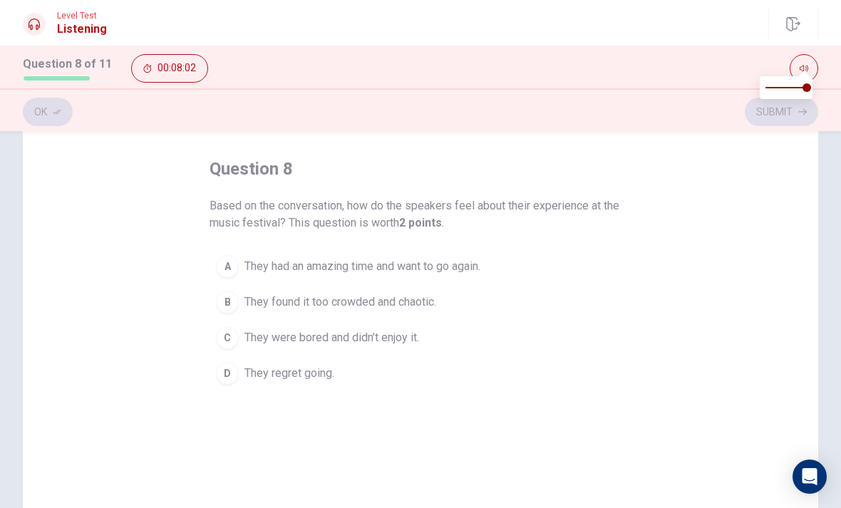
click at [238, 257] on button "A They had an amazing time and want to go again." at bounding box center [421, 267] width 422 height 36
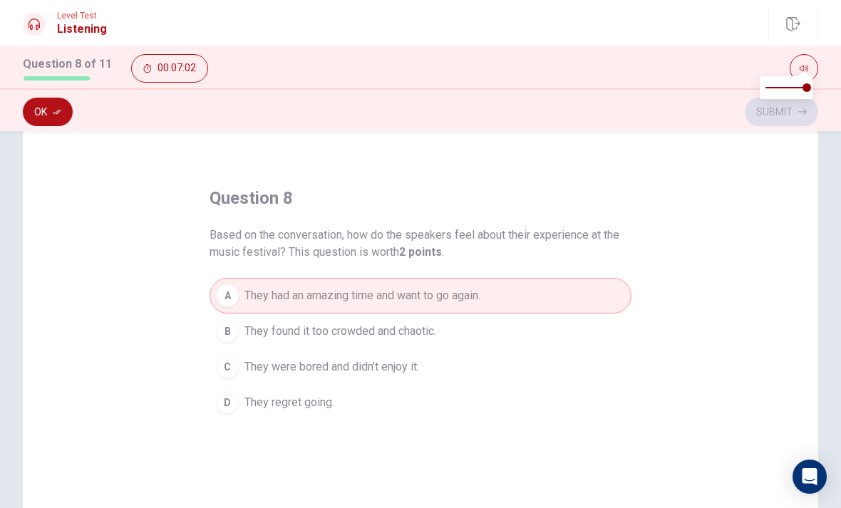
scroll to position [39, 0]
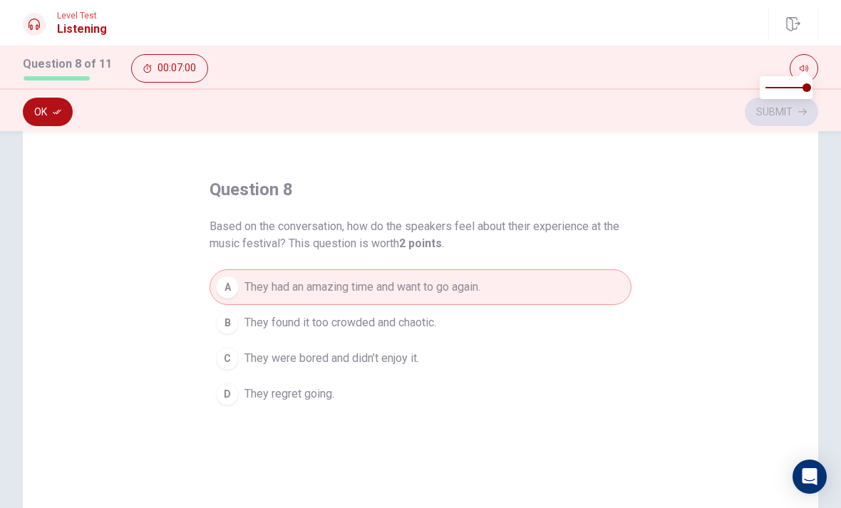
click at [351, 397] on button "D They regret going." at bounding box center [421, 394] width 422 height 36
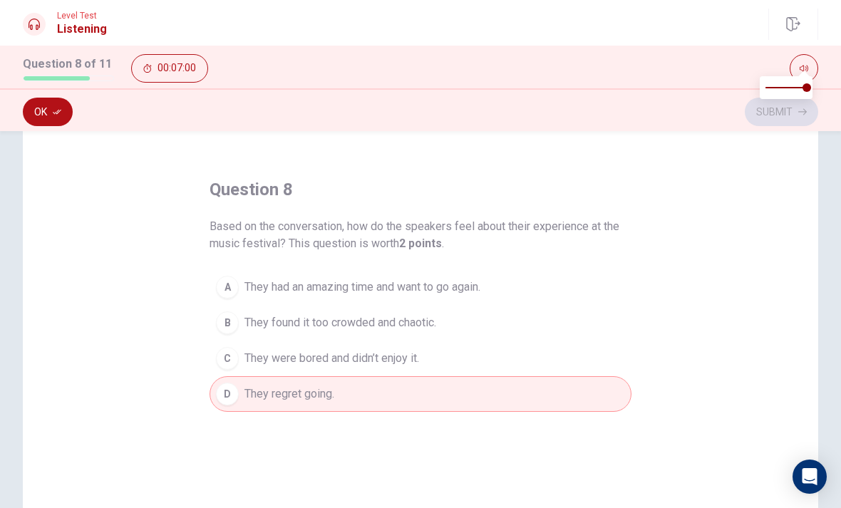
click at [372, 366] on span "They were bored and didn’t enjoy it." at bounding box center [332, 358] width 175 height 17
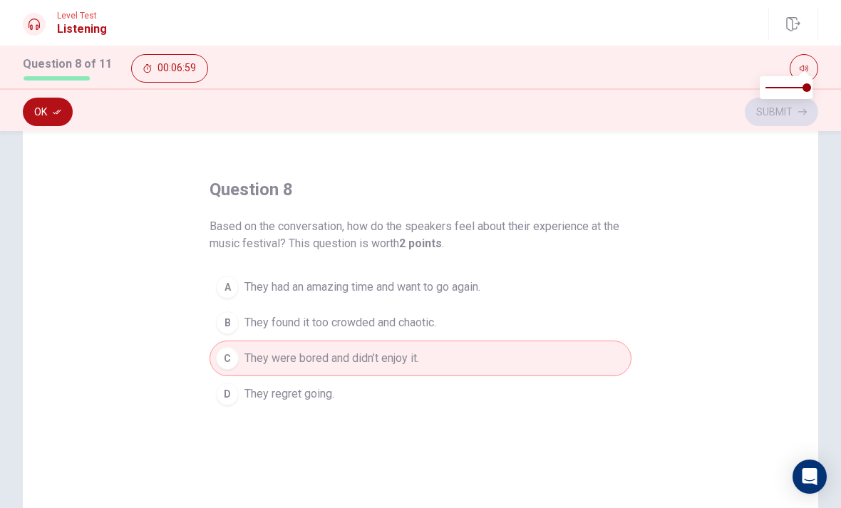
click at [426, 324] on span "They found it too crowded and chaotic." at bounding box center [341, 322] width 192 height 17
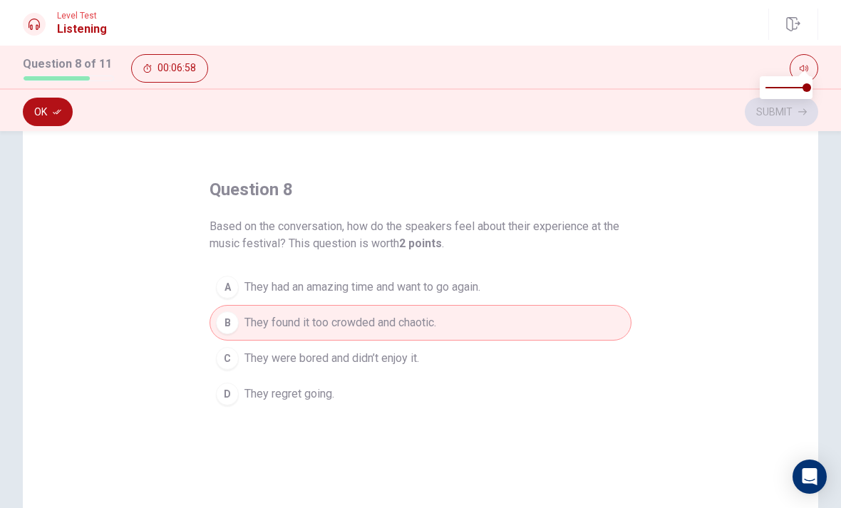
click at [434, 362] on button "C They were bored and didn’t enjoy it." at bounding box center [421, 359] width 422 height 36
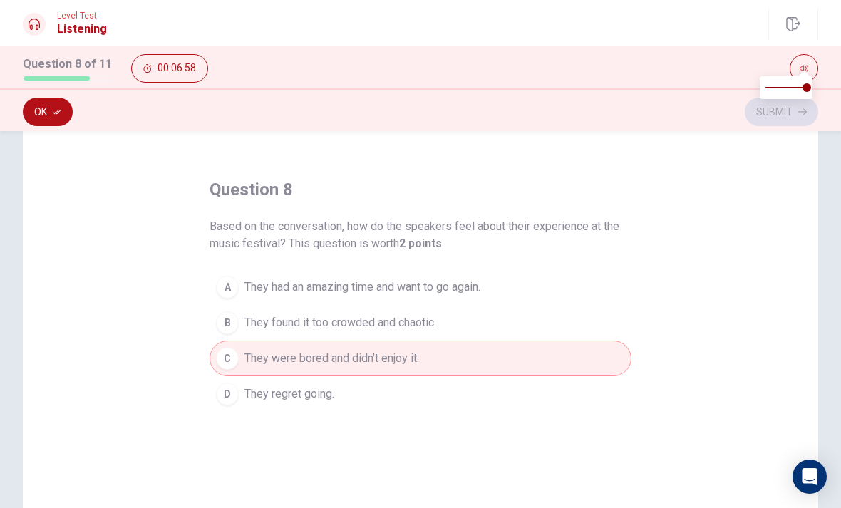
click at [481, 286] on span "They had an amazing time and want to go again." at bounding box center [363, 287] width 236 height 17
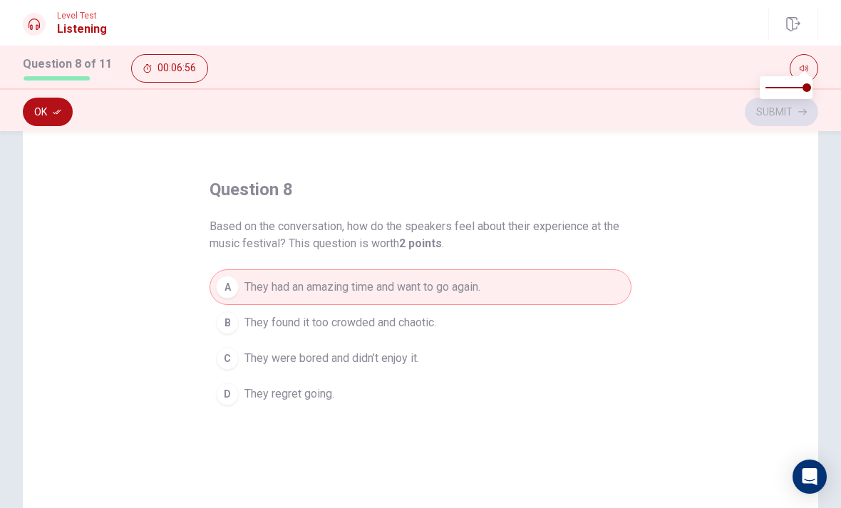
click at [47, 106] on button "Ok" at bounding box center [48, 112] width 50 height 29
click at [784, 123] on button "Submit" at bounding box center [781, 112] width 73 height 29
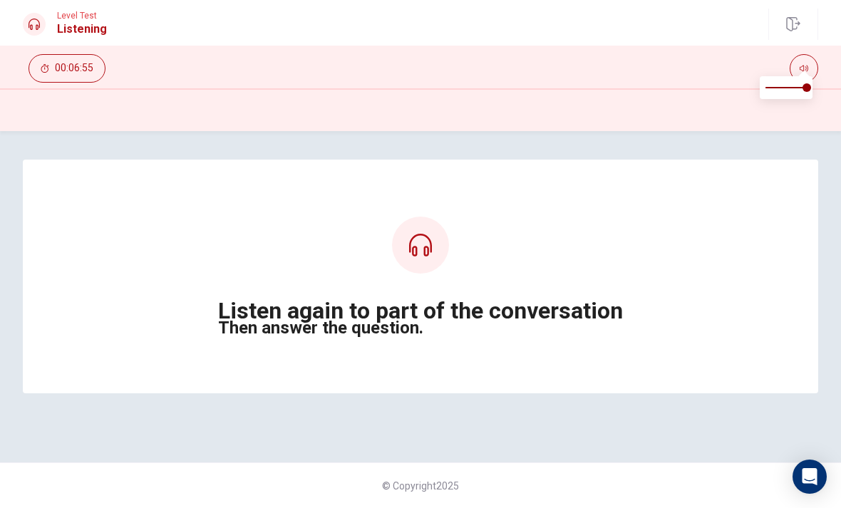
click at [577, 284] on div "Listen again to part of the conversation Then answer the question." at bounding box center [421, 277] width 682 height 120
click at [409, 260] on div at bounding box center [420, 245] width 57 height 57
click at [745, 289] on div "Listen again to part of the conversation Then answer the question." at bounding box center [421, 277] width 682 height 120
click at [195, 261] on div "Listen again to part of the conversation Then answer the question." at bounding box center [421, 277] width 682 height 120
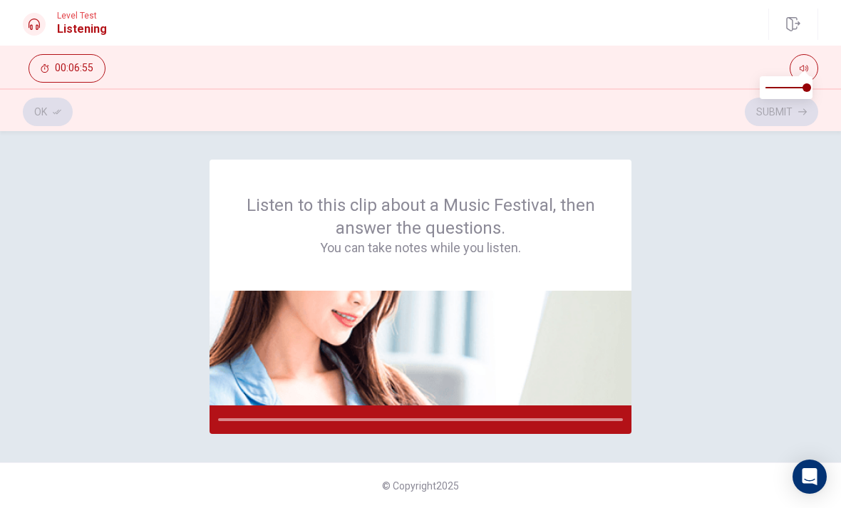
click at [699, 270] on div "Listen to this clip about a Music Festival, then answer the questions. You can …" at bounding box center [421, 297] width 796 height 275
click at [578, 347] on img at bounding box center [421, 348] width 422 height 115
click at [631, 389] on img at bounding box center [421, 348] width 422 height 115
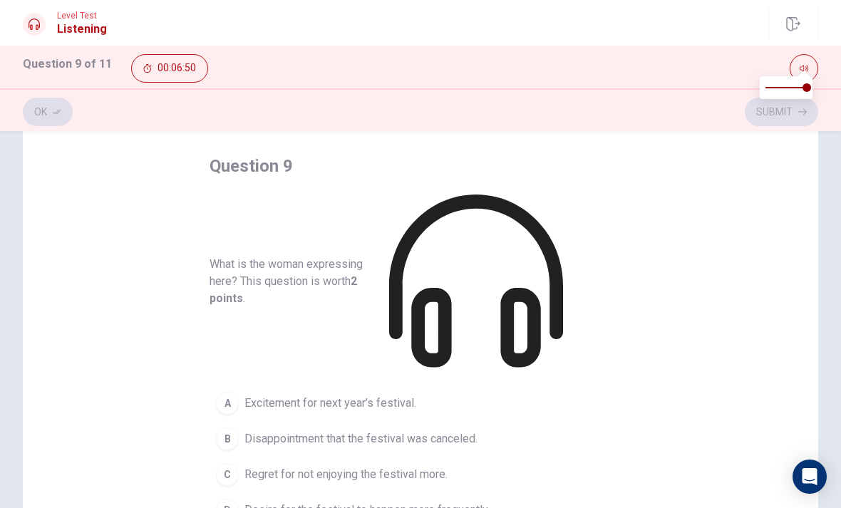
scroll to position [51, 0]
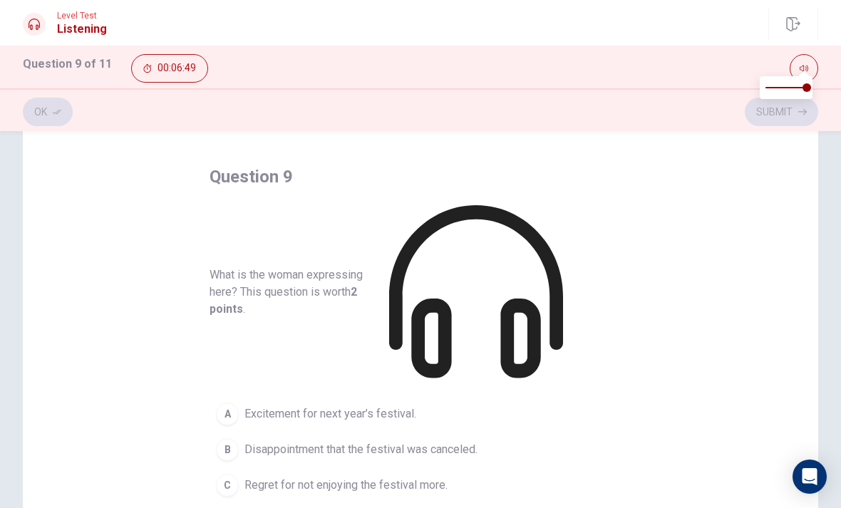
click at [563, 217] on icon at bounding box center [476, 292] width 174 height 174
click at [578, 226] on div "question 9 What is the woman expressing here? This question is worth 2 points .…" at bounding box center [421, 352] width 422 height 374
click at [357, 285] on b "2 points" at bounding box center [284, 300] width 148 height 31
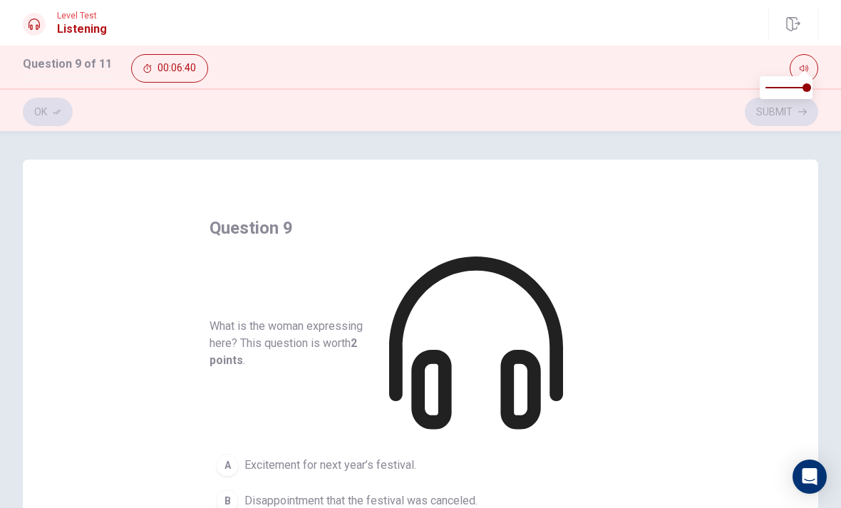
scroll to position [0, 0]
click at [796, 68] on button "button" at bounding box center [804, 68] width 29 height 29
click at [105, 220] on div "question 9 What is the woman expressing here? This question is worth 2 points .…" at bounding box center [421, 408] width 796 height 496
click at [50, 120] on div "Ok Submit" at bounding box center [421, 111] width 796 height 27
click at [770, 174] on div "question 9 What is the woman expressing here? This question is worth 2 points .…" at bounding box center [421, 408] width 796 height 496
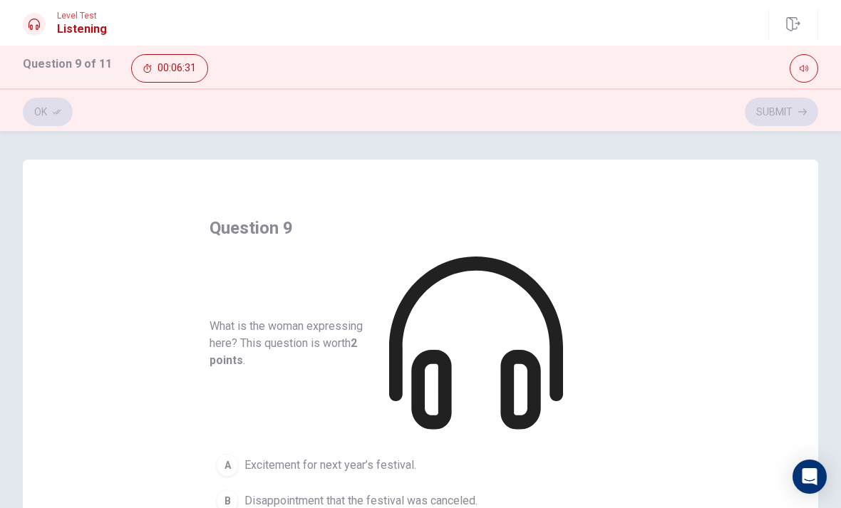
click at [759, 213] on div "question 9 What is the woman expressing here? This question is worth 2 points .…" at bounding box center [421, 408] width 796 height 496
click at [228, 490] on div "B" at bounding box center [227, 501] width 23 height 23
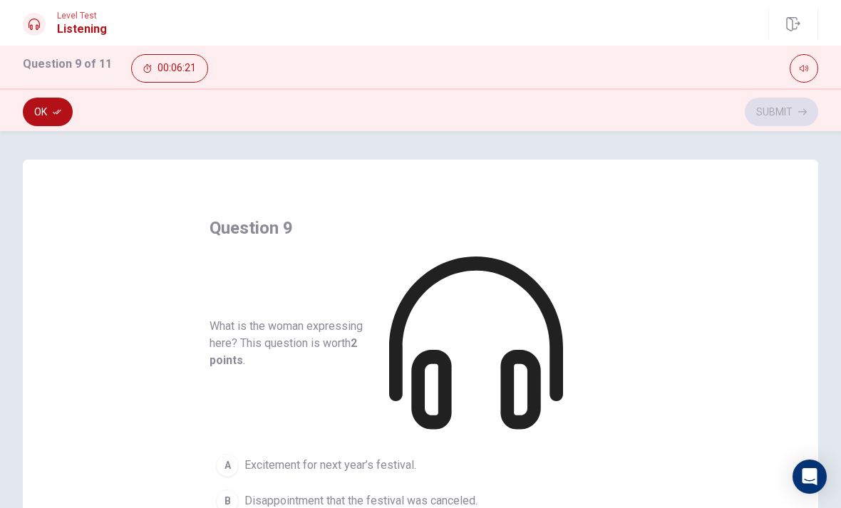
click at [218, 454] on div "A" at bounding box center [227, 465] width 23 height 23
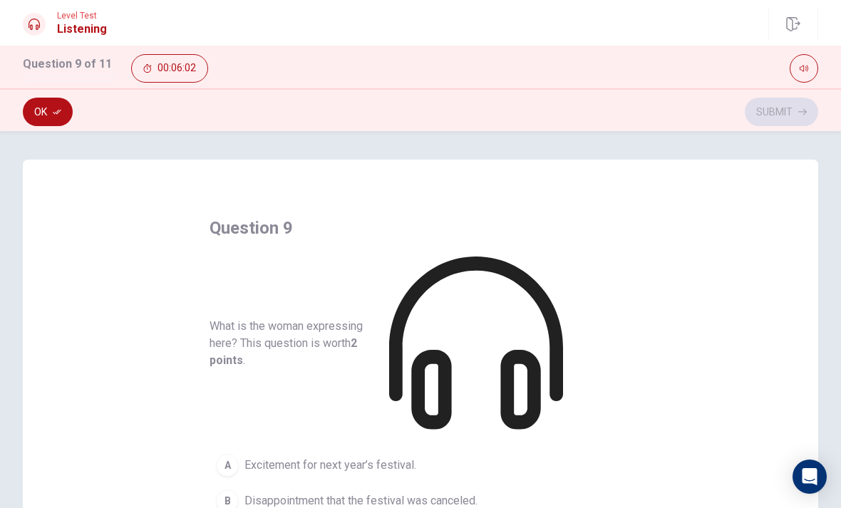
click at [803, 78] on button "button" at bounding box center [804, 68] width 29 height 29
click at [809, 71] on button "button" at bounding box center [804, 68] width 29 height 29
click at [156, 65] on button "00:06:01" at bounding box center [169, 68] width 77 height 29
click at [134, 76] on button "button" at bounding box center [132, 69] width 3 height 14
click at [63, 66] on h1 "Question 9 of 11" at bounding box center [68, 64] width 91 height 17
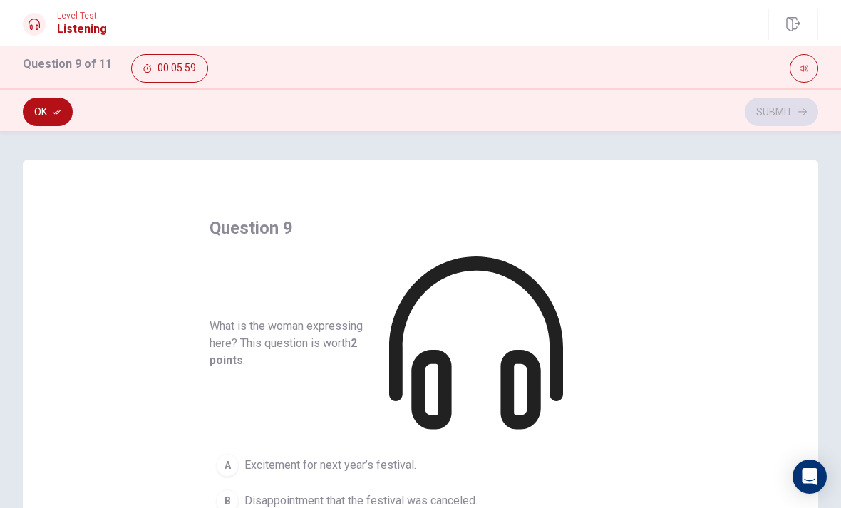
click at [158, 72] on span "00:05:59" at bounding box center [177, 68] width 39 height 11
click at [48, 125] on button "Ok" at bounding box center [48, 112] width 50 height 29
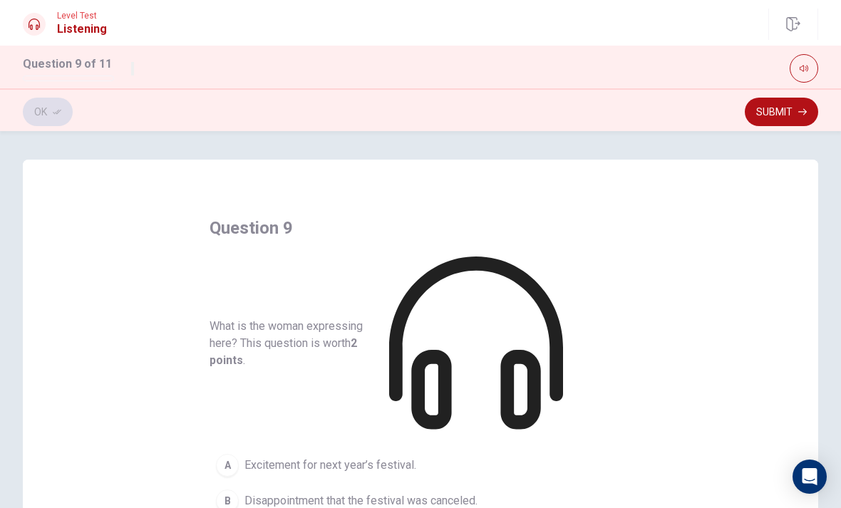
click at [795, 125] on button "Submit" at bounding box center [781, 112] width 73 height 29
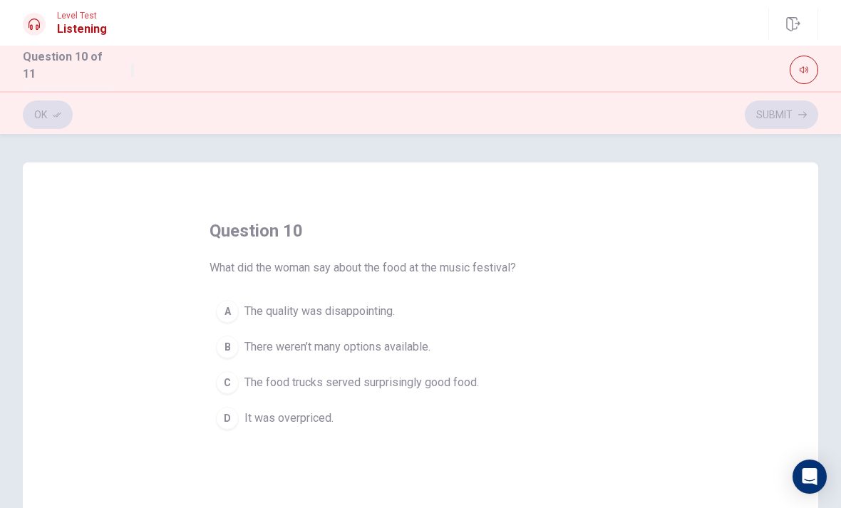
click at [386, 322] on button "A The quality was disappointing." at bounding box center [421, 312] width 422 height 36
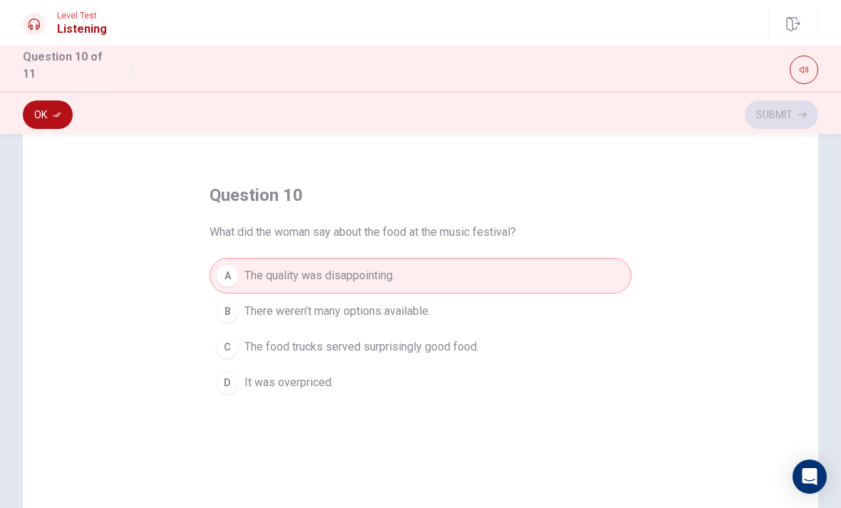
scroll to position [37, 0]
click at [466, 314] on button "B There weren’t many options available." at bounding box center [421, 310] width 422 height 36
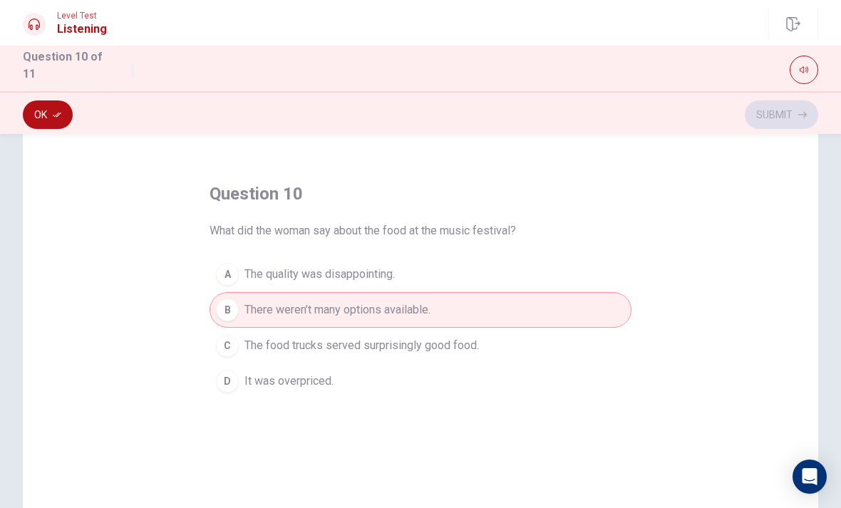
click at [472, 353] on button "C The food trucks served surprisingly good food." at bounding box center [421, 346] width 422 height 36
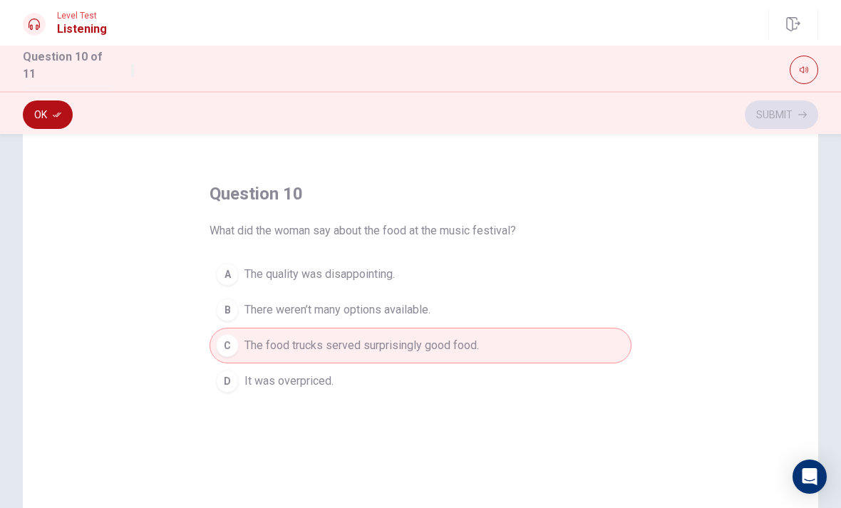
click at [48, 117] on button "Ok" at bounding box center [48, 115] width 50 height 29
click at [773, 110] on button "Submit" at bounding box center [781, 115] width 73 height 29
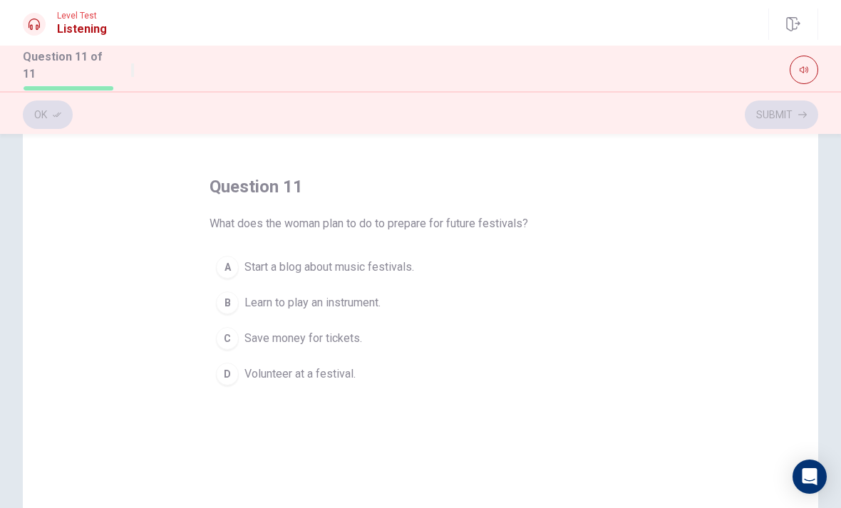
scroll to position [43, 0]
click at [324, 342] on span "Save money for tickets." at bounding box center [304, 339] width 118 height 17
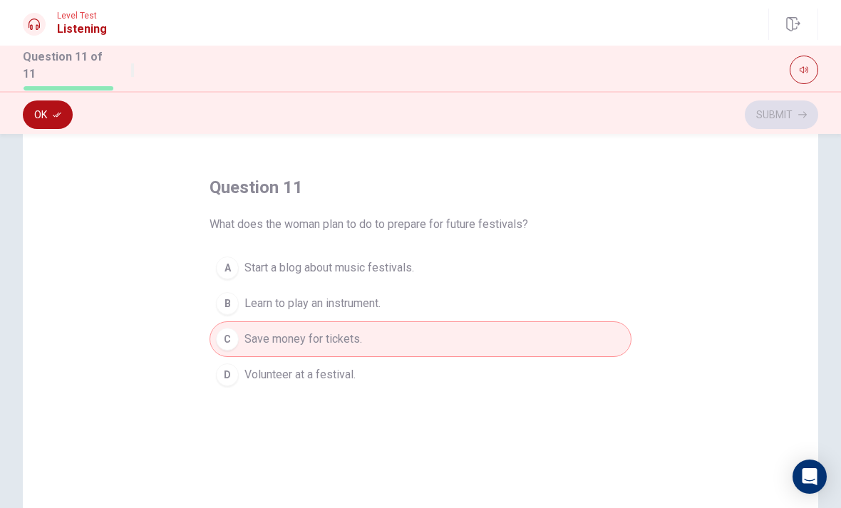
click at [44, 119] on button "Ok" at bounding box center [48, 115] width 50 height 29
click at [776, 113] on button "Submit" at bounding box center [781, 115] width 73 height 29
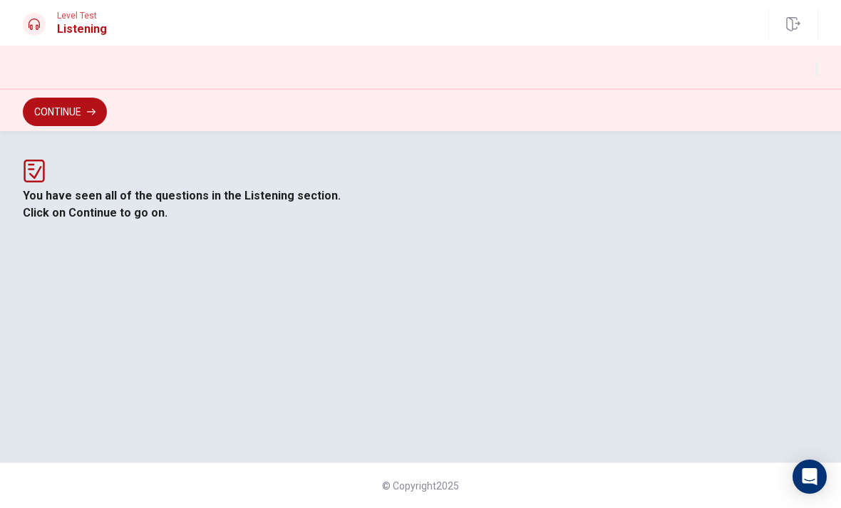
scroll to position [79, 0]
click at [50, 113] on button "Continue" at bounding box center [65, 112] width 84 height 29
click at [396, 188] on div at bounding box center [421, 174] width 796 height 28
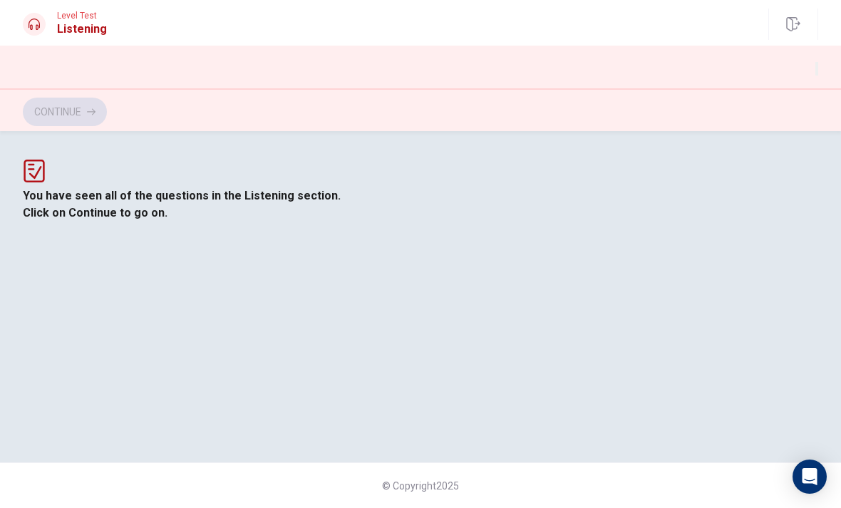
click at [423, 222] on p "Click on Continue to go on." at bounding box center [421, 213] width 796 height 17
click at [408, 222] on div "You have seen all of the questions in the Listening section. Click on Continue …" at bounding box center [421, 191] width 796 height 62
click at [777, 220] on div "You have seen all of the questions in the Listening section. Click on Continue …" at bounding box center [421, 191] width 796 height 62
click at [108, 222] on div "You have seen all of the questions in the Listening section. Click on Continue …" at bounding box center [421, 191] width 796 height 62
click at [740, 222] on div "You have seen all of the questions in the Listening section. Click on Continue …" at bounding box center [421, 191] width 796 height 62
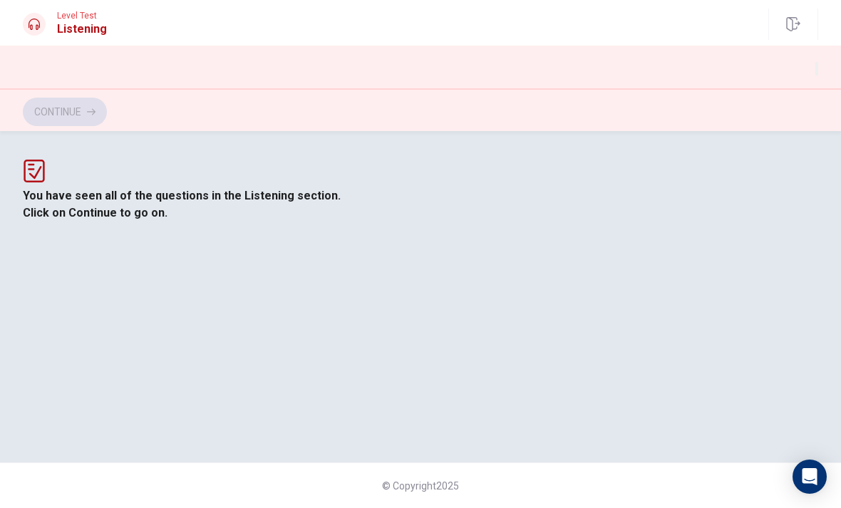
click at [46, 102] on div "Continue" at bounding box center [421, 111] width 796 height 27
click at [732, 182] on div "You have seen all of the questions in the Listening section. Click on Continue …" at bounding box center [421, 191] width 796 height 62
click at [704, 222] on div "You have seen all of the questions in the Listening section. Click on Continue …" at bounding box center [421, 191] width 796 height 62
click at [470, 222] on p "Click on Continue to go on." at bounding box center [421, 213] width 796 height 17
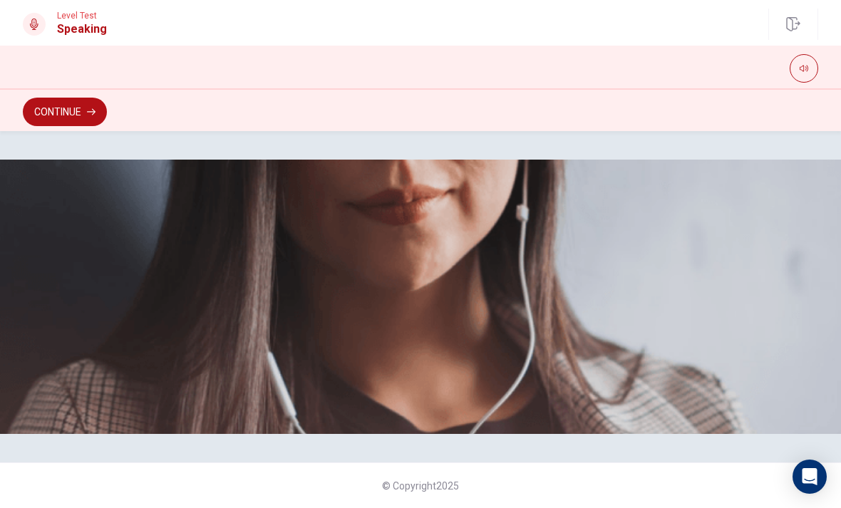
click at [453, 349] on div "The Speaking Section will begin soon. There are 3 questions in this section. Fo…" at bounding box center [421, 280] width 796 height 240
click at [87, 121] on button "Continue" at bounding box center [65, 112] width 84 height 29
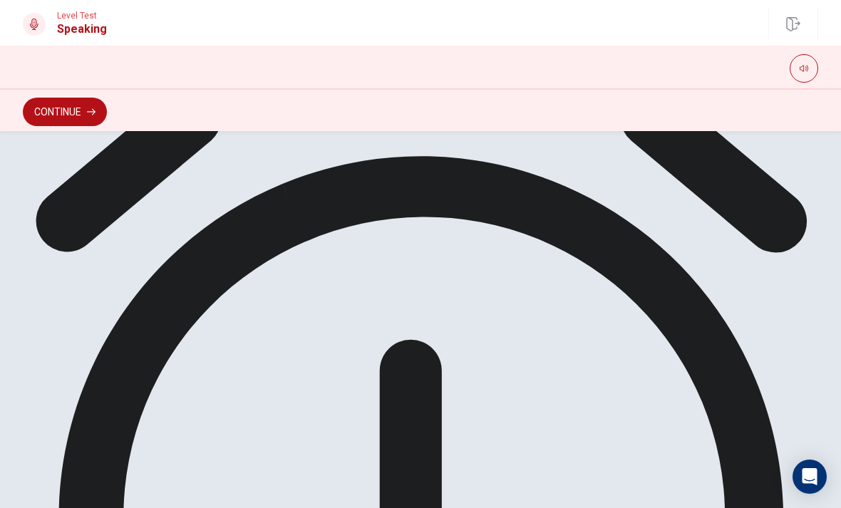
scroll to position [265, 0]
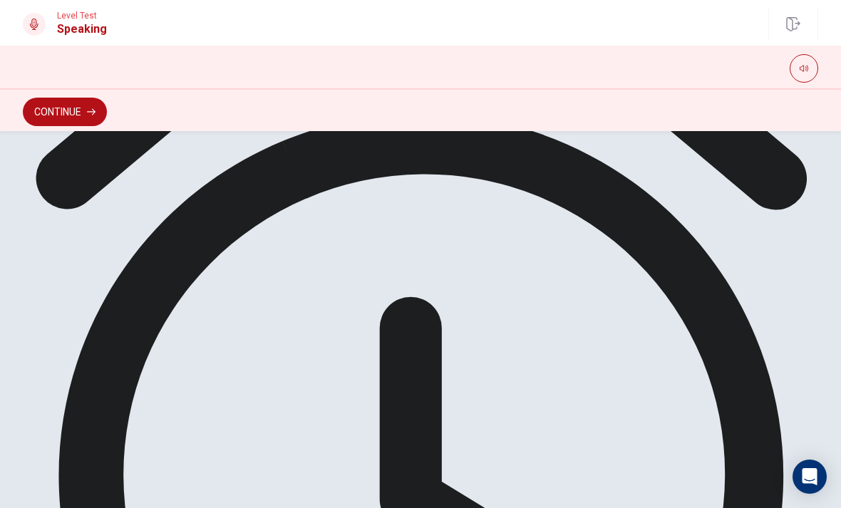
scroll to position [286, 0]
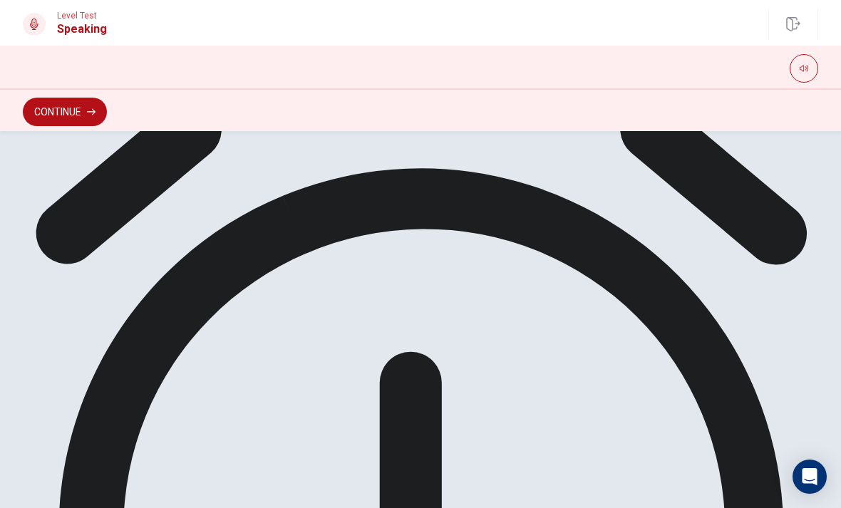
scroll to position [263, 0]
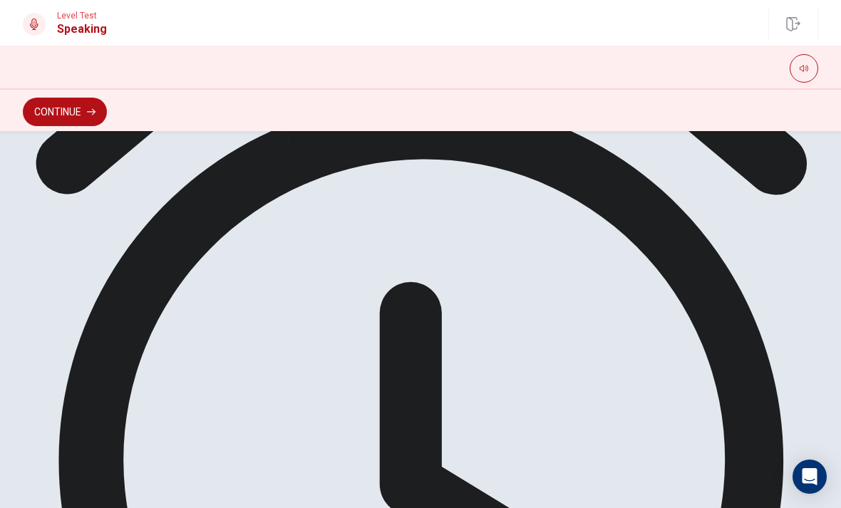
scroll to position [312, 0]
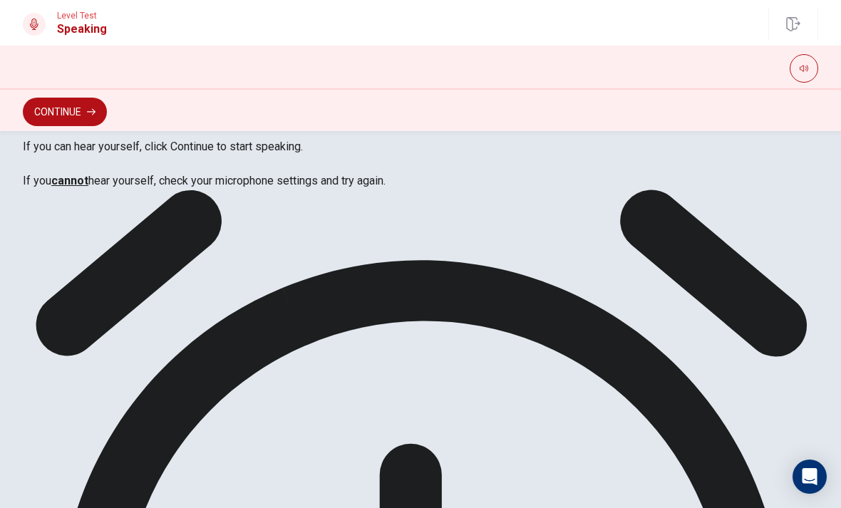
scroll to position [140, 0]
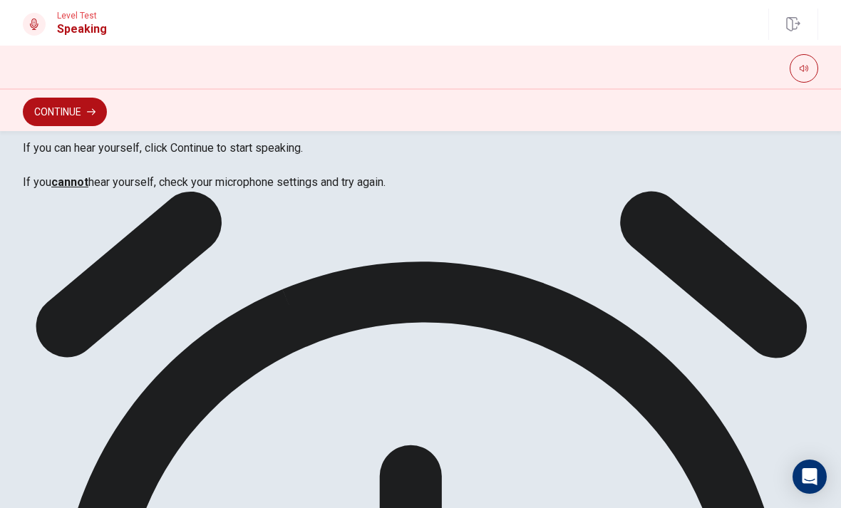
click at [85, 117] on button "Continue" at bounding box center [65, 112] width 84 height 29
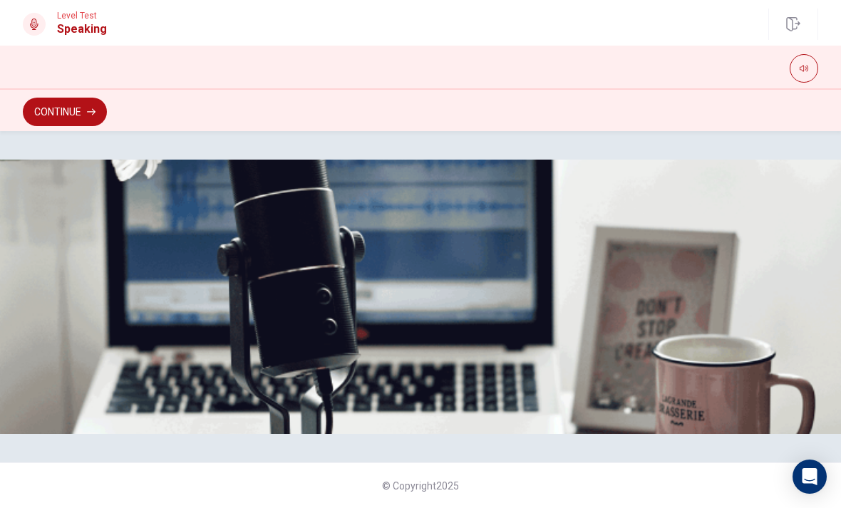
scroll to position [0, 0]
click at [71, 113] on button "Continue" at bounding box center [65, 112] width 84 height 29
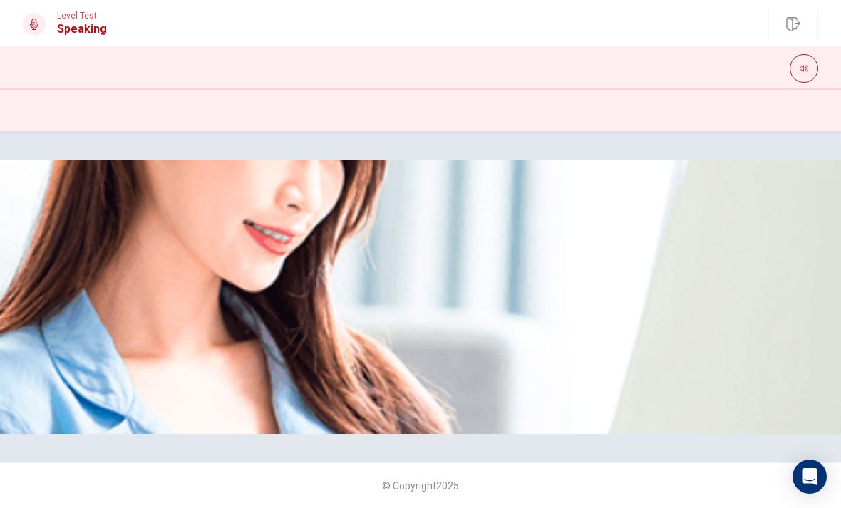
scroll to position [71, 0]
click at [315, 391] on img at bounding box center [420, 297] width 841 height 275
click at [292, 337] on img at bounding box center [420, 297] width 841 height 275
click at [140, 171] on span "Please Listen Carefully" at bounding box center [81, 168] width 117 height 14
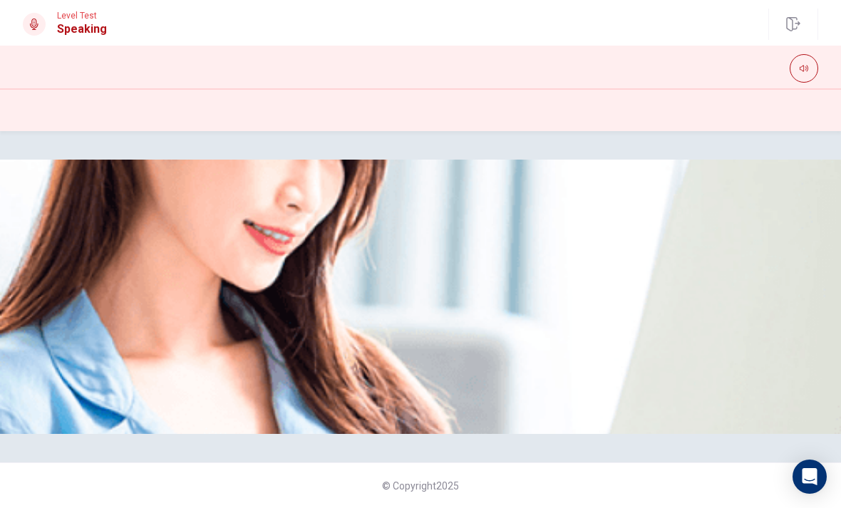
click at [265, 177] on div at bounding box center [421, 177] width 796 height 0
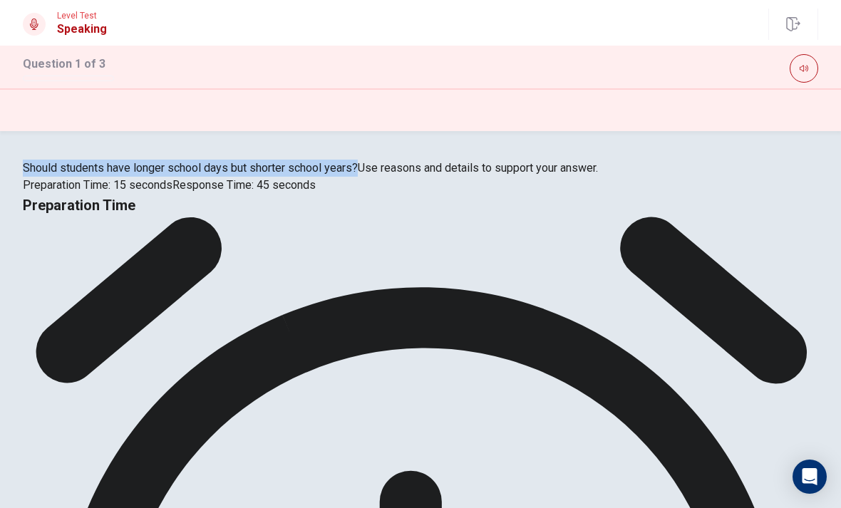
scroll to position [0, 0]
click at [85, 194] on div "Should students have longer school days but shorter school years? Use reasons a…" at bounding box center [421, 177] width 796 height 34
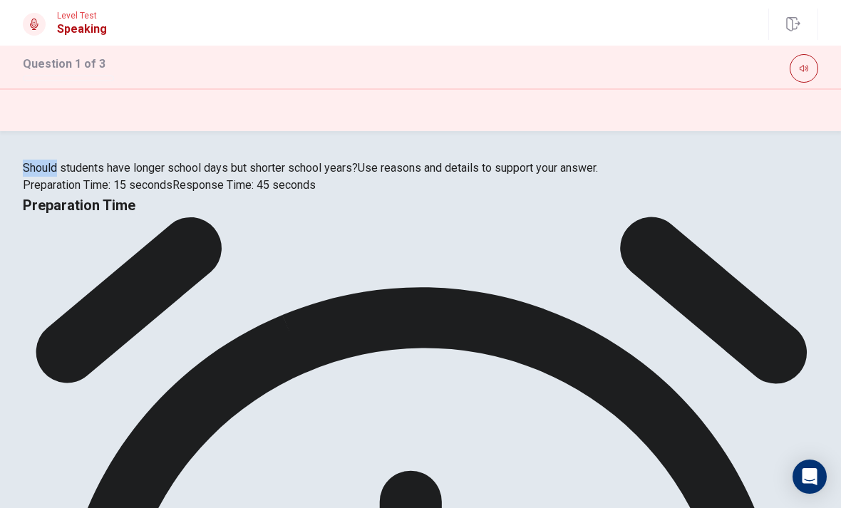
click at [123, 194] on div "Should students have longer school days but shorter school years? Use reasons a…" at bounding box center [421, 177] width 796 height 34
click at [358, 175] on span "Use reasons and details to support your answer." at bounding box center [478, 168] width 240 height 14
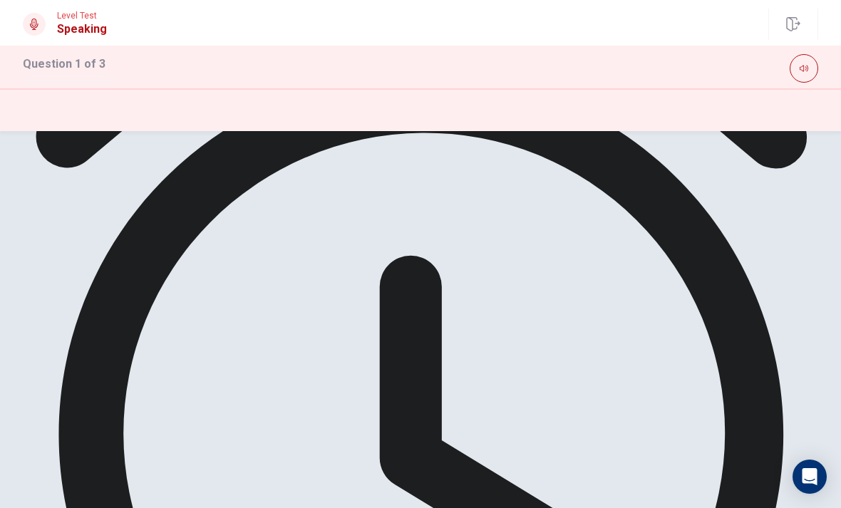
scroll to position [193, 0]
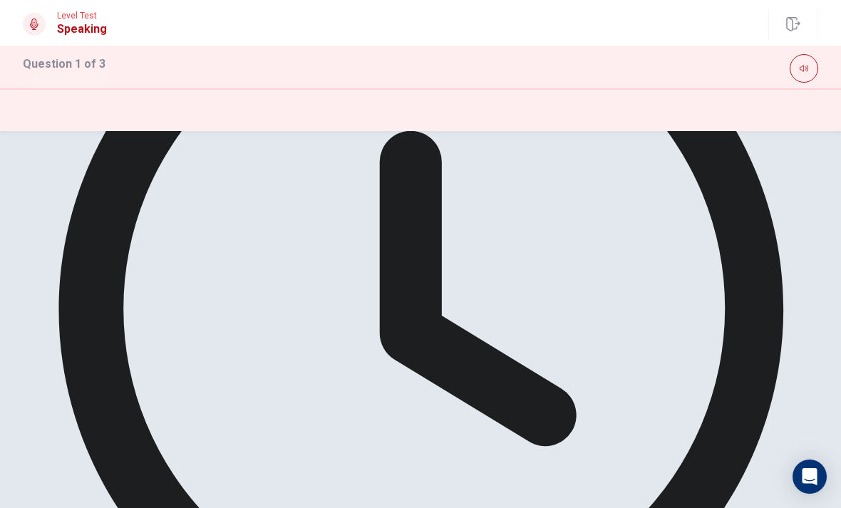
scroll to position [319, 0]
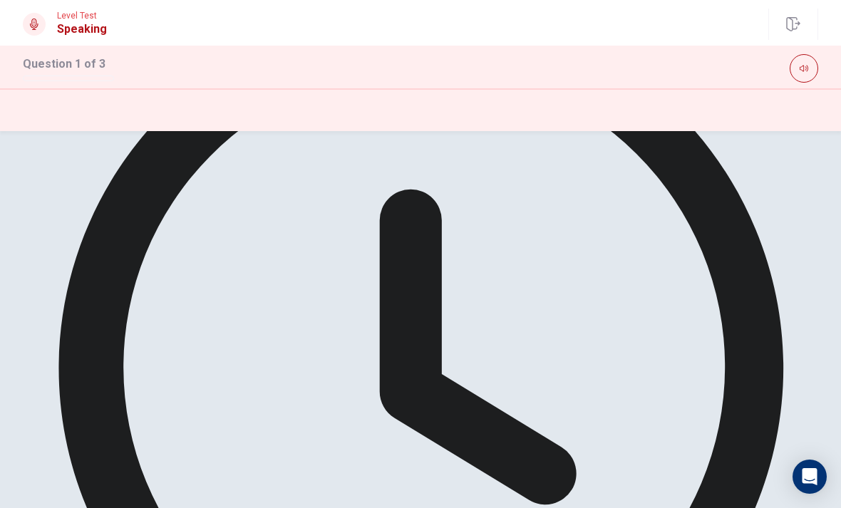
scroll to position [258, 0]
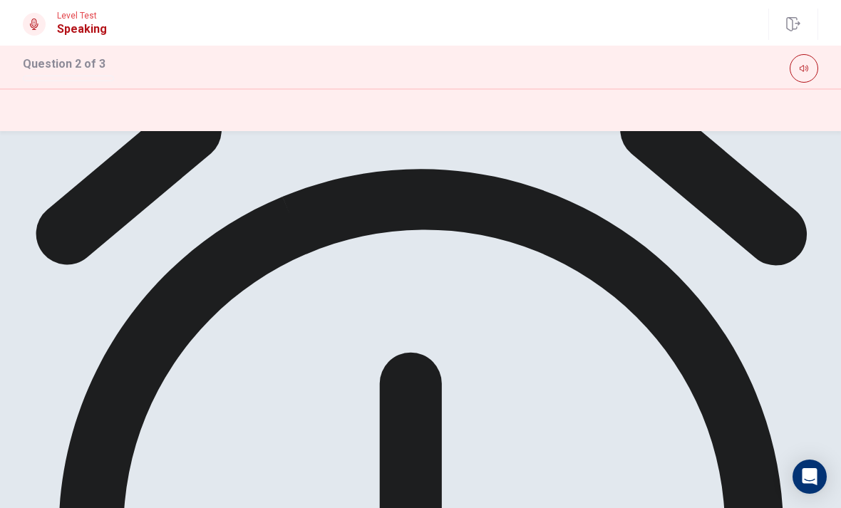
scroll to position [150, 0]
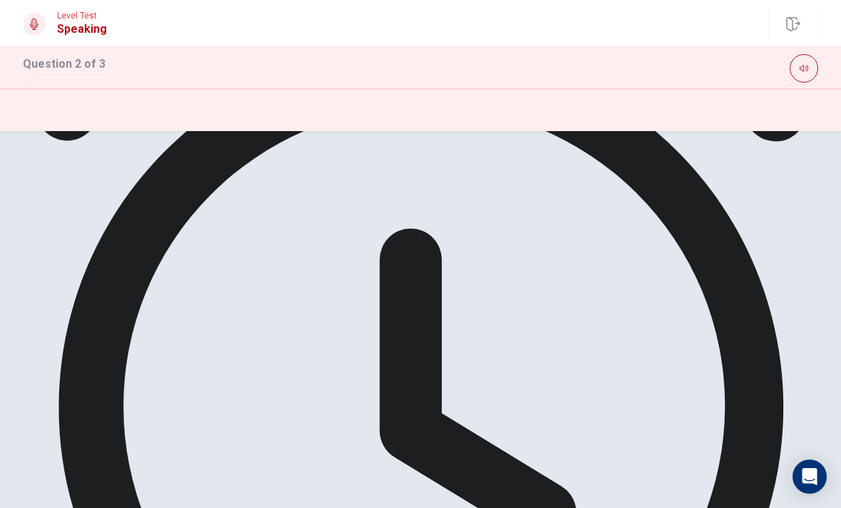
scroll to position [219, 0]
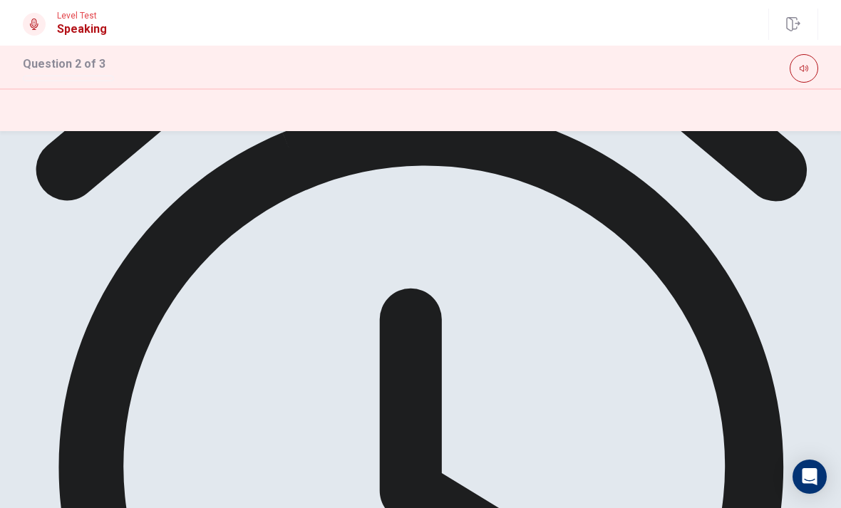
scroll to position [158, 0]
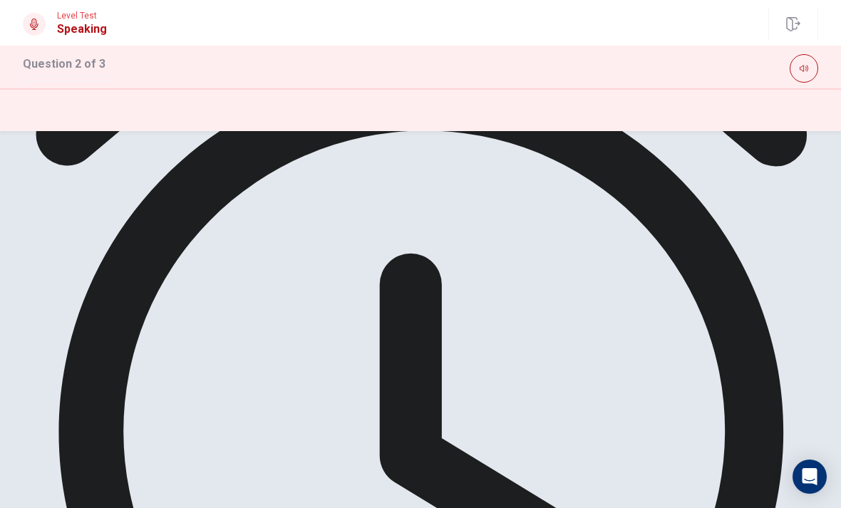
scroll to position [193, 0]
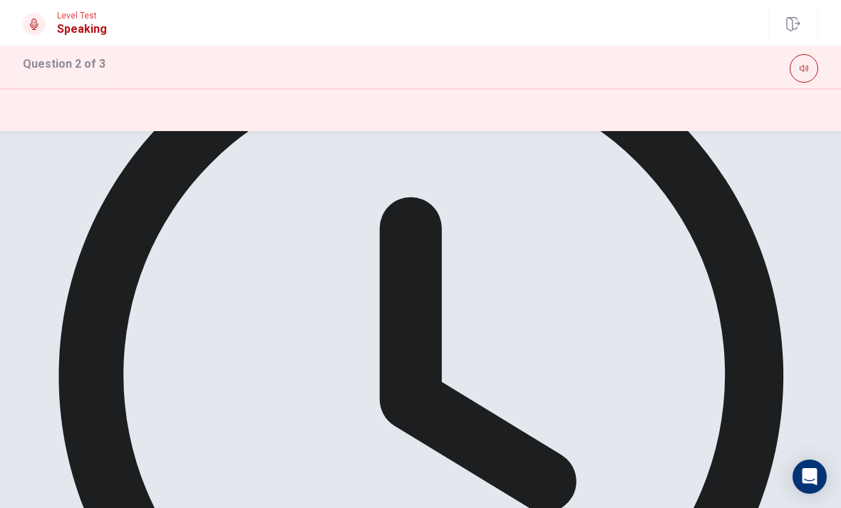
scroll to position [265, 0]
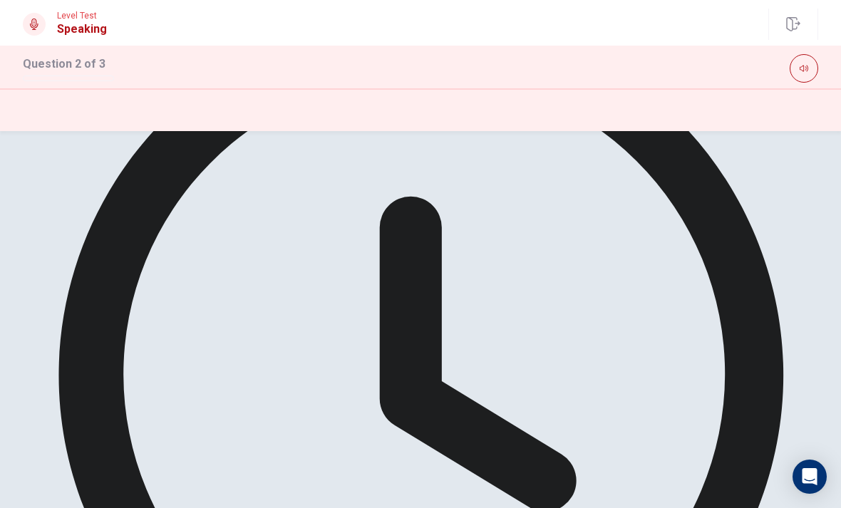
scroll to position [252, 0]
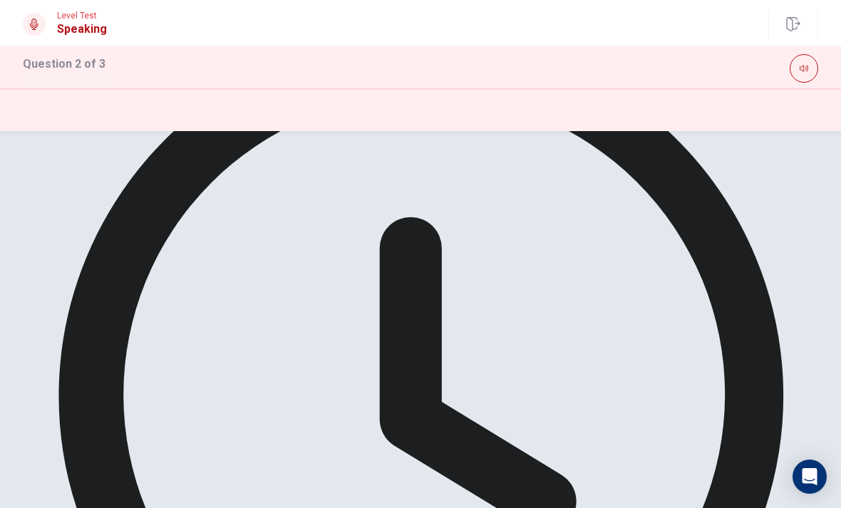
scroll to position [230, 0]
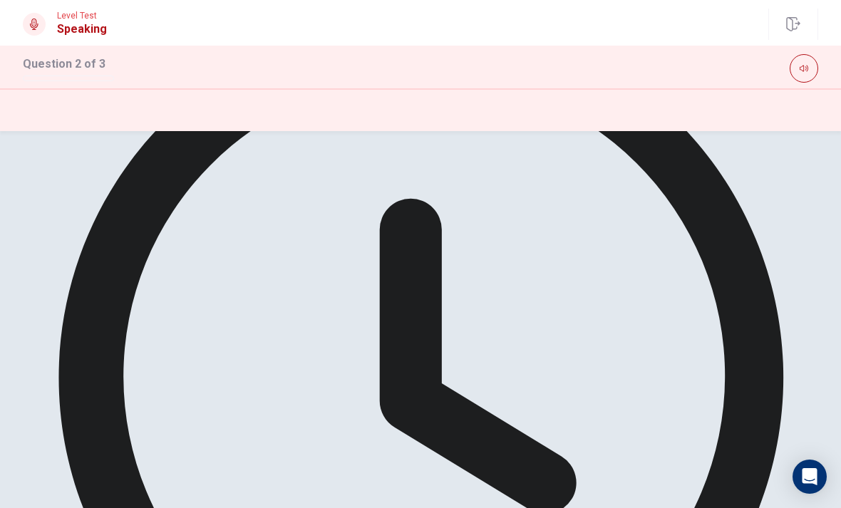
scroll to position [249, 0]
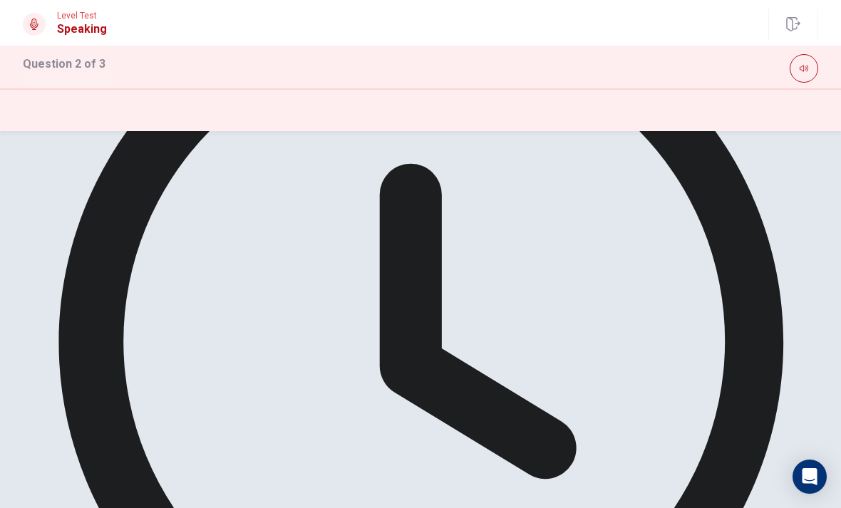
scroll to position [284, 0]
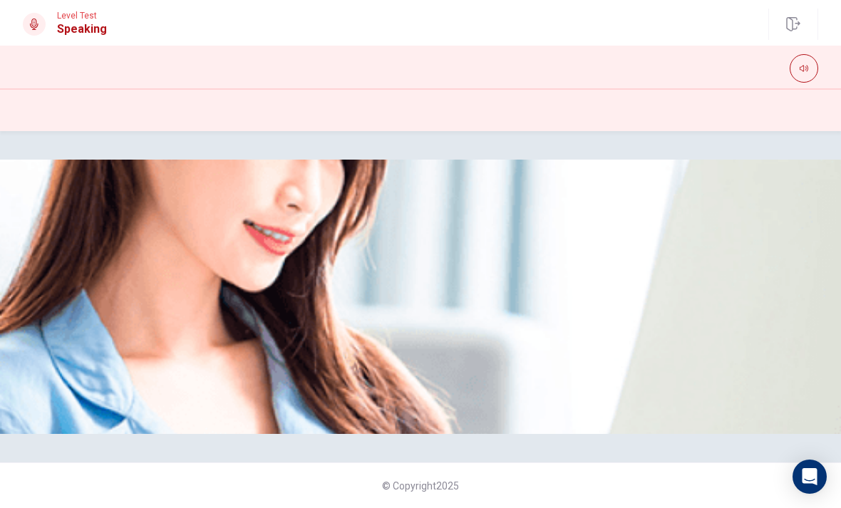
scroll to position [175, 0]
click at [283, 352] on img at bounding box center [420, 297] width 841 height 275
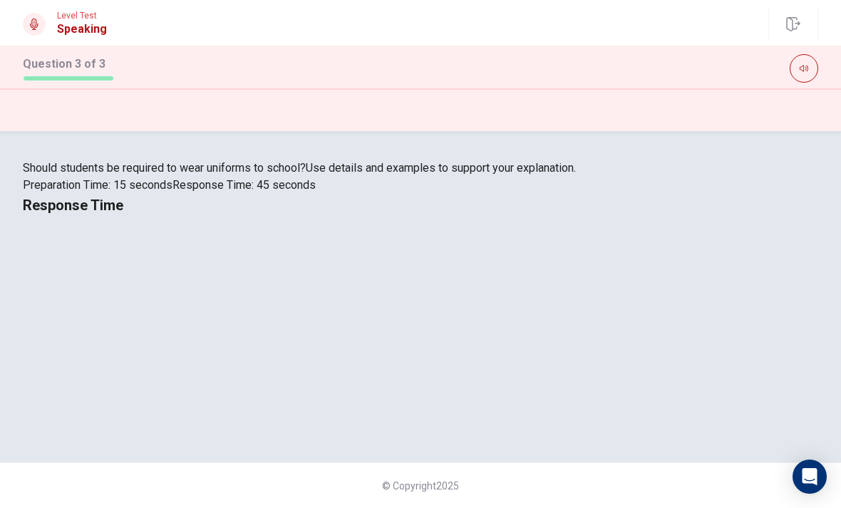
scroll to position [233, 0]
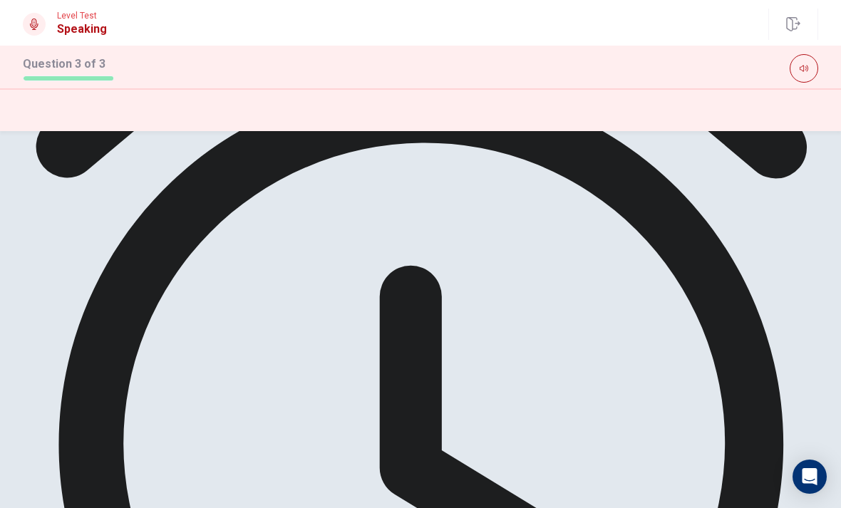
scroll to position [198, 0]
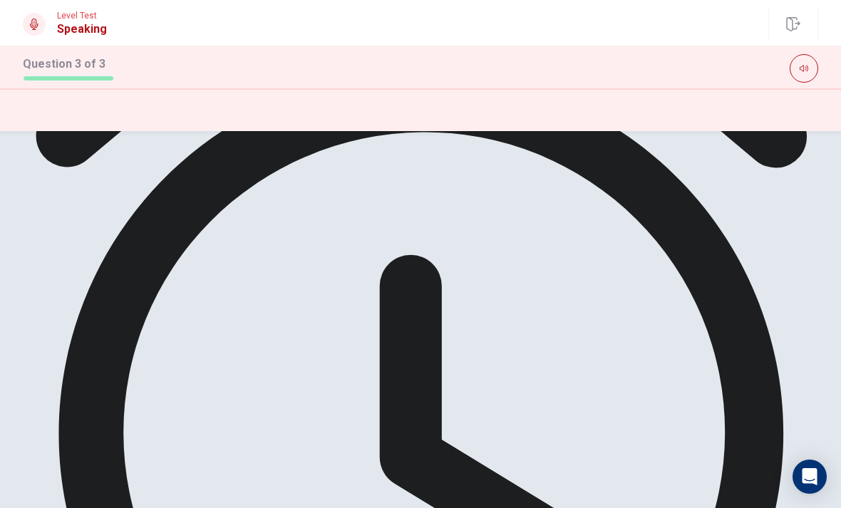
scroll to position [194, 0]
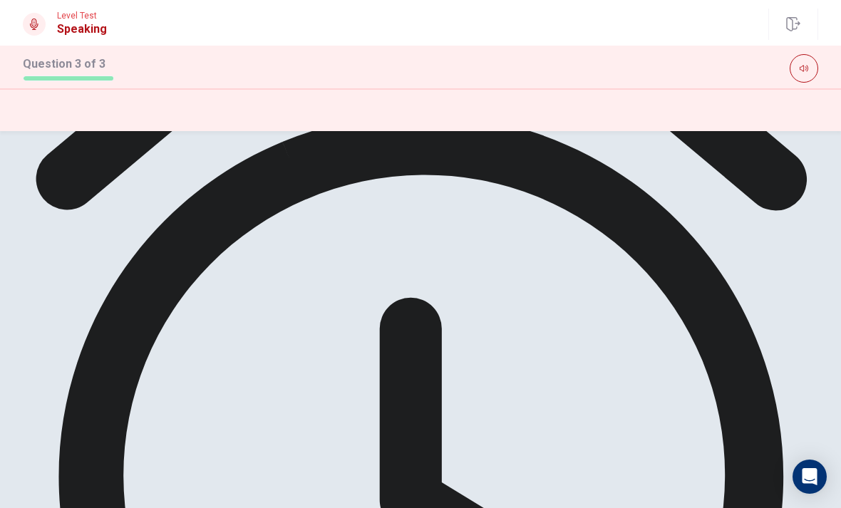
scroll to position [158, 0]
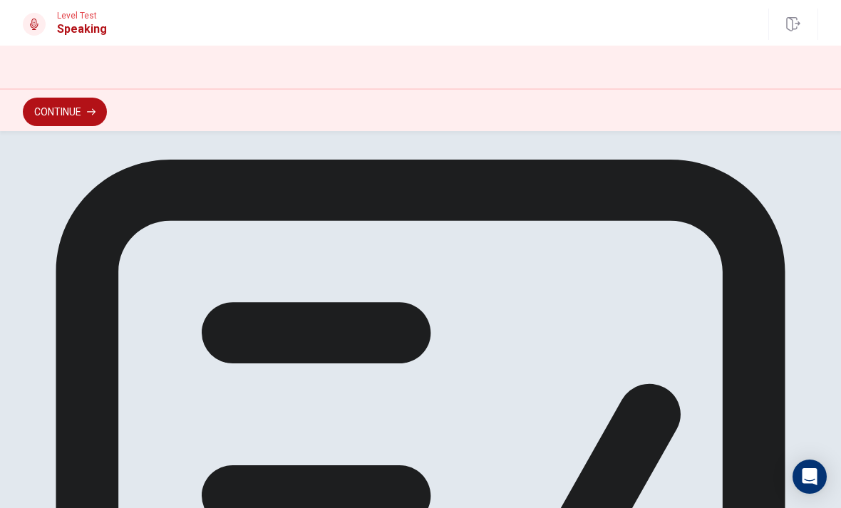
scroll to position [0, 0]
click at [66, 116] on button "Continue" at bounding box center [65, 112] width 84 height 29
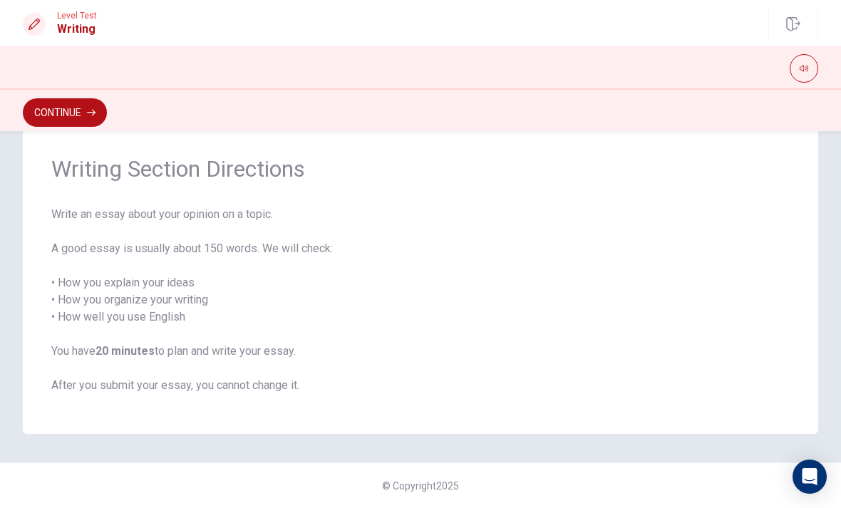
scroll to position [45, 0]
click at [107, 118] on button "Continue" at bounding box center [65, 112] width 84 height 29
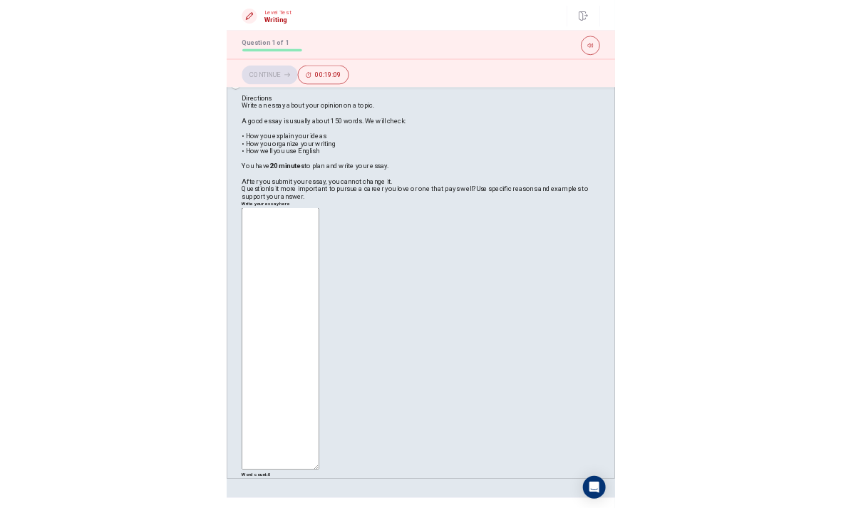
scroll to position [0, 0]
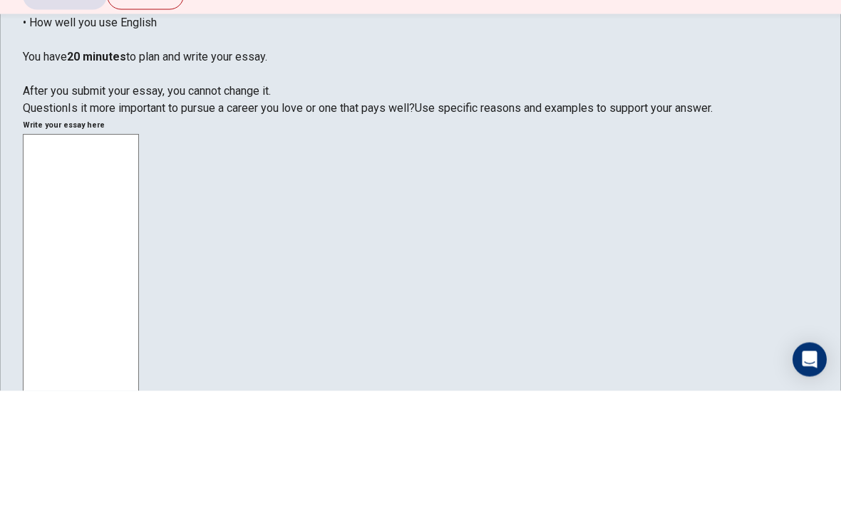
scroll to position [153, 0]
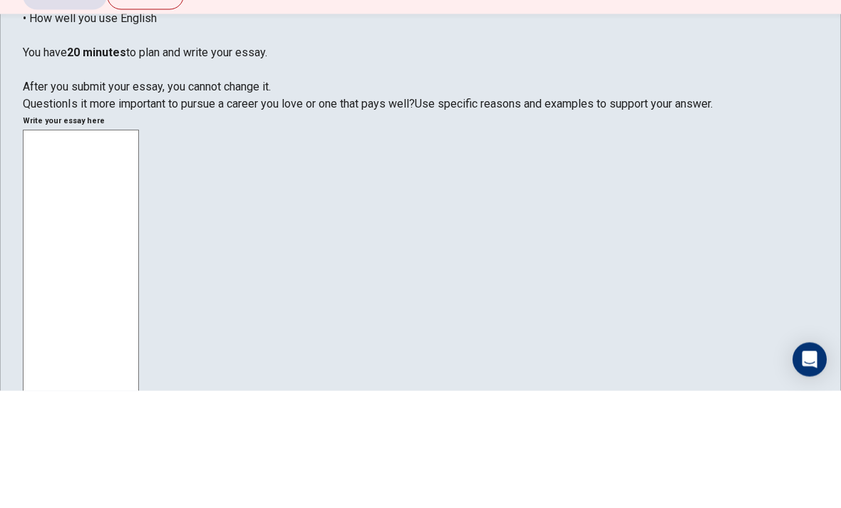
click at [139, 247] on textarea at bounding box center [81, 444] width 116 height 394
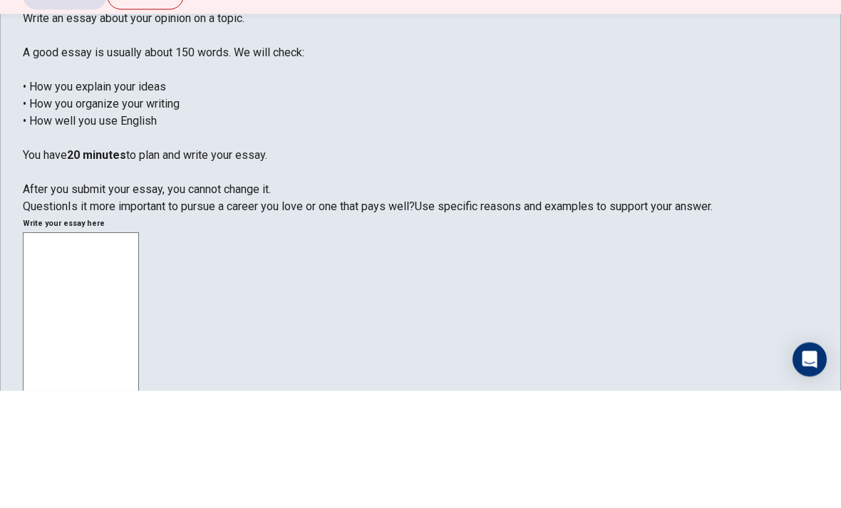
scroll to position [48, 0]
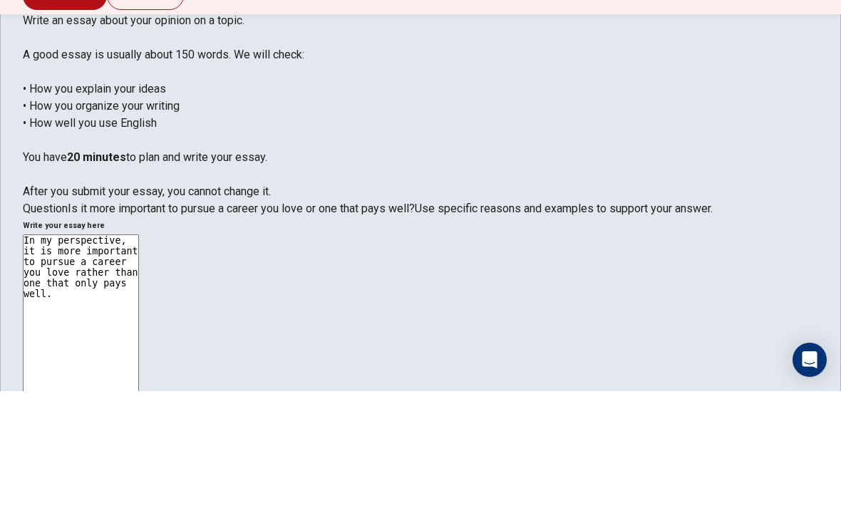
type textarea "In my perspective, it is more important to pursue a career you love rather than…"
